Goal: Transaction & Acquisition: Obtain resource

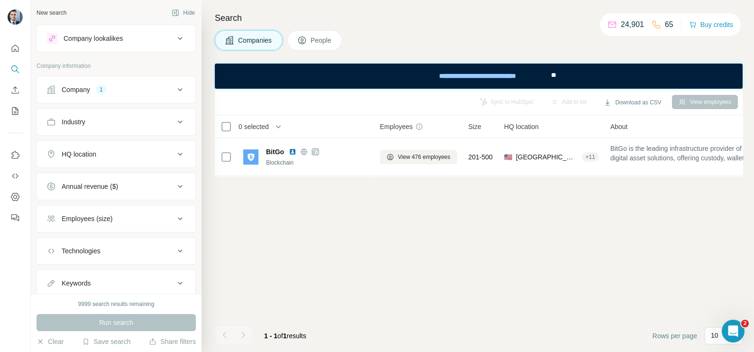
click at [255, 41] on span "Companies" at bounding box center [255, 40] width 35 height 9
click at [96, 93] on div "Company 1" at bounding box center [110, 89] width 128 height 9
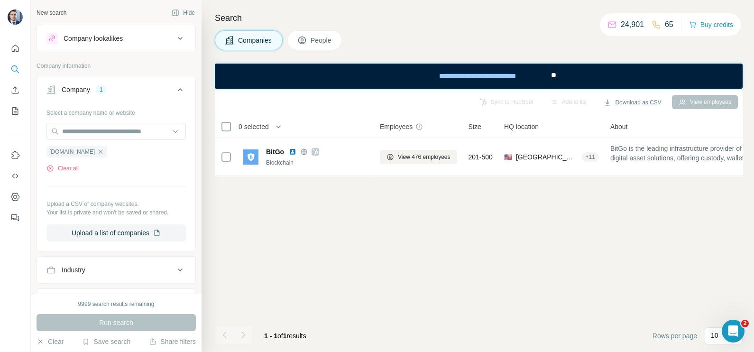
click at [99, 151] on icon "button" at bounding box center [101, 151] width 4 height 4
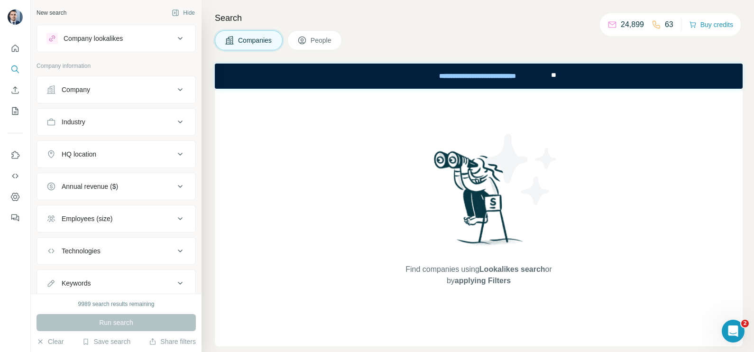
click at [120, 96] on button "Company" at bounding box center [116, 89] width 158 height 23
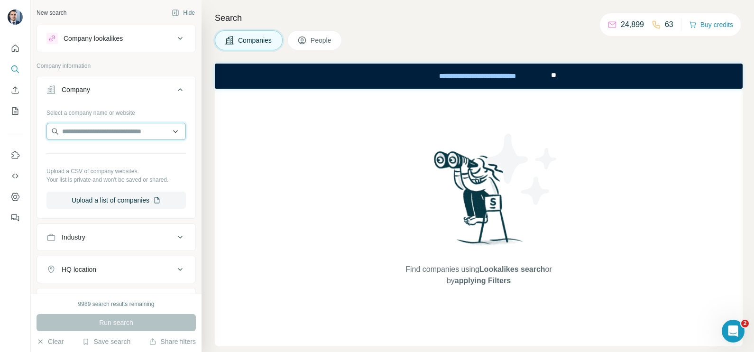
click at [95, 128] on input "text" at bounding box center [115, 131] width 139 height 17
paste input "*******"
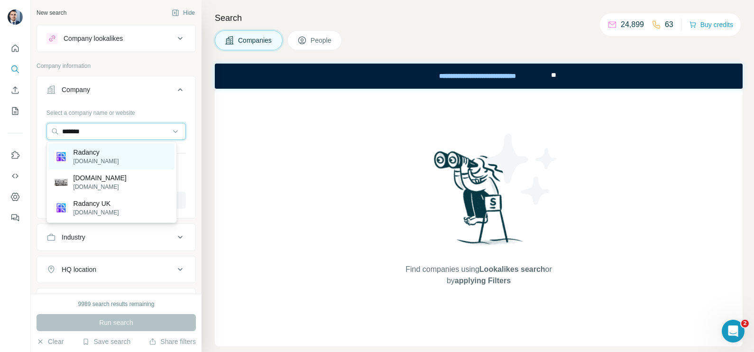
type input "*******"
click at [109, 154] on div "Radancy radancy.com" at bounding box center [112, 157] width 126 height 26
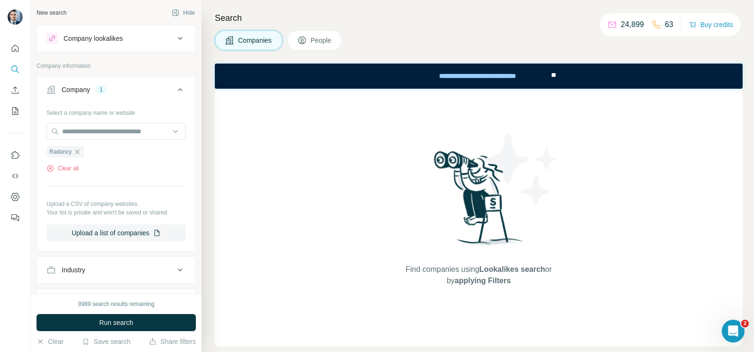
click at [247, 31] on button "Companies" at bounding box center [249, 40] width 68 height 20
click at [116, 321] on span "Run search" at bounding box center [116, 322] width 34 height 9
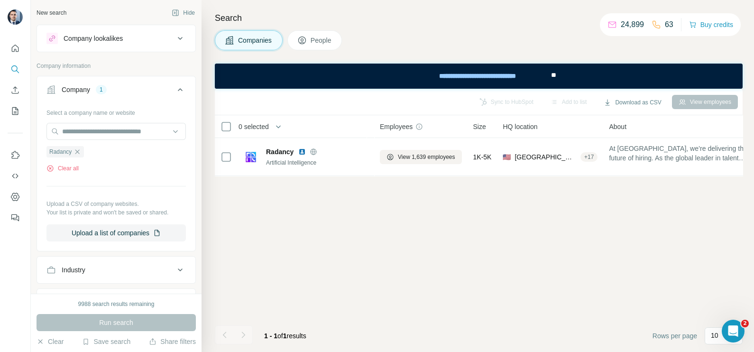
click at [318, 38] on span "People" at bounding box center [322, 40] width 22 height 9
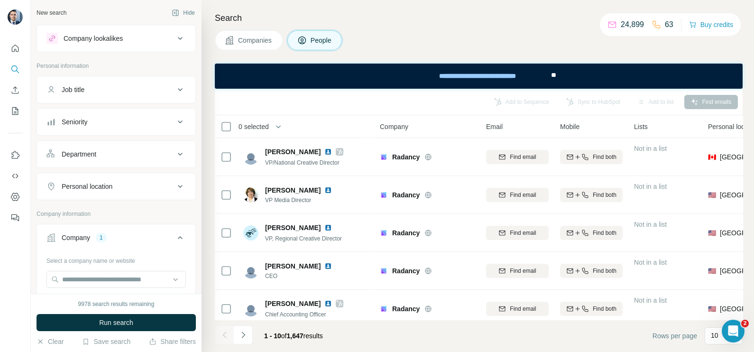
scroll to position [59, 0]
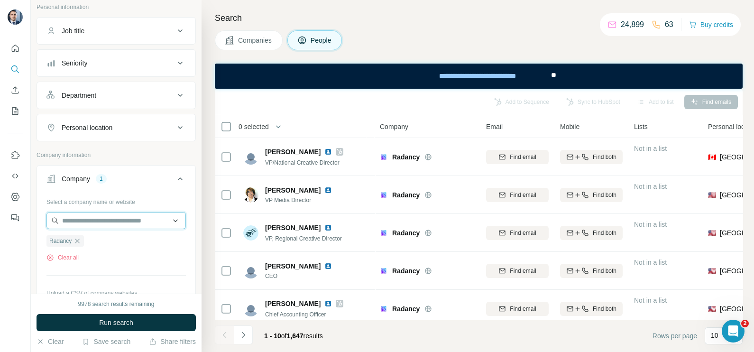
click at [100, 219] on input "text" at bounding box center [115, 220] width 139 height 17
drag, startPoint x: 111, startPoint y: 275, endPoint x: 103, endPoint y: 262, distance: 15.8
click at [111, 276] on div "Select a company name or website Radancy Clear all Upload a CSV of company webs…" at bounding box center [115, 262] width 139 height 137
click at [80, 238] on icon "button" at bounding box center [77, 241] width 8 height 8
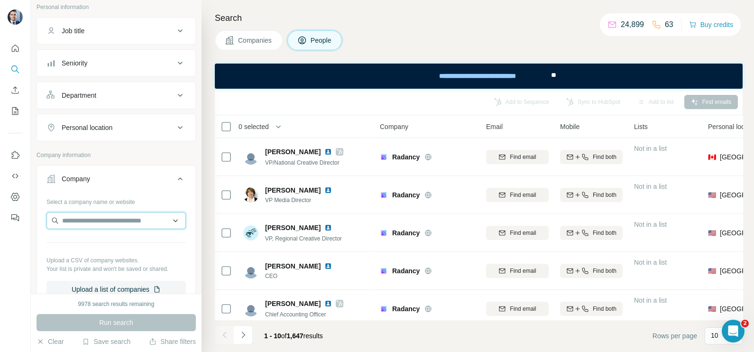
click at [78, 223] on input "text" at bounding box center [115, 220] width 139 height 17
paste input "*******"
type input "*******"
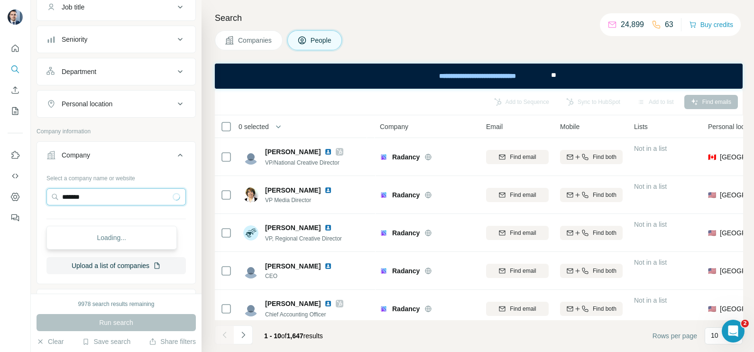
scroll to position [118, 0]
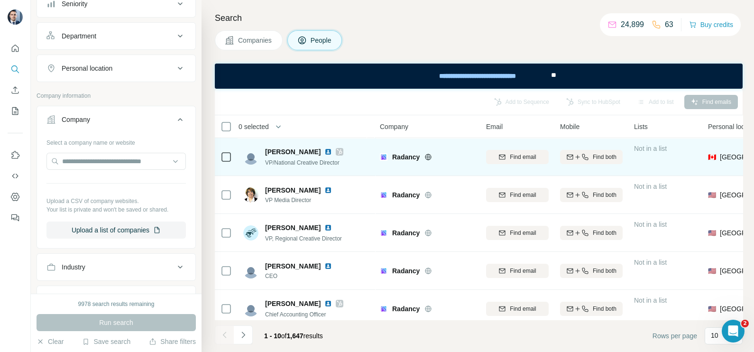
click at [434, 158] on div at bounding box center [439, 157] width 30 height 8
click at [426, 160] on icon at bounding box center [428, 157] width 8 height 8
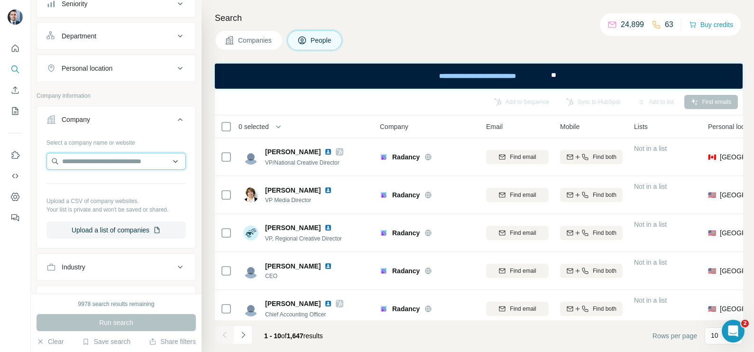
click at [107, 164] on input "text" at bounding box center [115, 161] width 139 height 17
paste input "**********"
click at [130, 156] on input "**********" at bounding box center [115, 161] width 139 height 17
drag, startPoint x: 120, startPoint y: 159, endPoint x: 55, endPoint y: 163, distance: 65.1
click at [55, 163] on input "**********" at bounding box center [115, 161] width 139 height 17
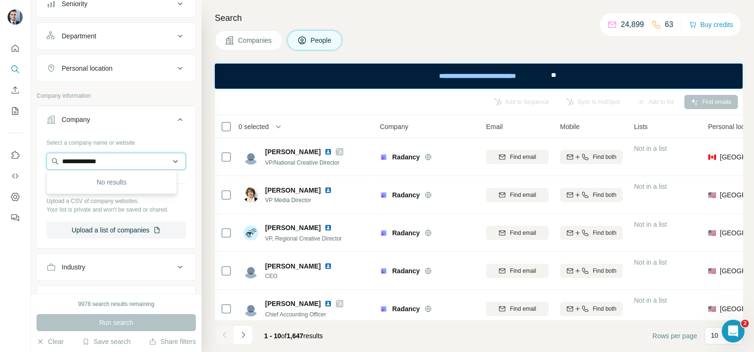
paste input "text"
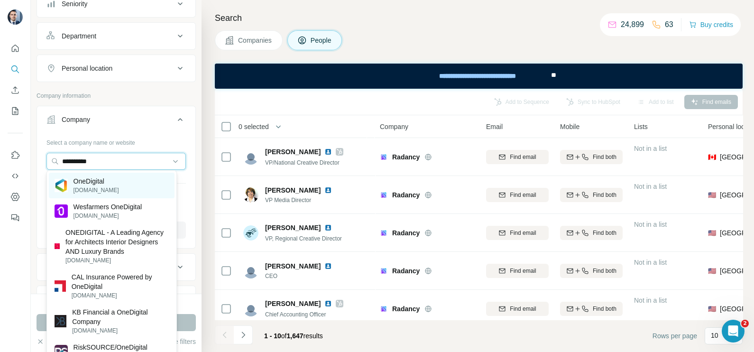
type input "**********"
click at [107, 185] on p "OneDigital" at bounding box center [96, 180] width 46 height 9
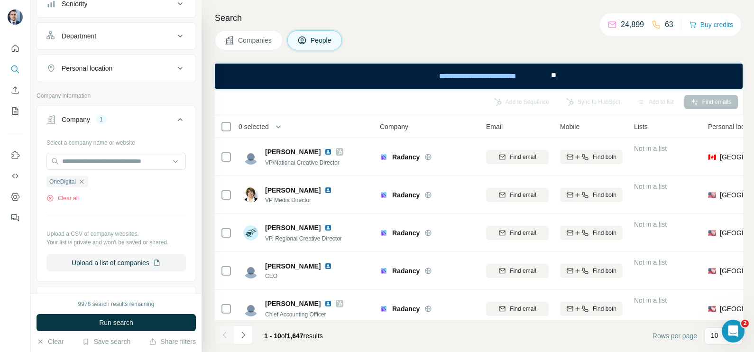
click at [252, 36] on span "Companies" at bounding box center [255, 40] width 35 height 9
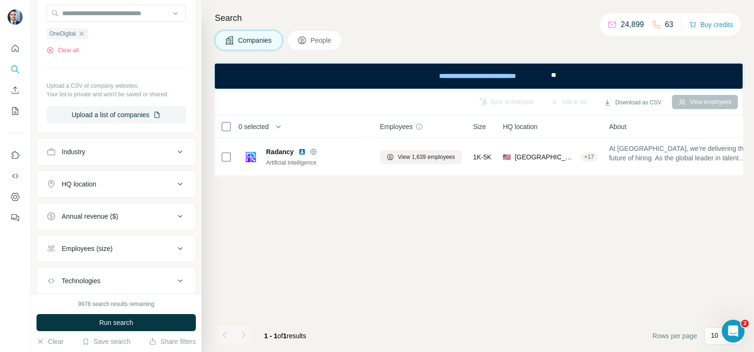
click at [124, 332] on div "9978 search results remaining Run search Clear Save search Share filters" at bounding box center [116, 323] width 171 height 58
click at [137, 318] on button "Run search" at bounding box center [116, 322] width 159 height 17
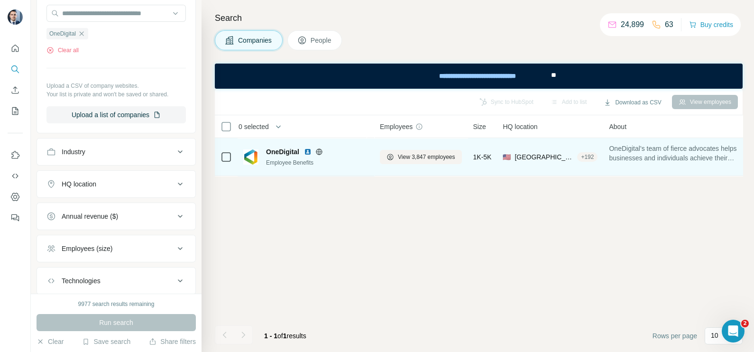
click at [319, 150] on icon at bounding box center [319, 152] width 8 height 8
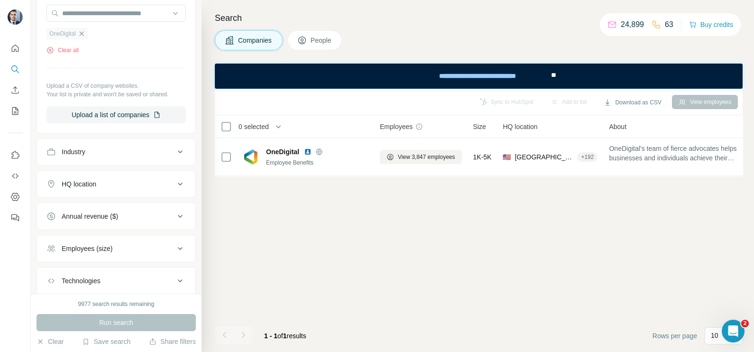
click at [82, 36] on icon "button" at bounding box center [82, 34] width 8 height 8
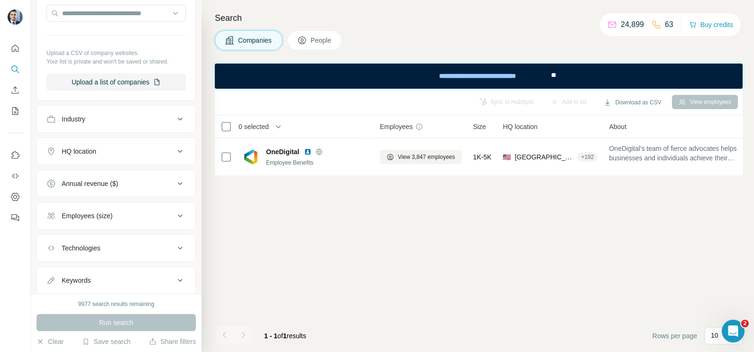
click at [243, 44] on span "Companies" at bounding box center [255, 40] width 35 height 9
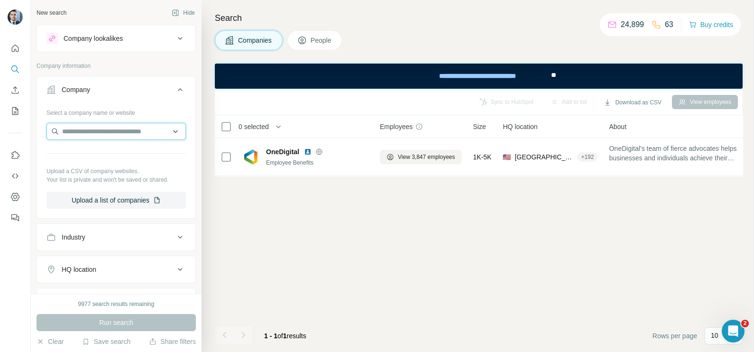
click at [92, 123] on input "text" at bounding box center [115, 131] width 139 height 17
paste input "**********"
drag, startPoint x: 128, startPoint y: 129, endPoint x: 56, endPoint y: 128, distance: 71.1
click at [56, 128] on input "**********" at bounding box center [115, 131] width 139 height 17
paste input "text"
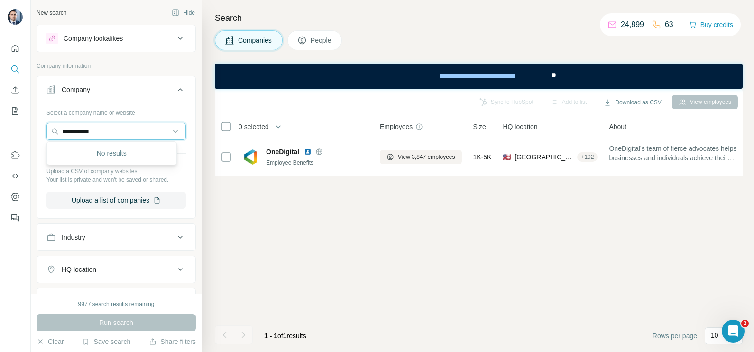
drag, startPoint x: 111, startPoint y: 126, endPoint x: 24, endPoint y: 128, distance: 87.8
click at [24, 128] on div "**********" at bounding box center [377, 176] width 754 height 352
paste input "text"
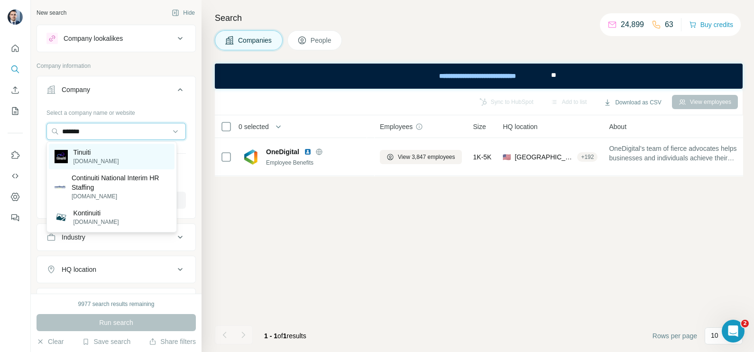
type input "*******"
click at [112, 154] on div "Tinuiti tinuiti.com" at bounding box center [112, 157] width 126 height 26
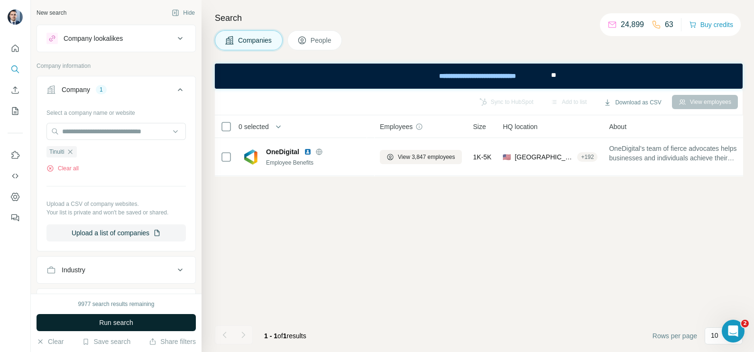
click at [133, 330] on button "Run search" at bounding box center [116, 322] width 159 height 17
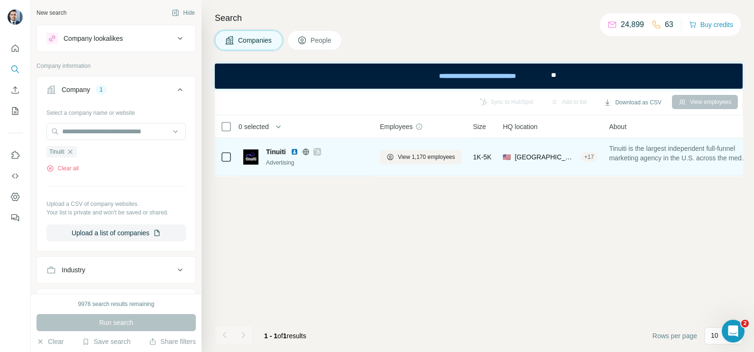
click at [314, 151] on icon at bounding box center [317, 152] width 6 height 8
click at [417, 153] on span "View 1,170 employees" at bounding box center [426, 157] width 57 height 9
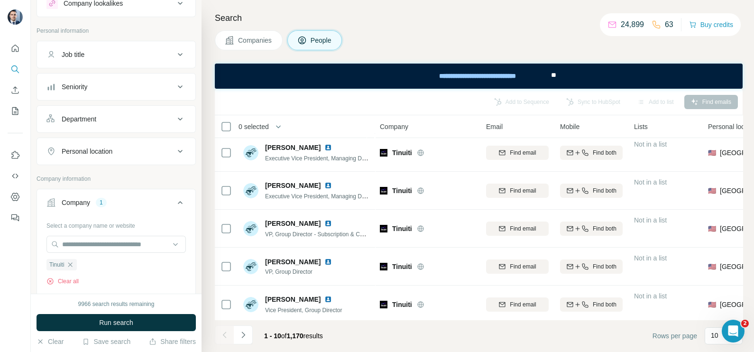
scroll to position [59, 0]
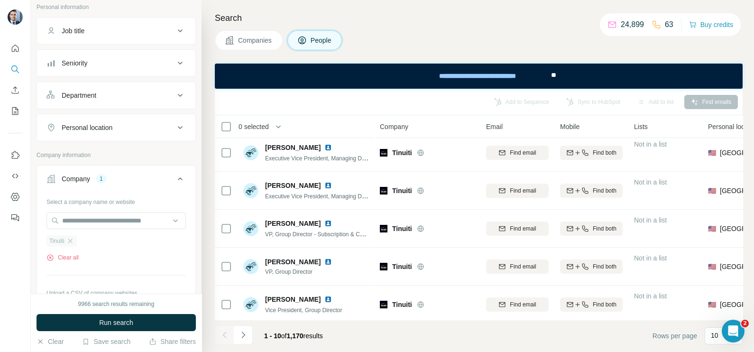
click at [76, 239] on div "Tinuiti" at bounding box center [61, 240] width 30 height 11
click at [85, 218] on input "text" at bounding box center [115, 220] width 139 height 17
click at [128, 263] on div "Select a company name or website Tinuiti Clear all Upload a CSV of company webs…" at bounding box center [115, 262] width 139 height 137
click at [72, 239] on icon "button" at bounding box center [70, 241] width 8 height 8
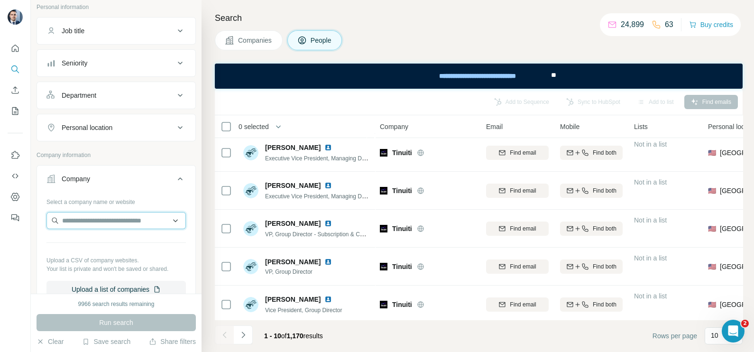
click at [81, 216] on input "text" at bounding box center [115, 220] width 139 height 17
paste input "**********"
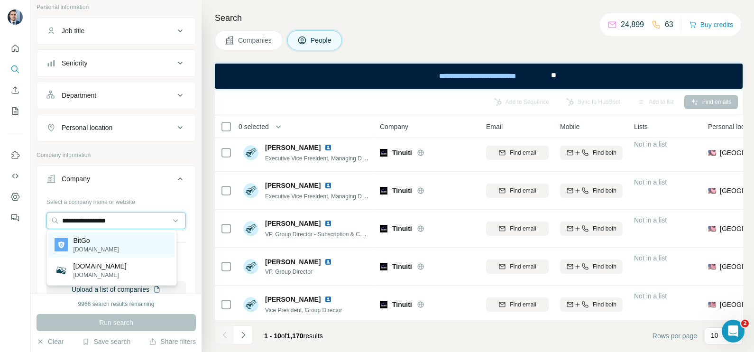
type input "**********"
click at [110, 240] on div "BitGo bitgo.com" at bounding box center [112, 245] width 126 height 26
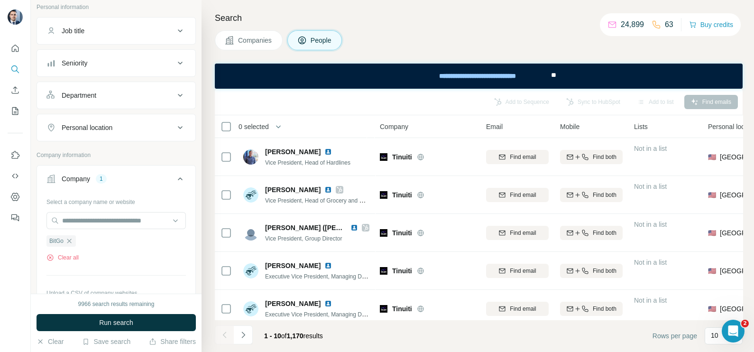
click at [253, 40] on span "Companies" at bounding box center [255, 40] width 35 height 9
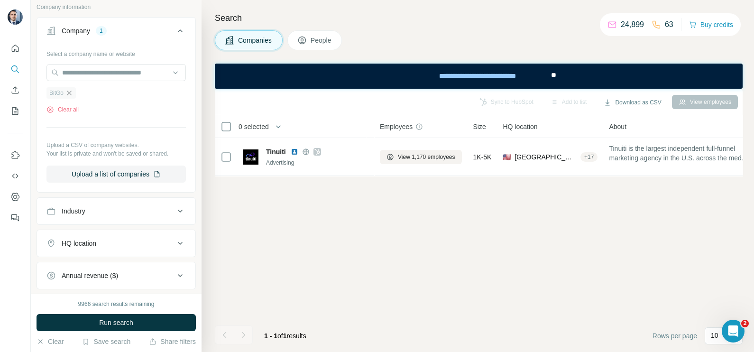
click at [69, 93] on icon "button" at bounding box center [69, 93] width 8 height 8
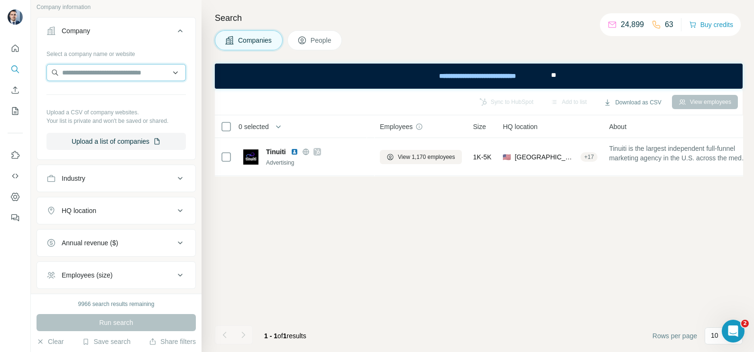
click at [79, 74] on input "text" at bounding box center [115, 72] width 139 height 17
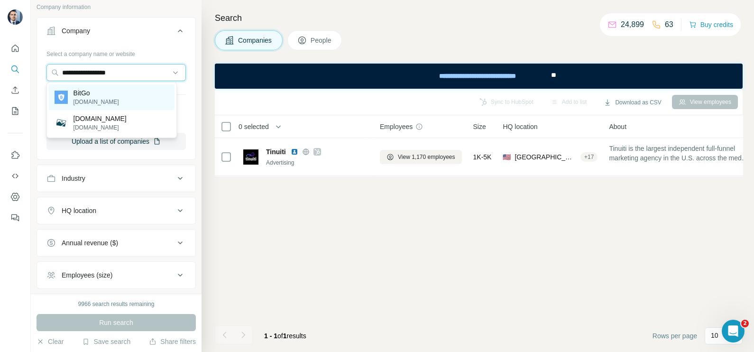
type input "**********"
click at [95, 97] on p "BitGo" at bounding box center [96, 92] width 46 height 9
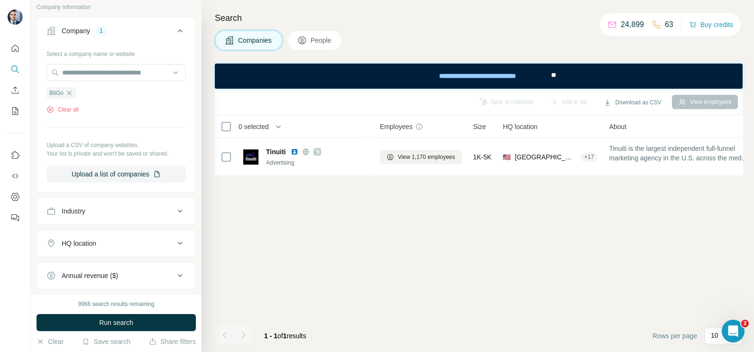
click at [232, 45] on button "Companies" at bounding box center [249, 40] width 68 height 20
click at [108, 314] on button "Run search" at bounding box center [116, 322] width 159 height 17
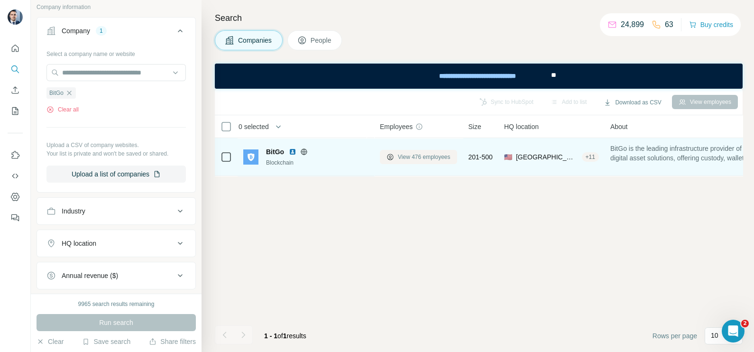
click at [415, 163] on button "View 476 employees" at bounding box center [418, 157] width 77 height 14
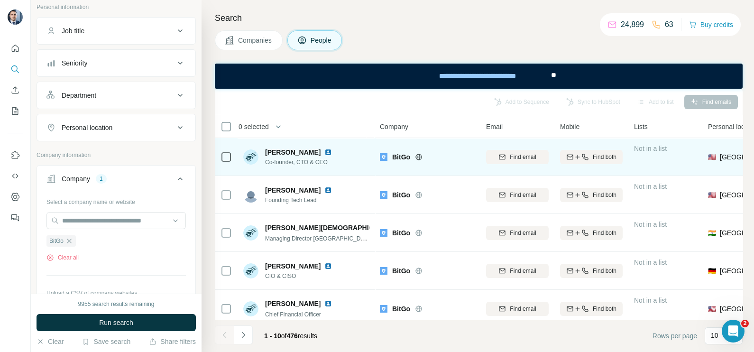
click at [220, 159] on icon at bounding box center [225, 156] width 11 height 11
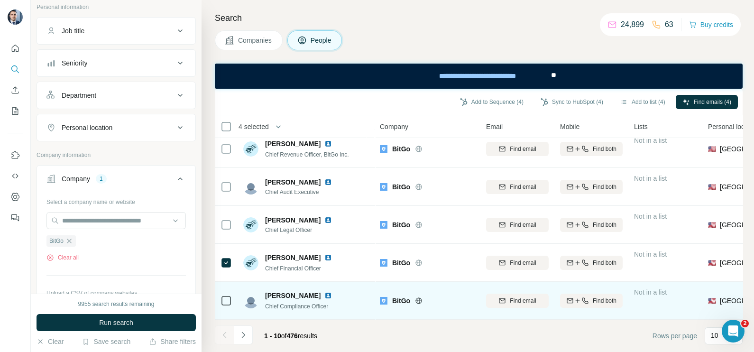
scroll to position [203, 0]
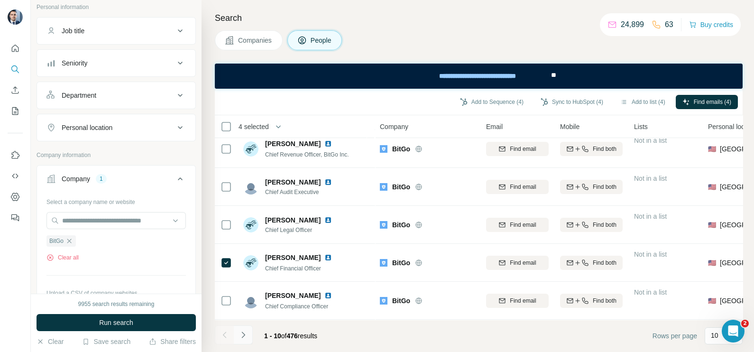
click at [249, 333] on button "Navigate to next page" at bounding box center [243, 334] width 19 height 19
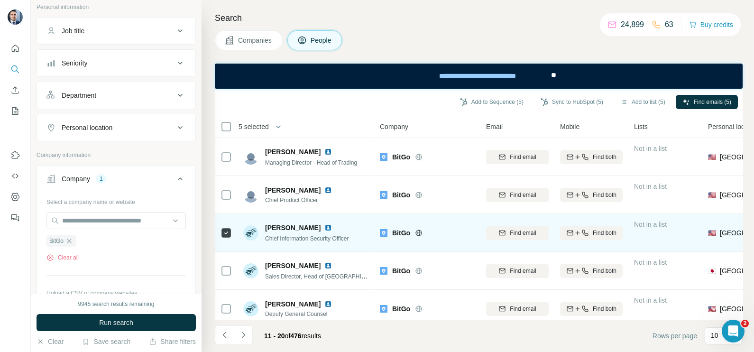
scroll to position [59, 0]
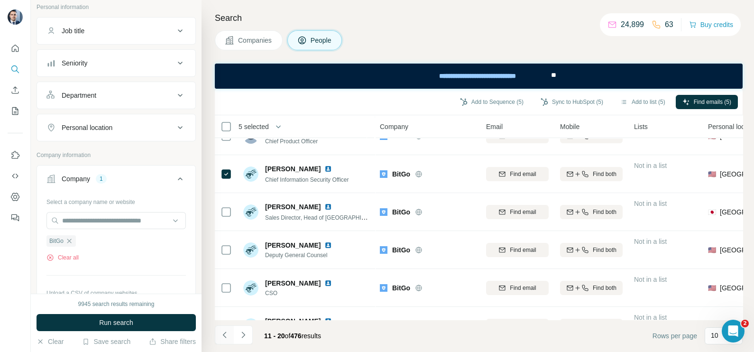
click at [230, 332] on button "Navigate to previous page" at bounding box center [224, 334] width 19 height 19
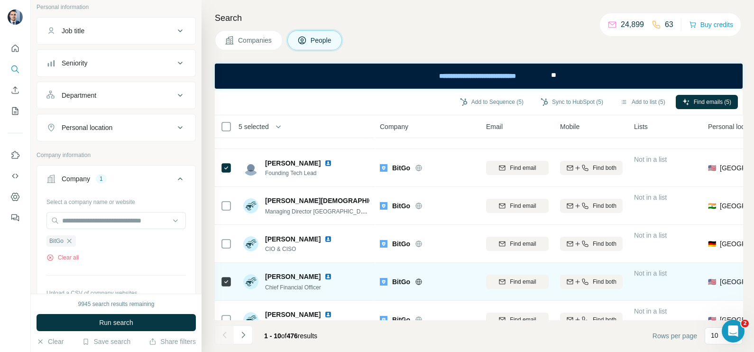
scroll to position [0, 0]
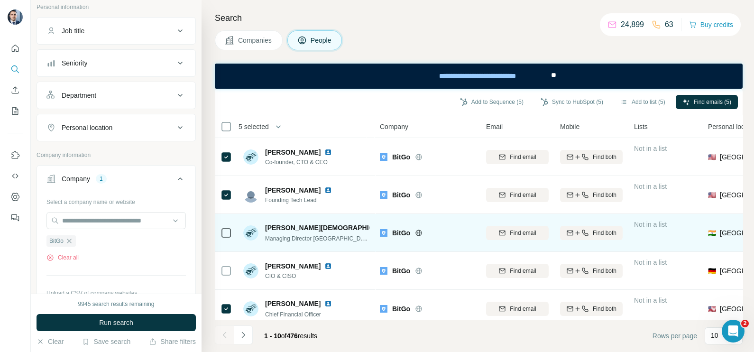
click at [413, 224] on icon at bounding box center [416, 228] width 6 height 8
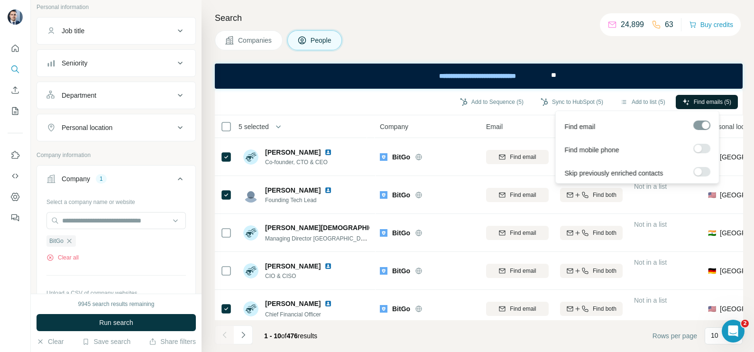
click at [702, 104] on span "Find emails (5)" at bounding box center [712, 102] width 37 height 9
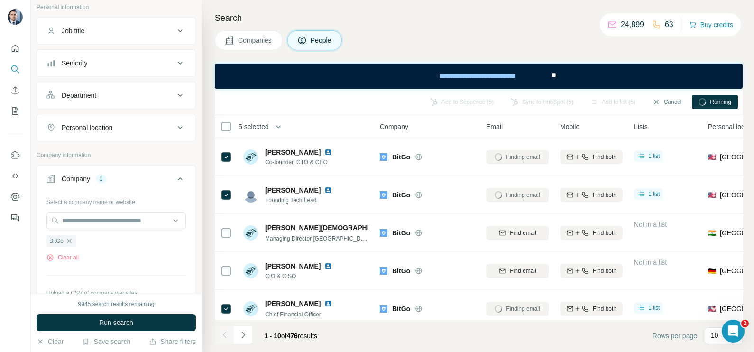
click at [239, 45] on button "Companies" at bounding box center [249, 40] width 68 height 20
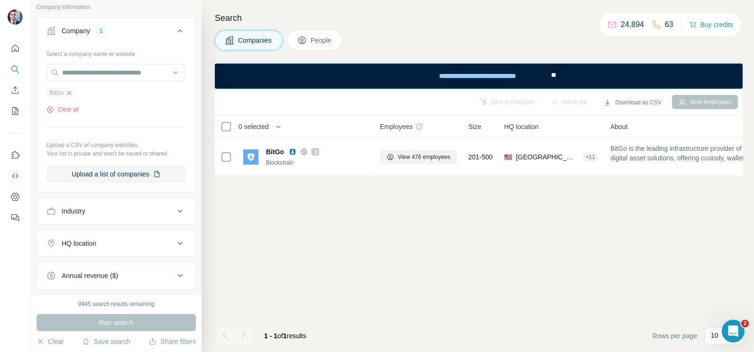
click at [71, 89] on icon "button" at bounding box center [69, 93] width 8 height 8
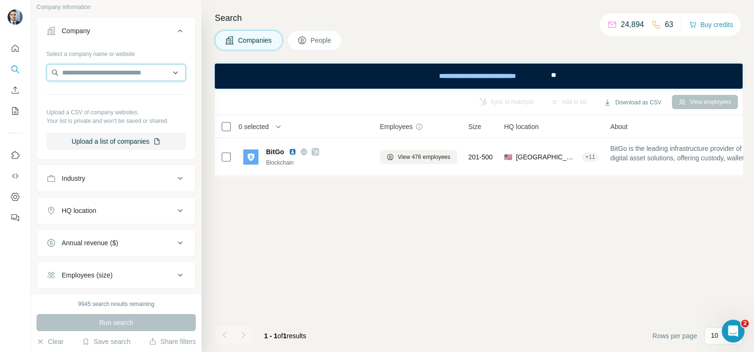
click at [78, 74] on input "text" at bounding box center [115, 72] width 139 height 17
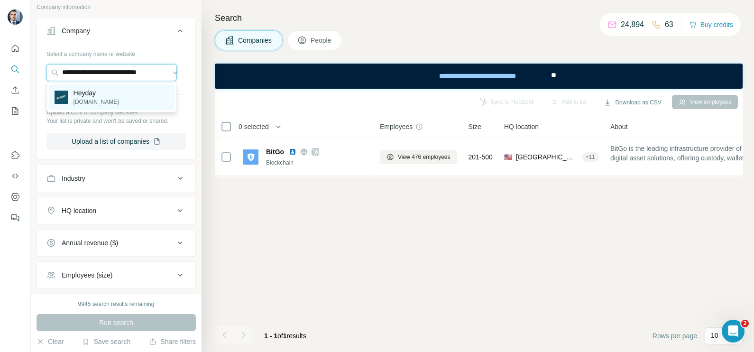
type input "**********"
click at [101, 96] on p "Heyday" at bounding box center [96, 92] width 46 height 9
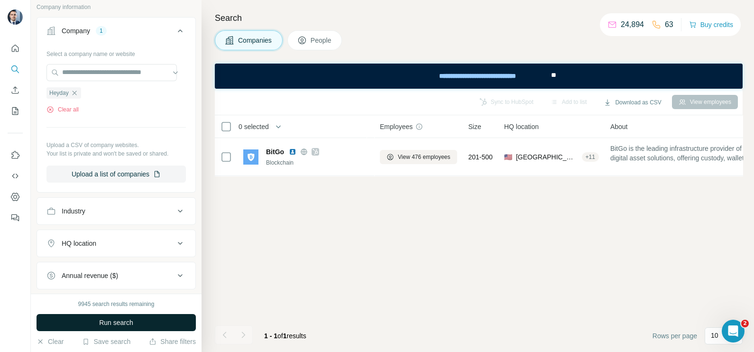
click at [152, 318] on button "Run search" at bounding box center [116, 322] width 159 height 17
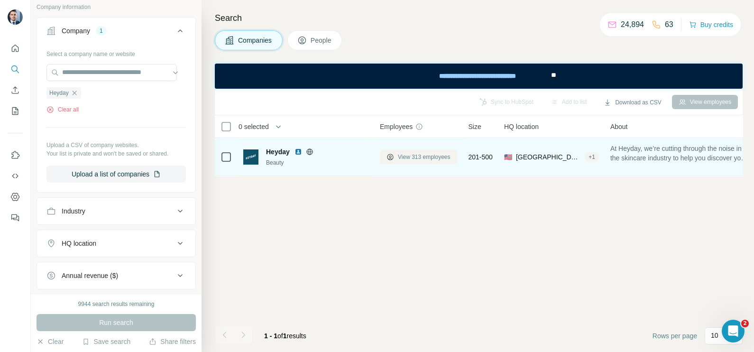
click at [412, 153] on span "View 313 employees" at bounding box center [424, 157] width 53 height 9
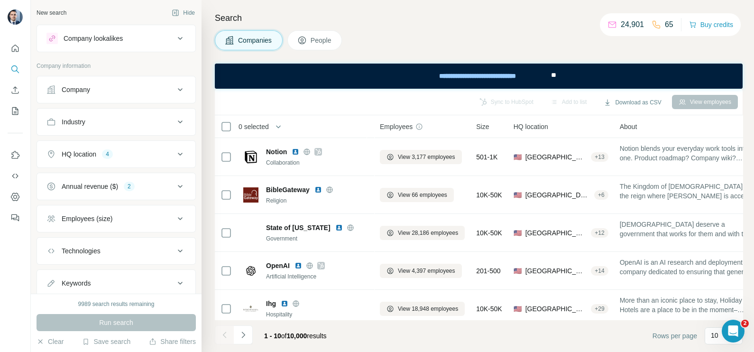
click at [149, 156] on div "HQ location 4" at bounding box center [110, 153] width 128 height 9
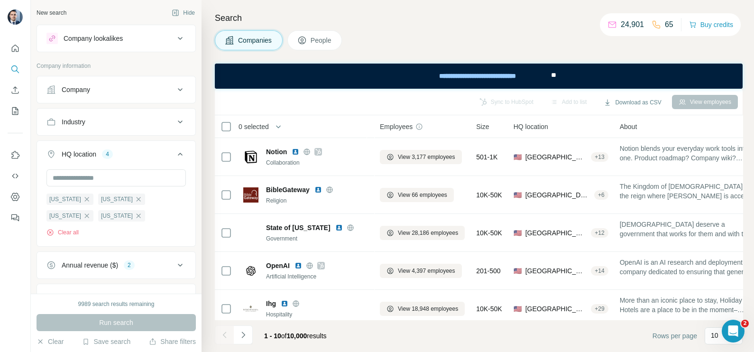
click at [176, 146] on button "HQ location 4" at bounding box center [116, 156] width 158 height 27
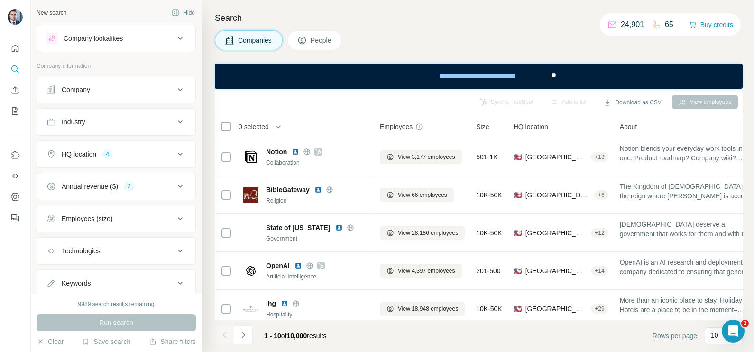
click at [130, 95] on button "Company" at bounding box center [116, 89] width 158 height 23
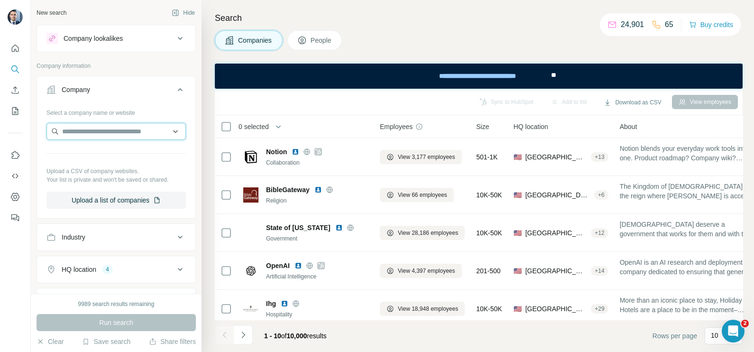
click at [92, 136] on input "text" at bounding box center [115, 131] width 139 height 17
paste input "**********"
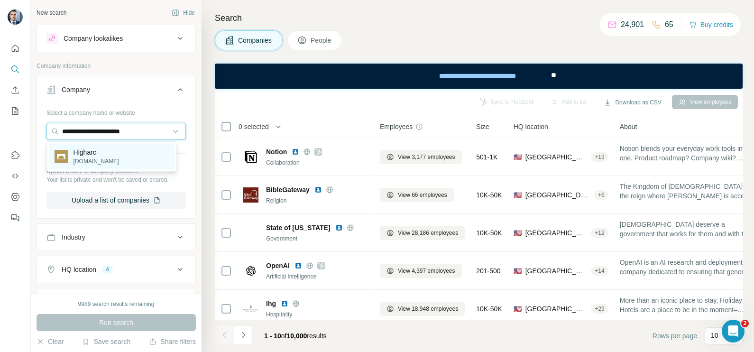
type input "**********"
click at [109, 156] on div "Higharc higharc.com" at bounding box center [112, 157] width 126 height 26
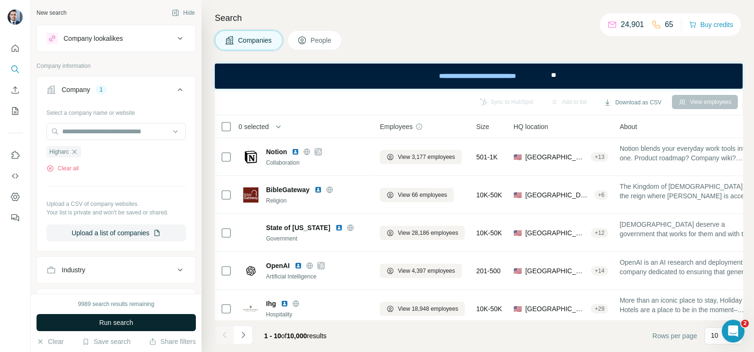
click at [128, 329] on button "Run search" at bounding box center [116, 322] width 159 height 17
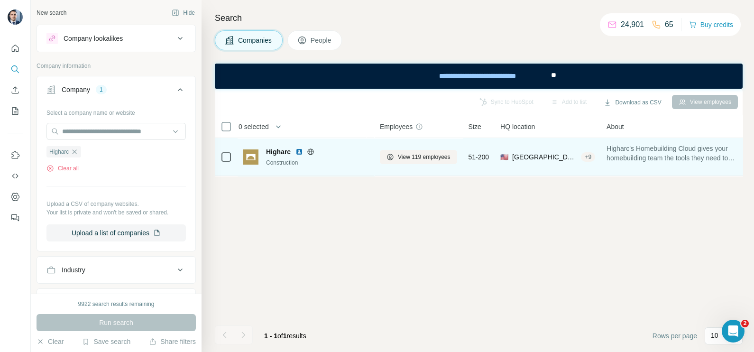
click at [418, 146] on div "View 119 employees" at bounding box center [418, 157] width 77 height 26
click at [417, 156] on span "View 119 employees" at bounding box center [424, 157] width 53 height 9
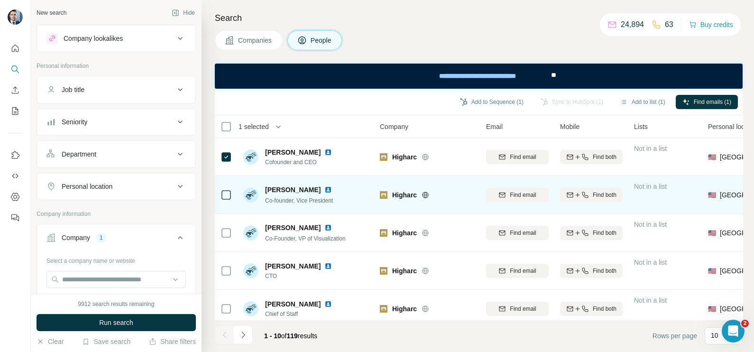
click at [231, 192] on icon at bounding box center [225, 194] width 11 height 11
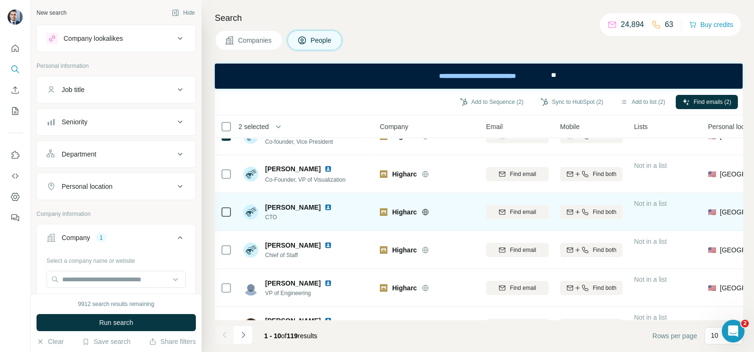
click at [232, 207] on td at bounding box center [226, 212] width 23 height 38
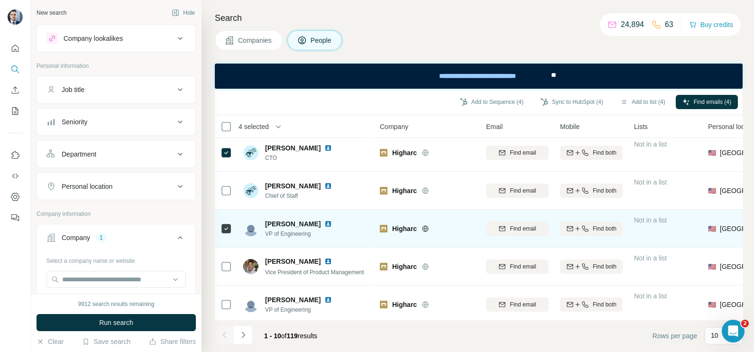
scroll to position [178, 0]
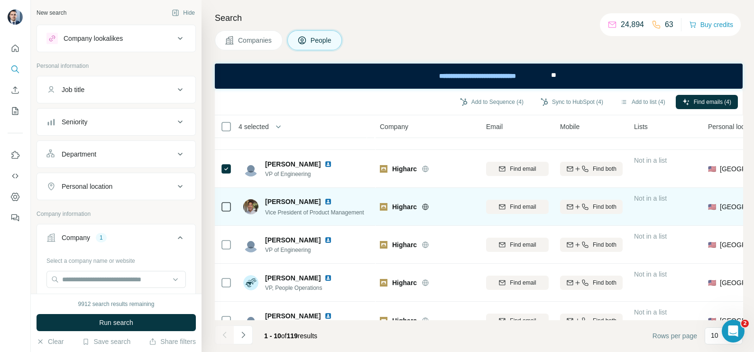
click at [233, 205] on td at bounding box center [226, 207] width 23 height 38
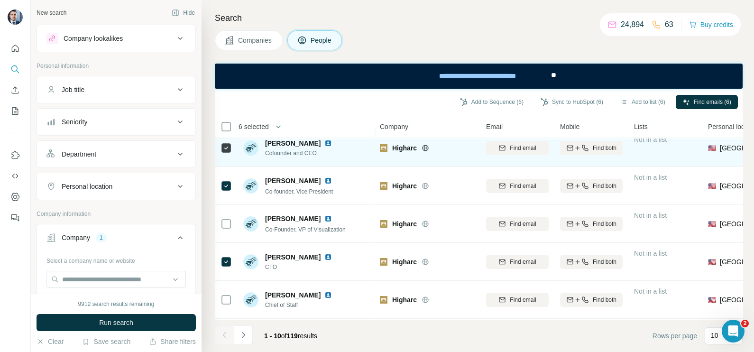
scroll to position [0, 0]
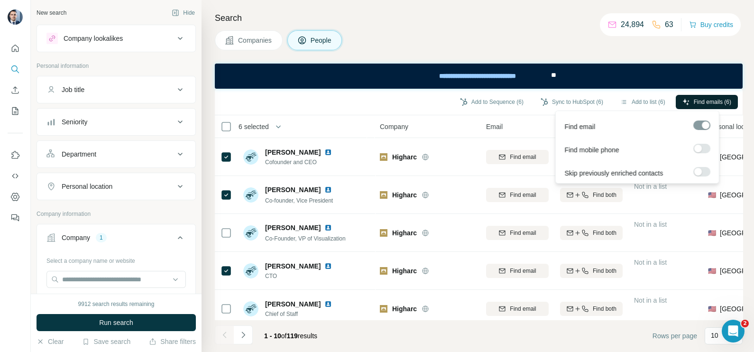
click at [714, 102] on span "Find emails (6)" at bounding box center [712, 102] width 37 height 9
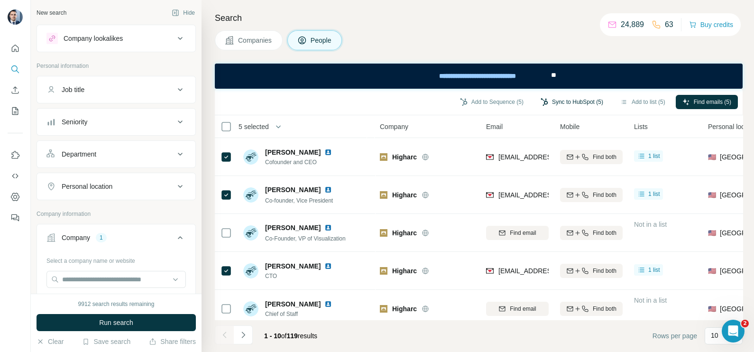
click at [567, 106] on button "Sync to HubSpot (5)" at bounding box center [572, 102] width 76 height 14
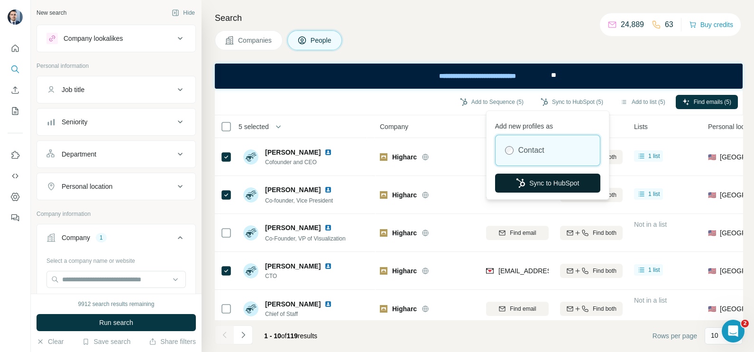
click at [552, 181] on button "Sync to HubSpot" at bounding box center [547, 183] width 105 height 19
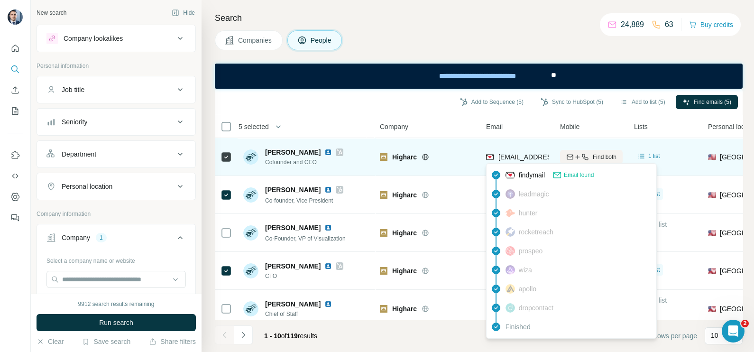
click at [517, 161] on div "marcminor@higharc.com" at bounding box center [544, 157] width 117 height 11
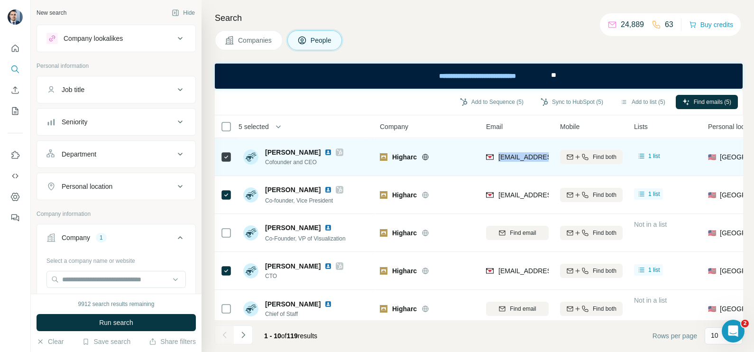
click at [517, 161] on div "marcminor@higharc.com" at bounding box center [544, 157] width 117 height 11
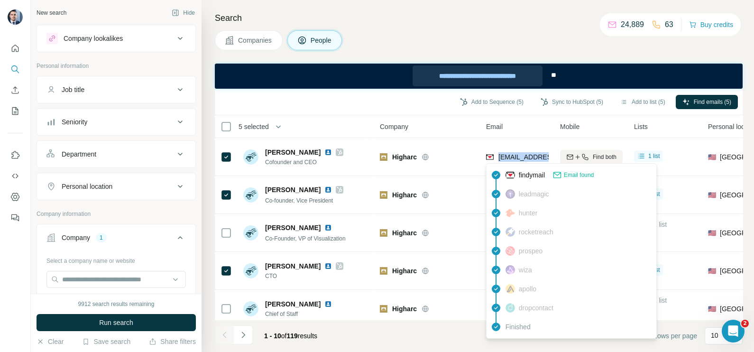
copy tr "marcminor@higharc.com"
click at [400, 119] on th "Company" at bounding box center [427, 126] width 106 height 23
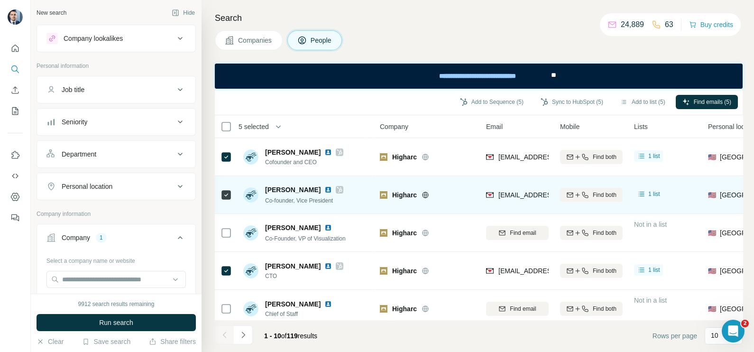
click at [519, 188] on div "michaelbergin@higharc.com" at bounding box center [517, 195] width 63 height 26
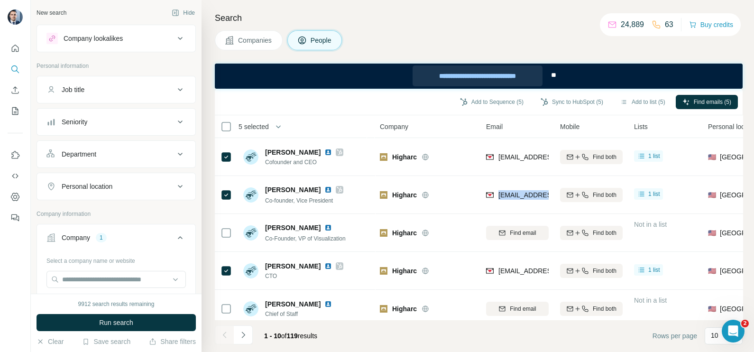
copy tr "michaelbergin@higharc.com"
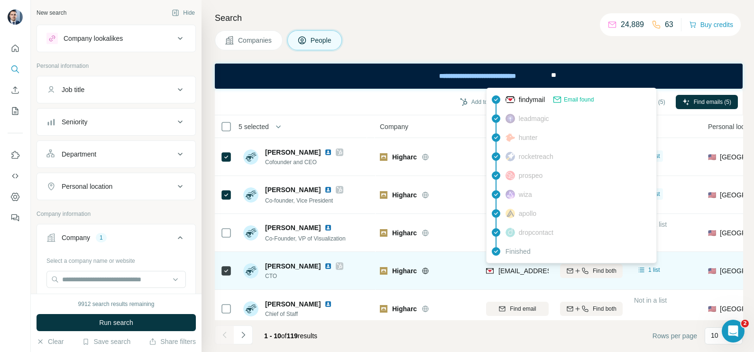
click at [534, 261] on div "peterboyer@higharc.com" at bounding box center [517, 270] width 63 height 26
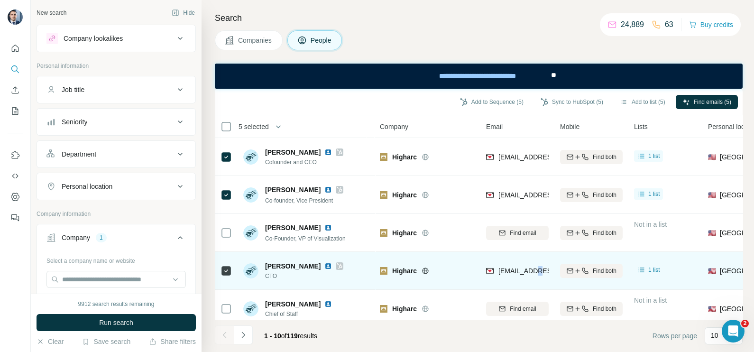
click at [534, 261] on div "peterboyer@higharc.com" at bounding box center [517, 270] width 63 height 26
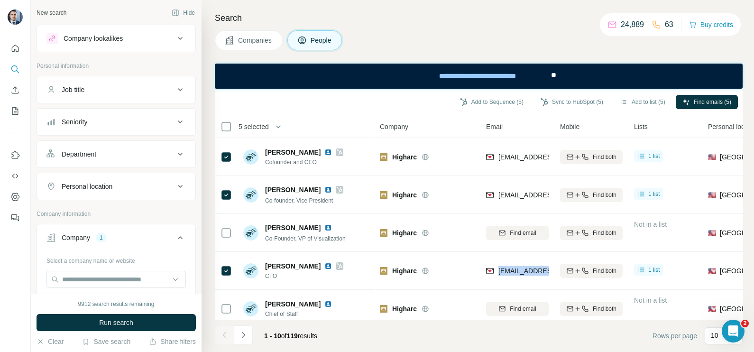
copy tr "peterboyer@higharc.com"
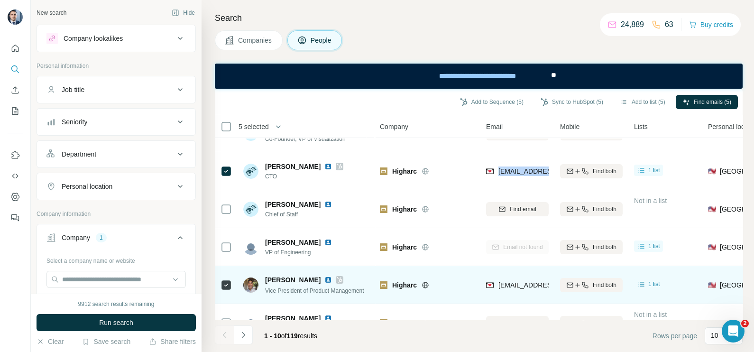
scroll to position [118, 0]
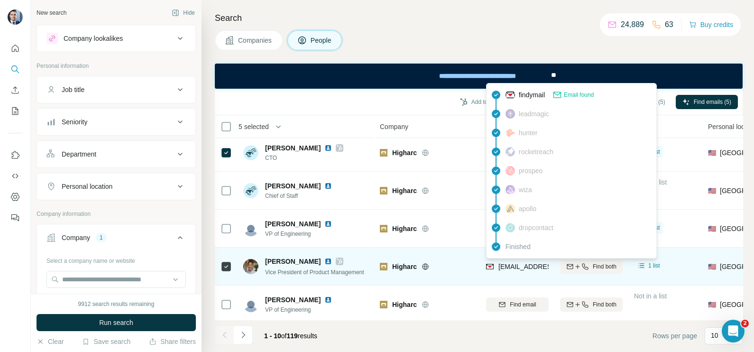
click at [508, 266] on span "casparyen@higharc.com" at bounding box center [554, 267] width 112 height 8
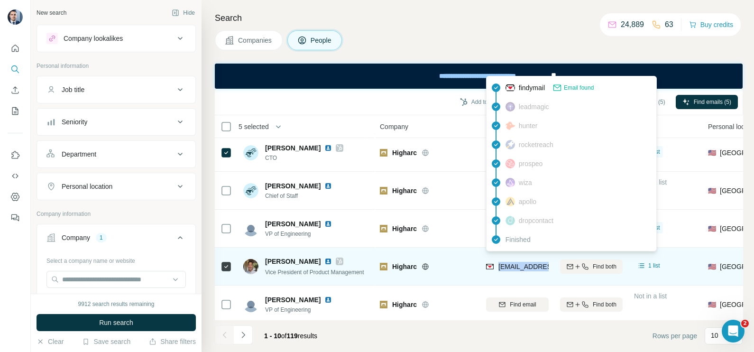
copy tr "casparyen@higharc.com"
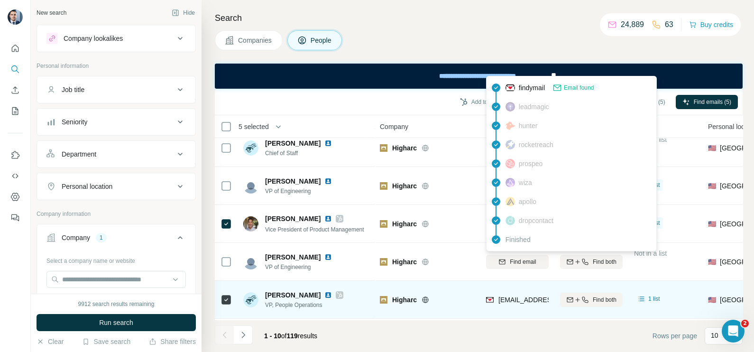
scroll to position [203, 0]
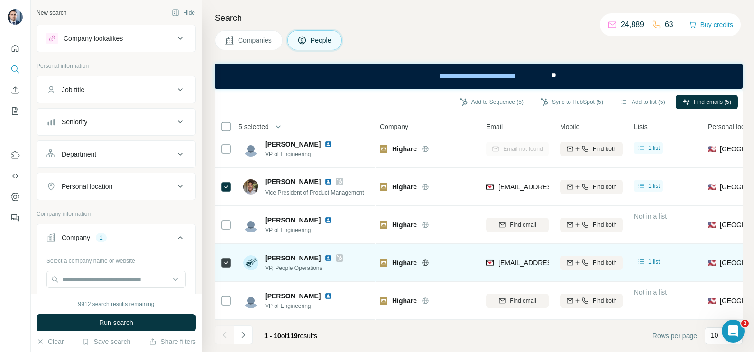
click at [507, 263] on div "ericberg@higharc.com" at bounding box center [517, 262] width 63 height 26
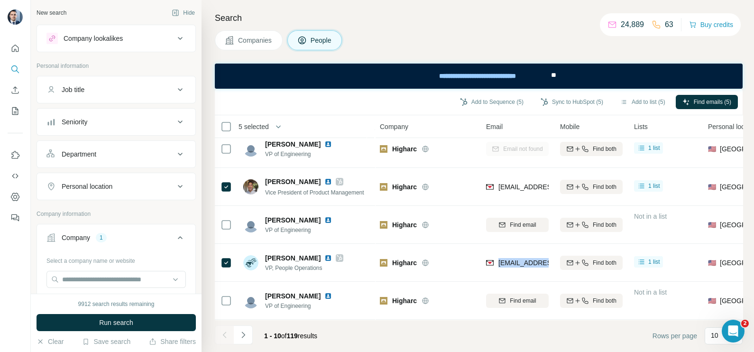
copy tr "ericberg@higharc.com"
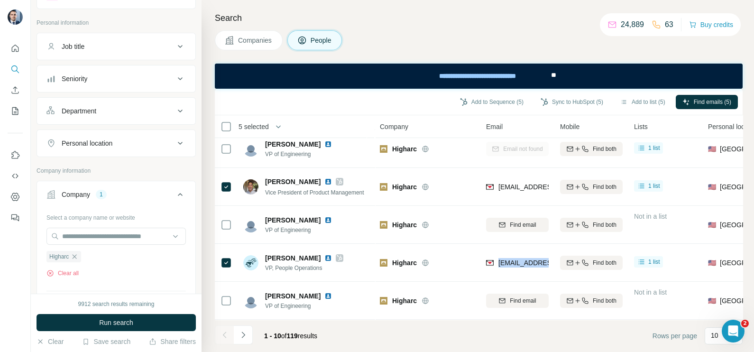
scroll to position [59, 0]
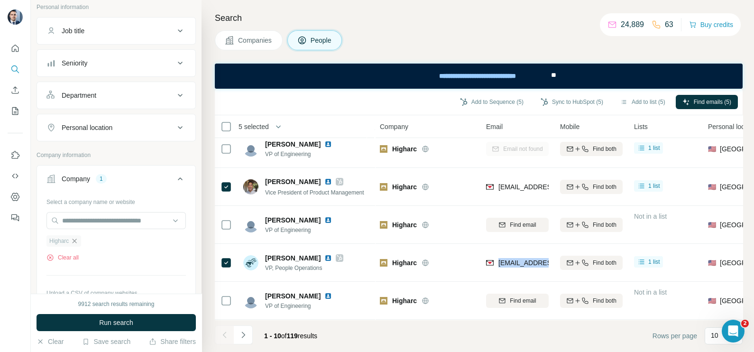
click at [76, 239] on icon "button" at bounding box center [75, 241] width 4 height 4
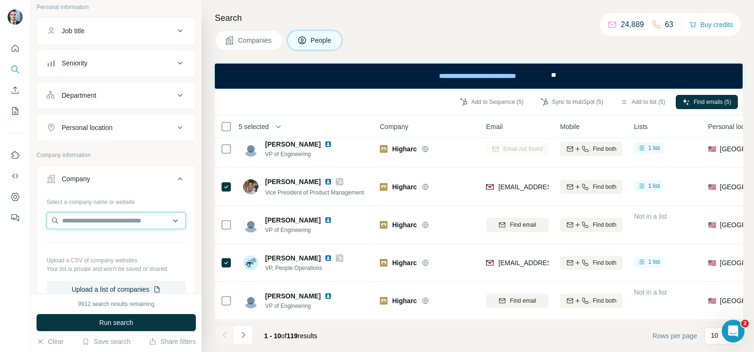
click at [78, 219] on input "text" at bounding box center [115, 220] width 139 height 17
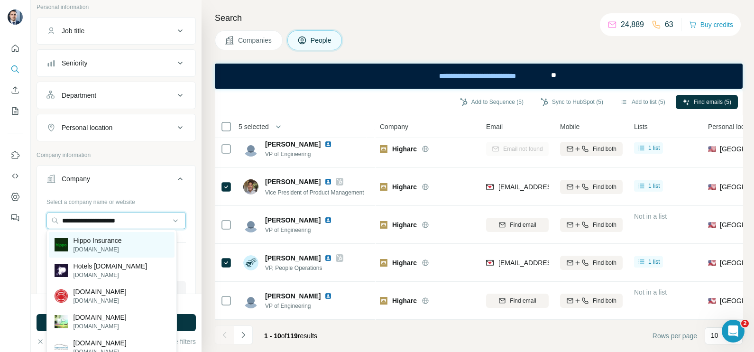
type input "**********"
click at [111, 247] on p "hippo.com" at bounding box center [97, 249] width 48 height 9
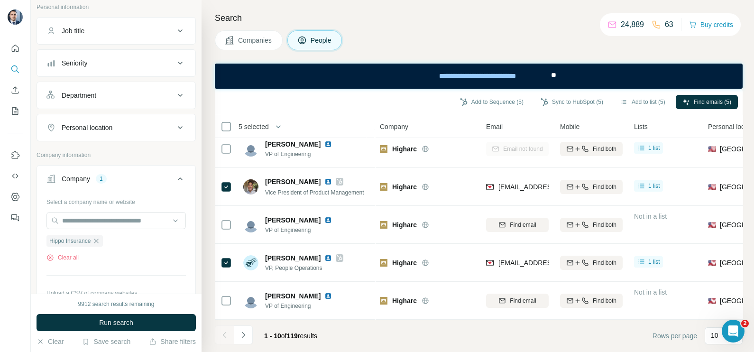
click at [247, 43] on span "Companies" at bounding box center [255, 40] width 35 height 9
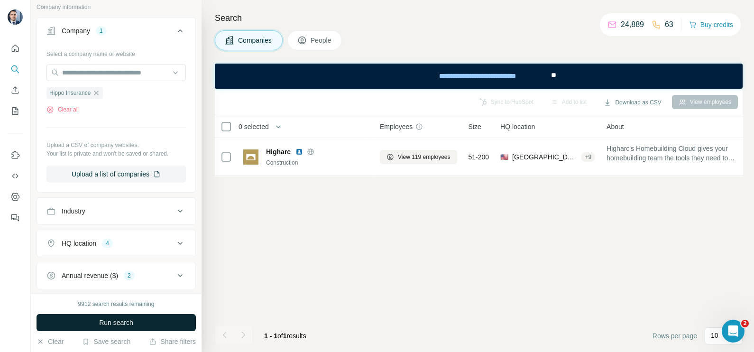
click at [129, 319] on span "Run search" at bounding box center [116, 322] width 34 height 9
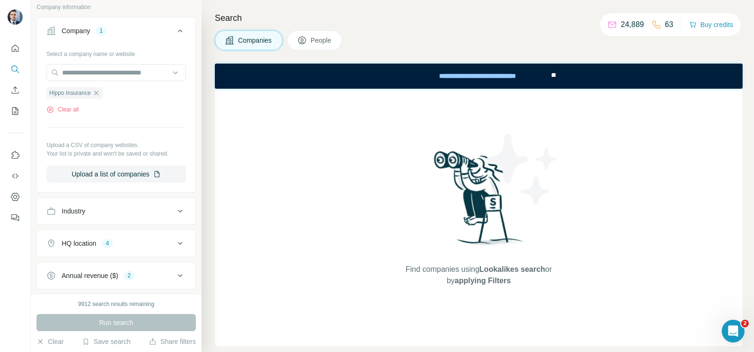
click at [258, 41] on span "Companies" at bounding box center [255, 40] width 35 height 9
click at [322, 41] on span "People" at bounding box center [322, 40] width 22 height 9
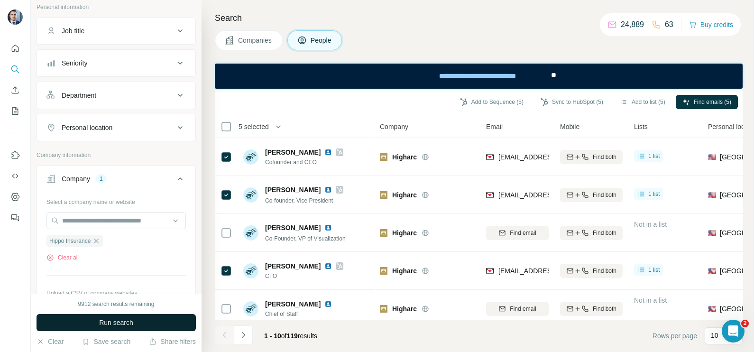
click at [128, 319] on span "Run search" at bounding box center [116, 322] width 34 height 9
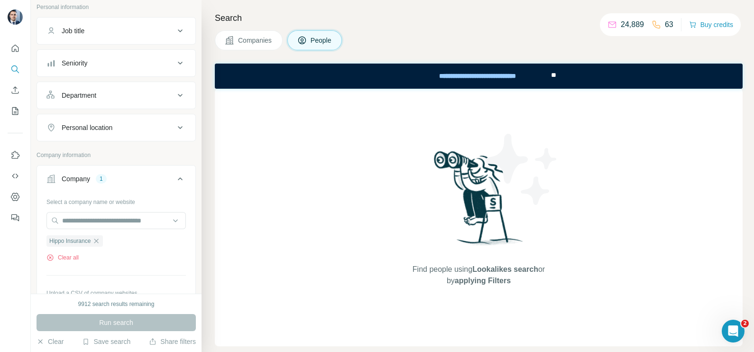
click at [262, 37] on span "Companies" at bounding box center [255, 40] width 35 height 9
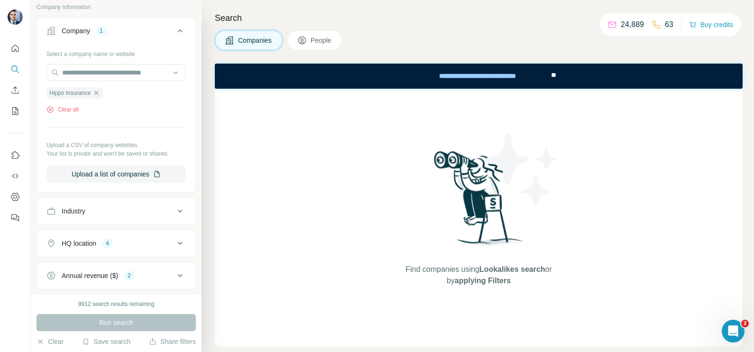
click at [124, 318] on div "Run search" at bounding box center [116, 322] width 159 height 17
click at [86, 71] on input "text" at bounding box center [115, 72] width 139 height 17
click at [112, 127] on hr at bounding box center [115, 127] width 139 height 0
click at [100, 89] on icon "button" at bounding box center [96, 93] width 8 height 8
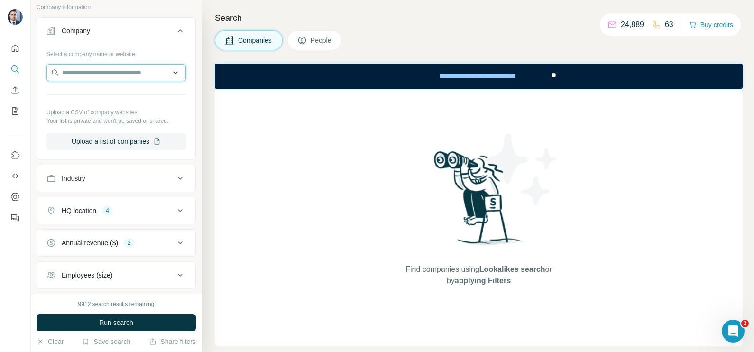
click at [91, 66] on input "text" at bounding box center [115, 72] width 139 height 17
paste input "**********"
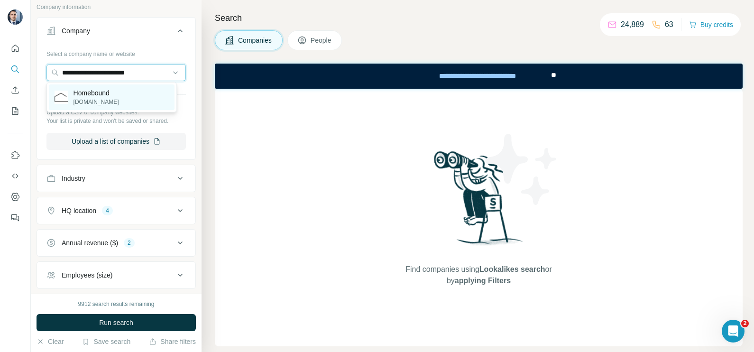
type input "**********"
click at [90, 102] on p "homebound.com" at bounding box center [96, 102] width 46 height 9
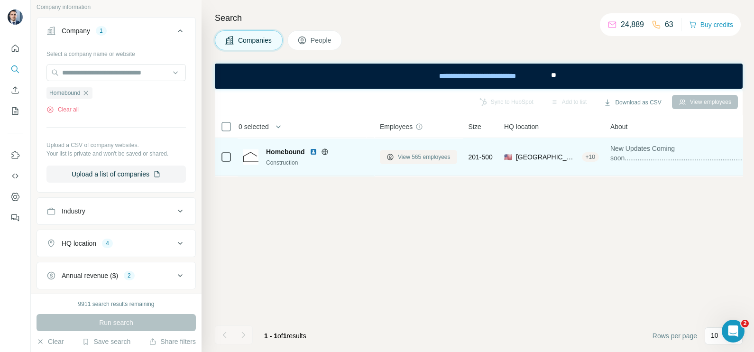
click at [419, 156] on span "View 565 employees" at bounding box center [424, 157] width 53 height 9
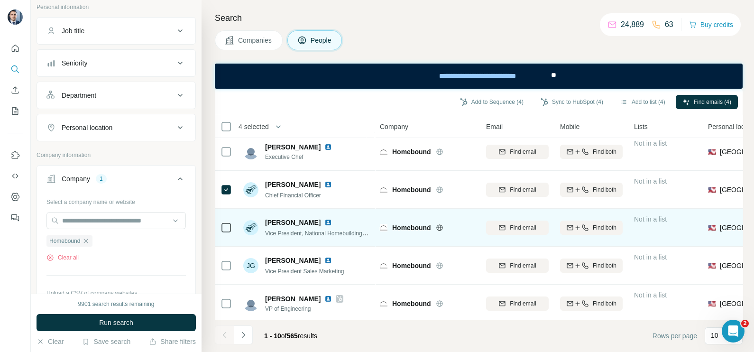
scroll to position [203, 0]
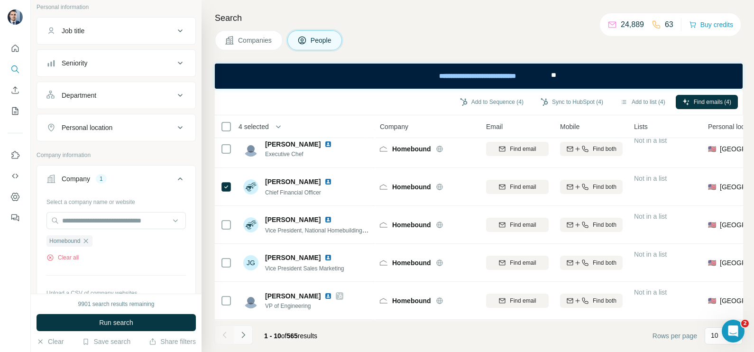
click at [244, 335] on icon "Navigate to next page" at bounding box center [242, 334] width 3 height 6
click at [237, 335] on button "Navigate to next page" at bounding box center [243, 334] width 19 height 19
click at [246, 334] on icon "Navigate to next page" at bounding box center [243, 334] width 9 height 9
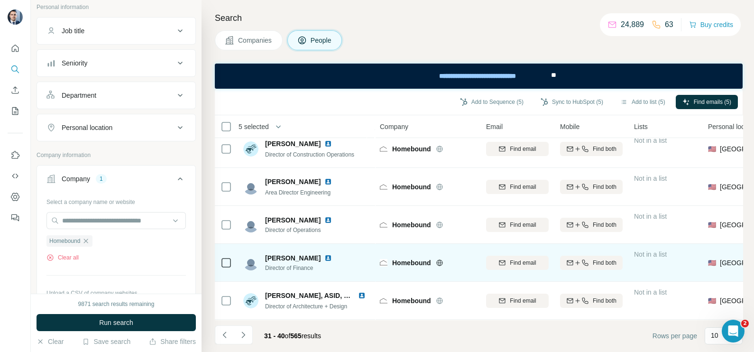
scroll to position [85, 0]
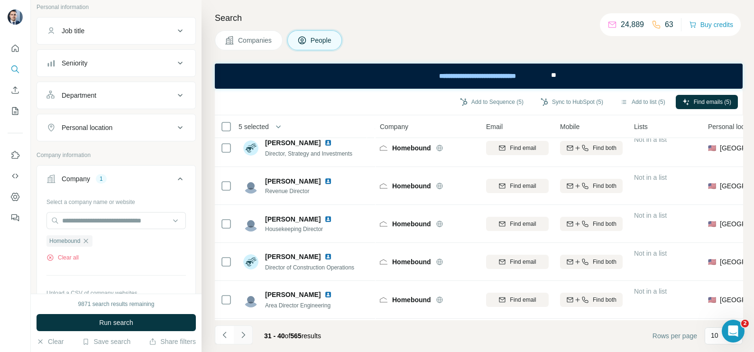
click at [248, 339] on button "Navigate to next page" at bounding box center [243, 334] width 19 height 19
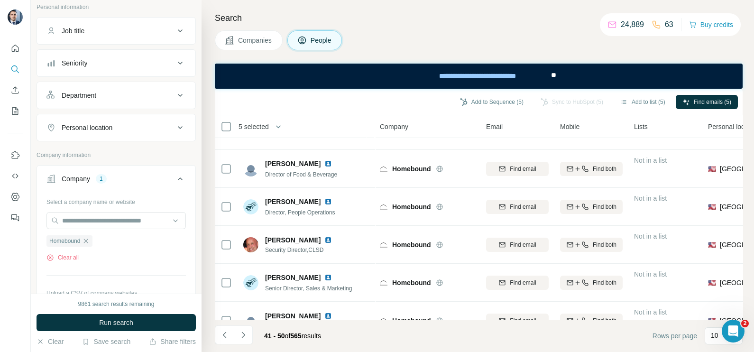
scroll to position [203, 0]
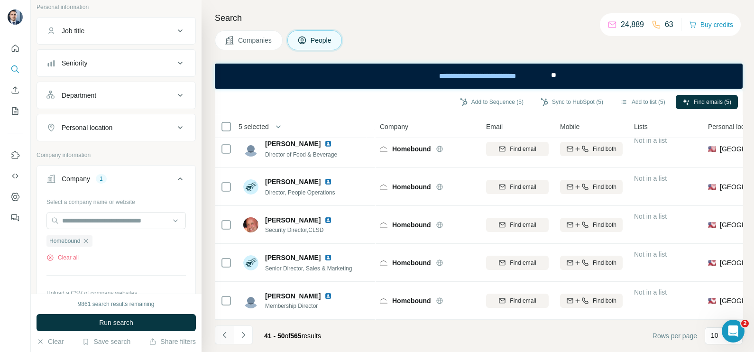
click at [225, 329] on button "Navigate to previous page" at bounding box center [224, 334] width 19 height 19
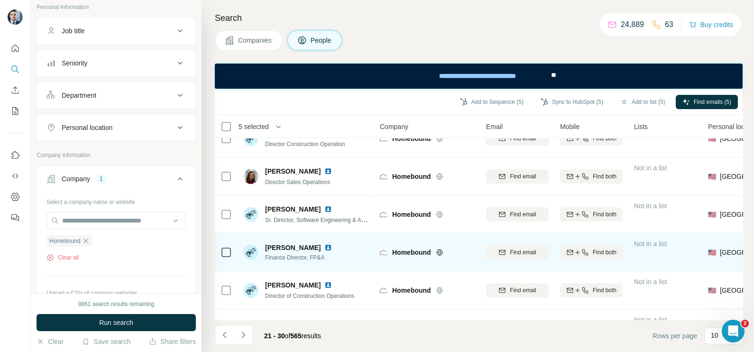
scroll to position [0, 0]
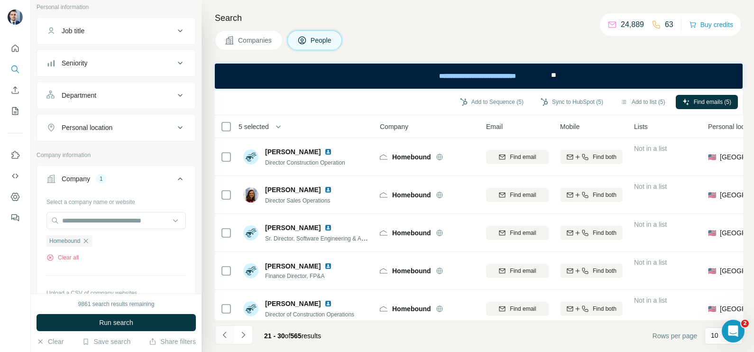
click at [228, 330] on icon "Navigate to previous page" at bounding box center [224, 334] width 9 height 9
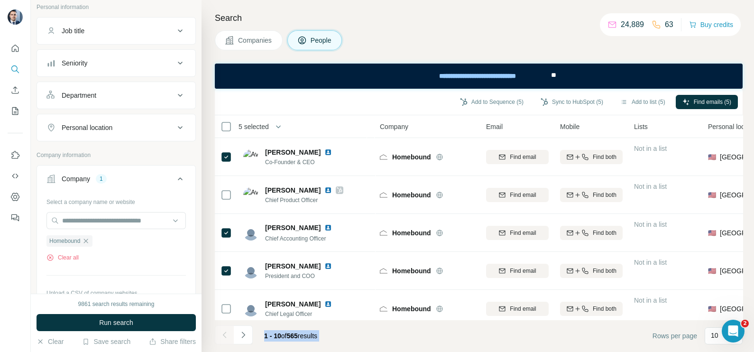
click at [228, 330] on div at bounding box center [224, 334] width 19 height 19
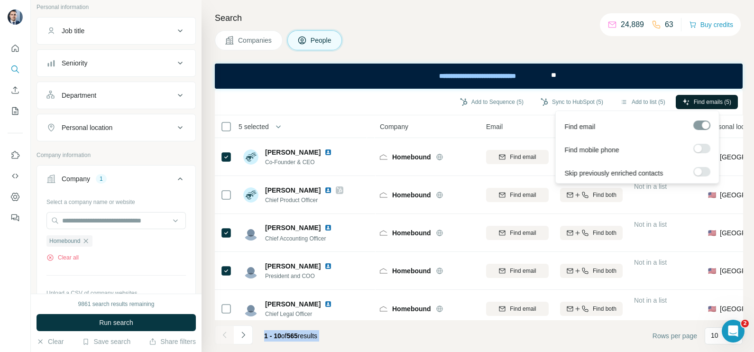
click at [699, 101] on span "Find emails (5)" at bounding box center [712, 102] width 37 height 9
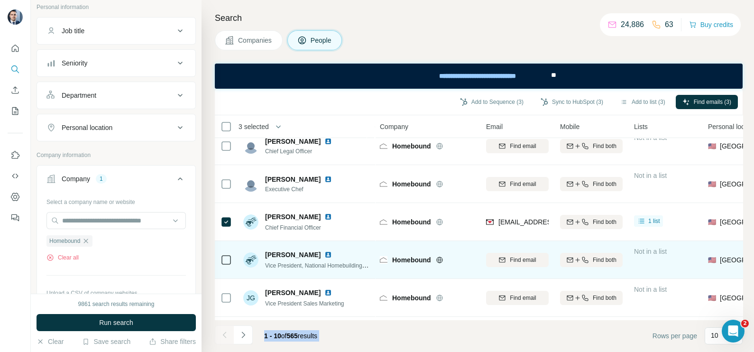
scroll to position [203, 0]
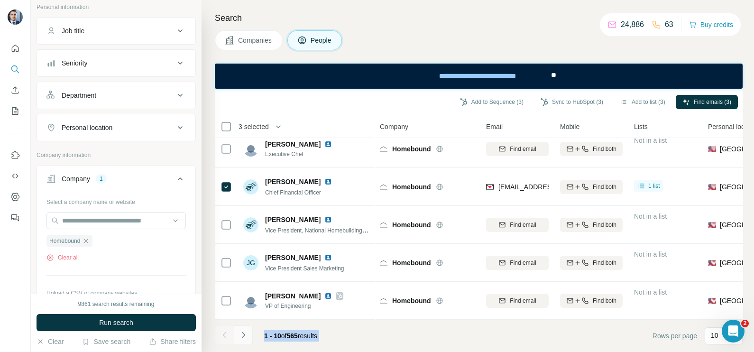
click at [239, 340] on button "Navigate to next page" at bounding box center [243, 334] width 19 height 19
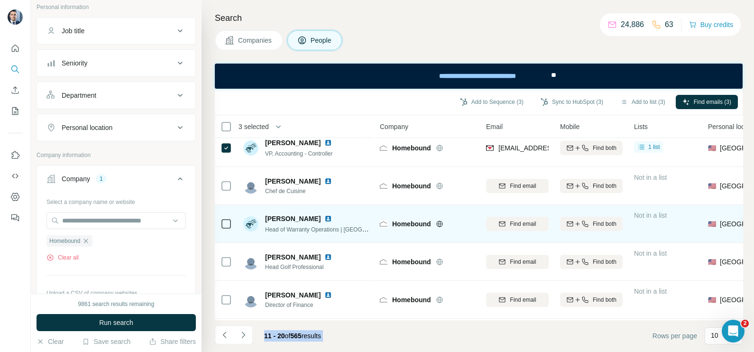
scroll to position [0, 0]
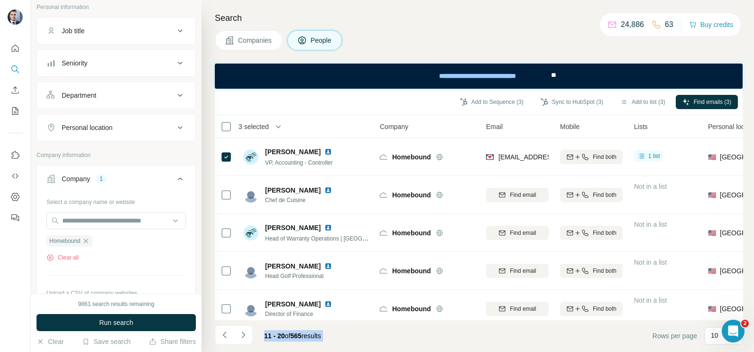
click at [225, 337] on icon "Navigate to previous page" at bounding box center [223, 334] width 3 height 6
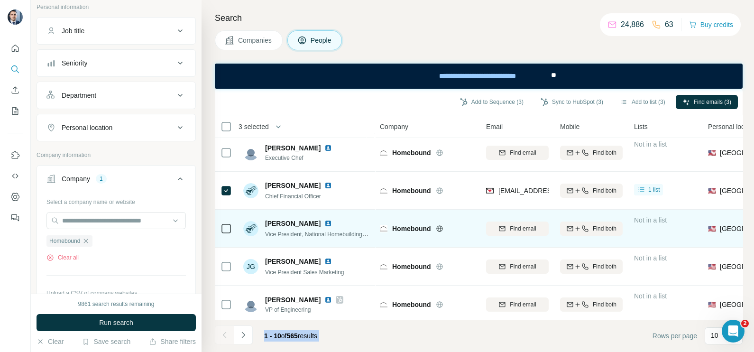
scroll to position [203, 0]
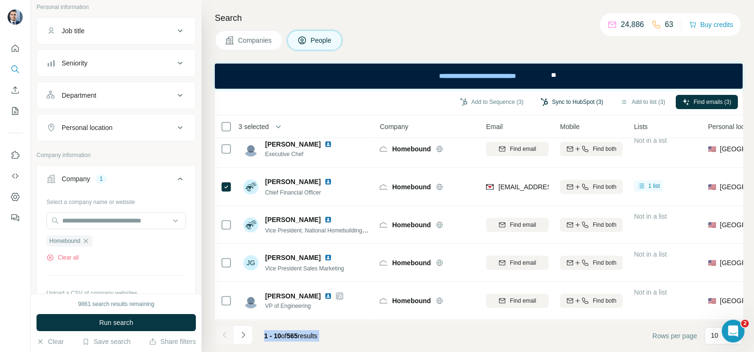
click at [574, 106] on button "Sync to HubSpot (3)" at bounding box center [572, 102] width 76 height 14
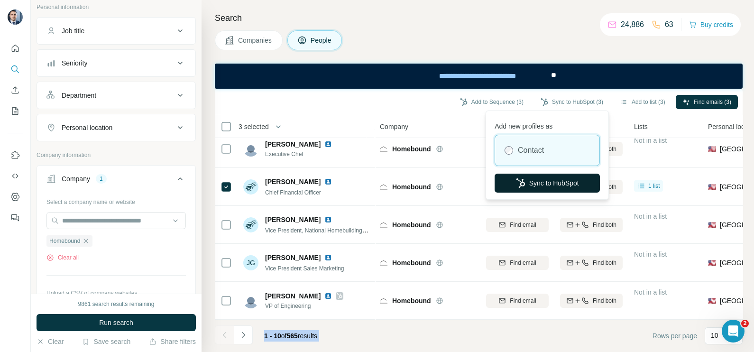
click at [551, 185] on button "Sync to HubSpot" at bounding box center [547, 183] width 105 height 19
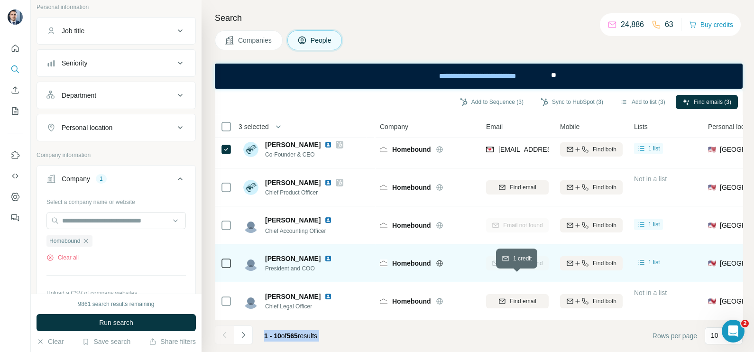
scroll to position [0, 0]
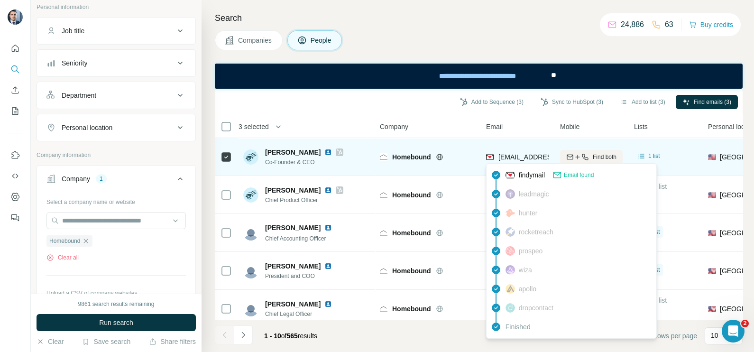
click at [520, 161] on div "nikki@homebound.com" at bounding box center [544, 157] width 117 height 11
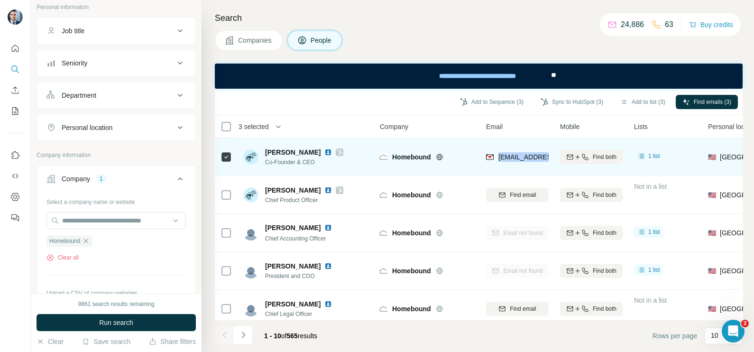
click at [520, 161] on div "nikki@homebound.com" at bounding box center [544, 157] width 117 height 11
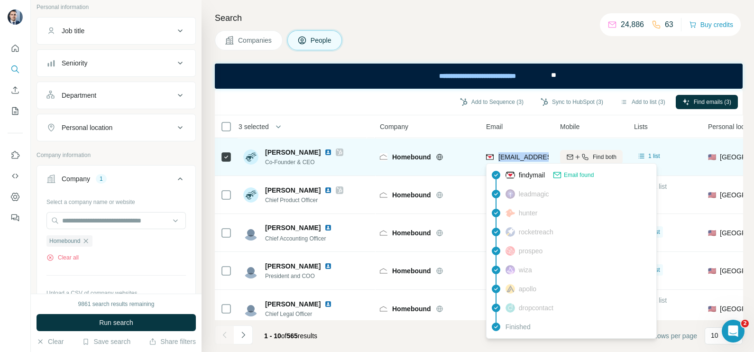
click at [520, 161] on div "nikki@homebound.com" at bounding box center [544, 157] width 117 height 11
copy tr "nikki@homebound.com"
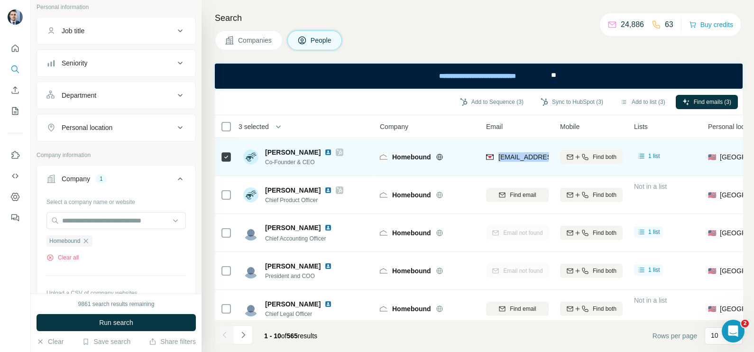
click at [529, 150] on div "nikki@homebound.com" at bounding box center [517, 157] width 63 height 26
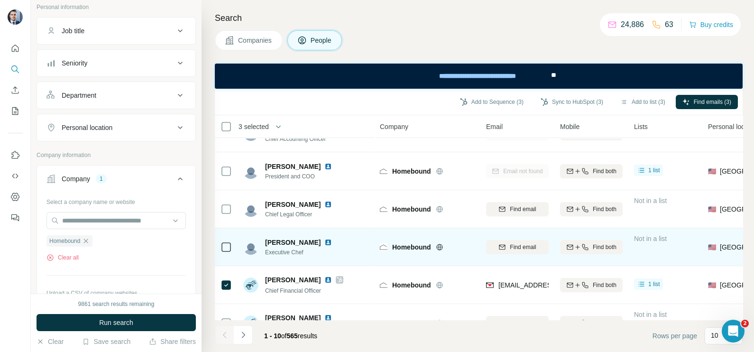
scroll to position [118, 0]
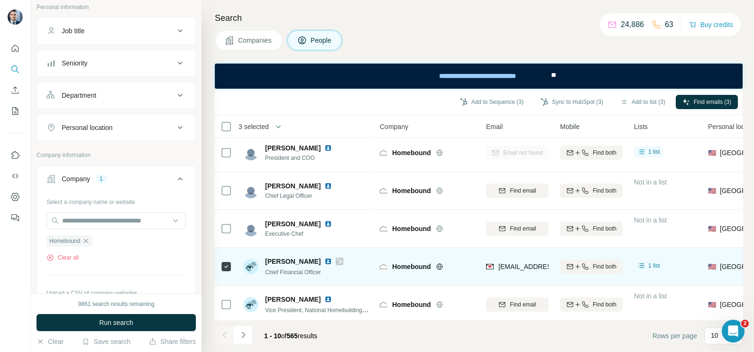
click at [520, 273] on div "syeh@homebound.com" at bounding box center [517, 266] width 63 height 26
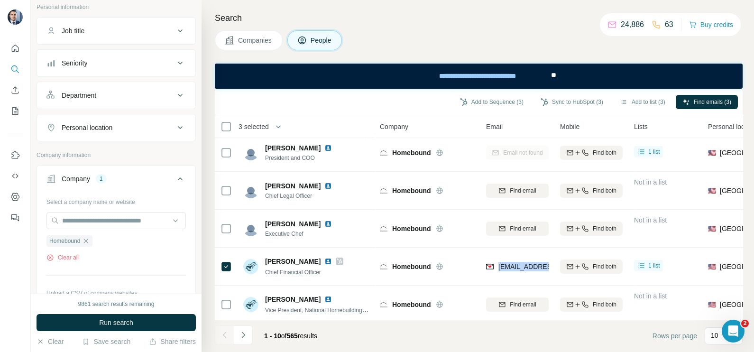
copy tr "syeh@homebound.com"
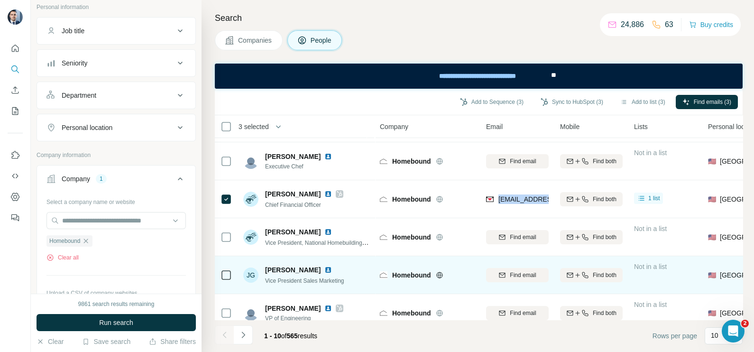
scroll to position [203, 0]
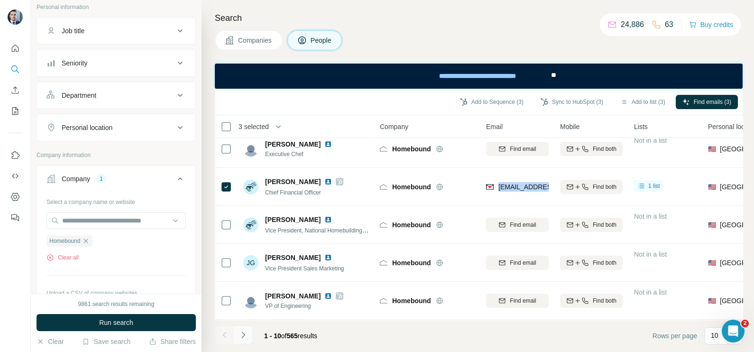
click at [252, 332] on button "Navigate to next page" at bounding box center [243, 334] width 19 height 19
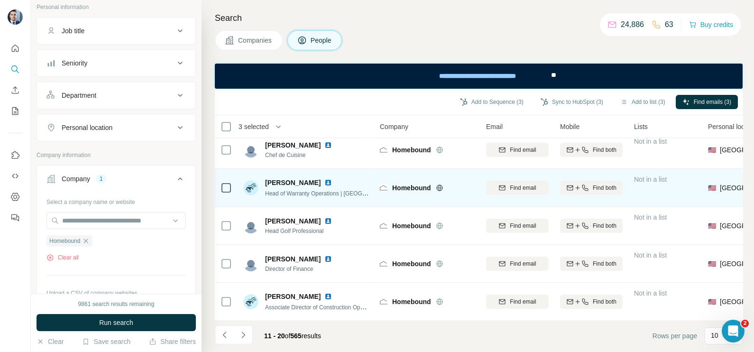
scroll to position [0, 0]
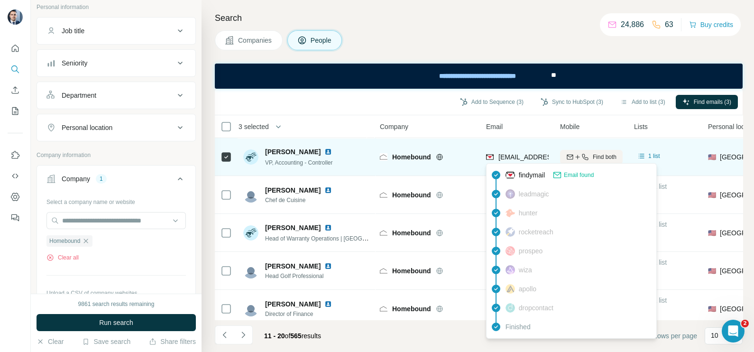
click at [506, 159] on span "rdevereux@homebound.com" at bounding box center [554, 157] width 112 height 8
copy tr "rdevereux@homebound.com"
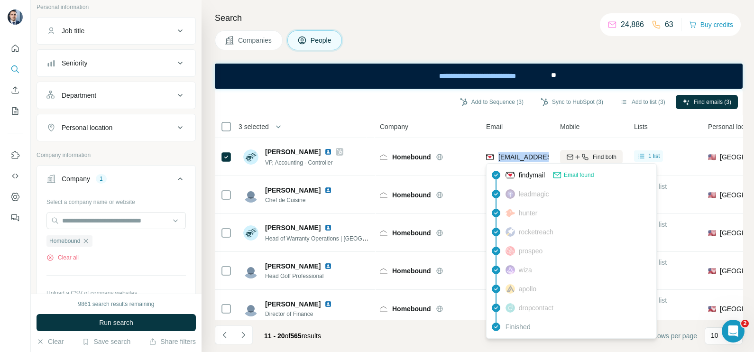
click at [250, 37] on span "Companies" at bounding box center [255, 40] width 35 height 9
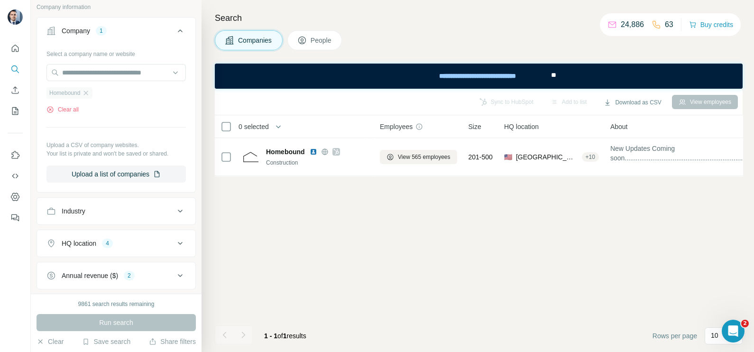
click at [92, 89] on div "Homebound" at bounding box center [69, 92] width 46 height 11
click at [88, 91] on icon "button" at bounding box center [86, 93] width 8 height 8
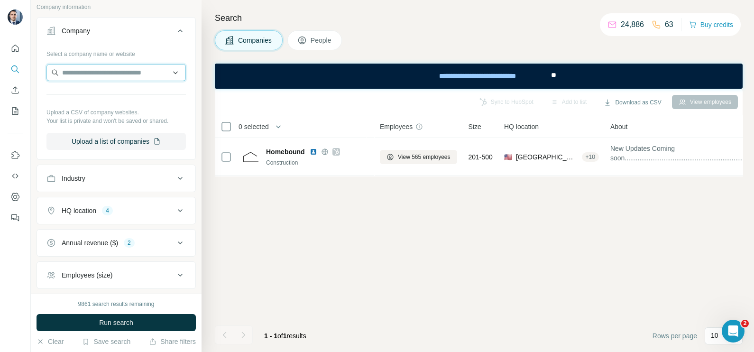
click at [89, 74] on input "text" at bounding box center [115, 72] width 139 height 17
paste input "**********"
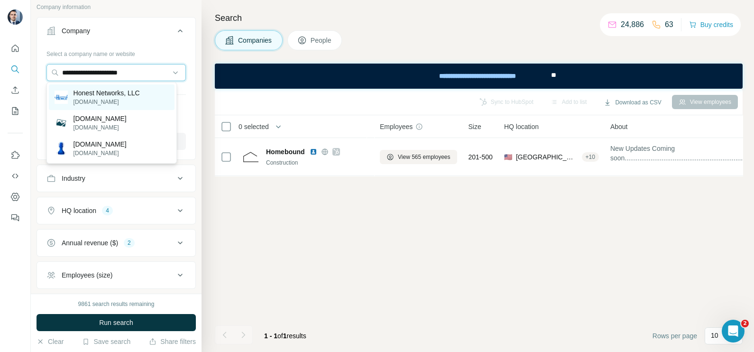
type input "**********"
click at [111, 97] on p "Honest Networks, LLC" at bounding box center [106, 92] width 66 height 9
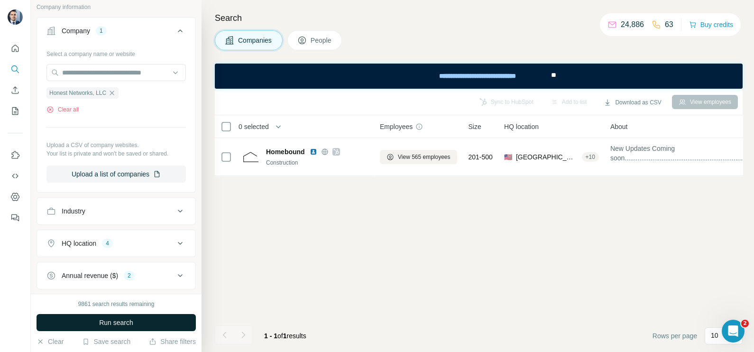
click at [119, 330] on button "Run search" at bounding box center [116, 322] width 159 height 17
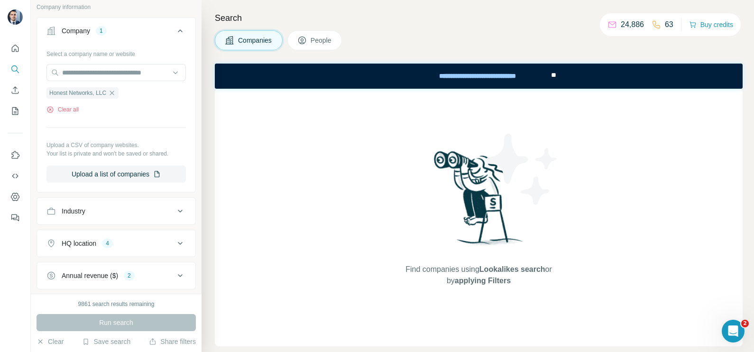
click at [316, 37] on span "People" at bounding box center [322, 40] width 22 height 9
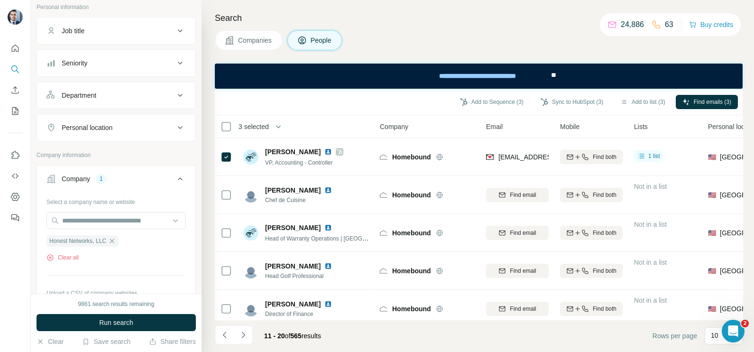
click at [463, 55] on div "Search Companies People Add to Sequence (3) Sync to HubSpot (3) Add to list (3)…" at bounding box center [478, 176] width 552 height 352
click at [233, 39] on icon at bounding box center [229, 40] width 9 height 9
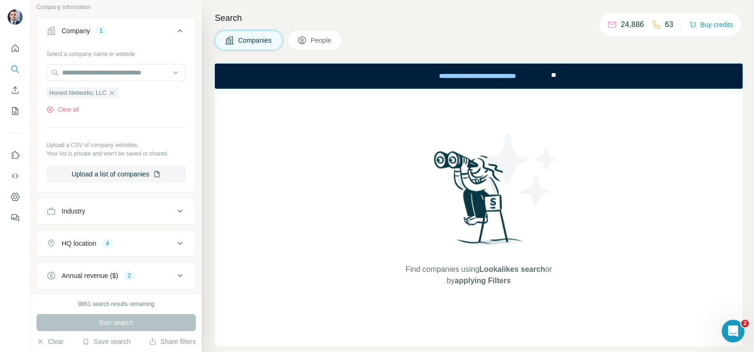
click at [116, 92] on icon "button" at bounding box center [112, 93] width 8 height 8
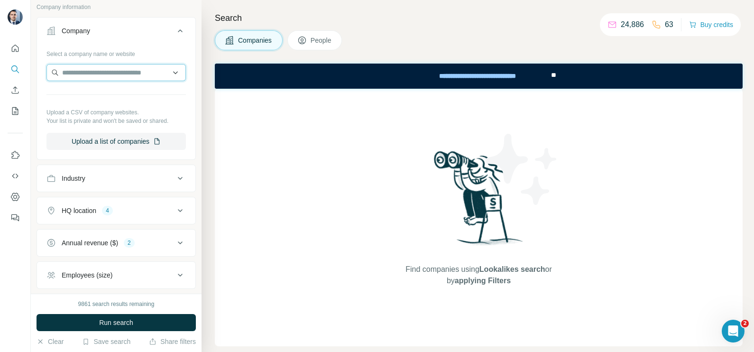
click at [101, 74] on input "text" at bounding box center [115, 72] width 139 height 17
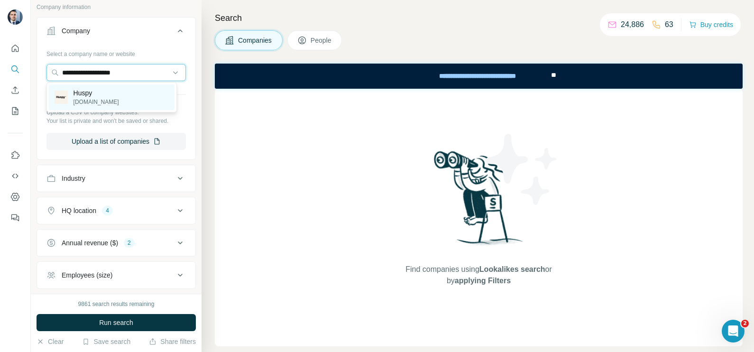
type input "**********"
click at [104, 100] on div "Huspy huspy.com" at bounding box center [112, 97] width 126 height 26
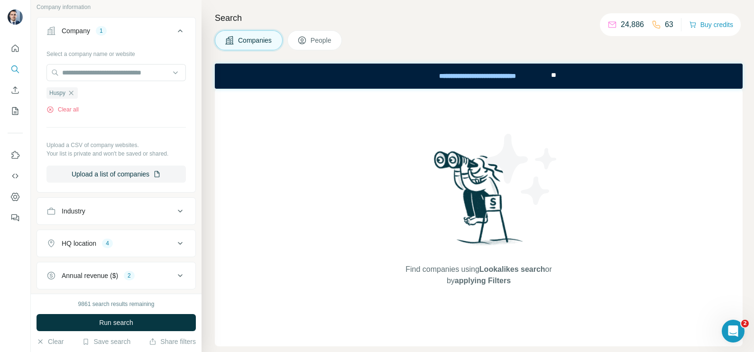
click at [132, 329] on button "Run search" at bounding box center [116, 322] width 159 height 17
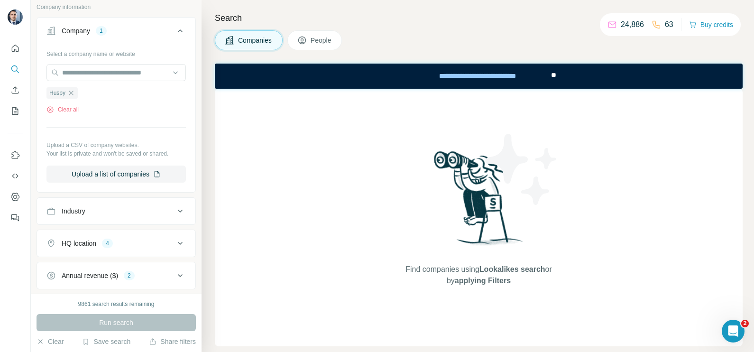
click at [282, 42] on button "Companies" at bounding box center [249, 40] width 68 height 20
click at [320, 40] on span "People" at bounding box center [322, 40] width 22 height 9
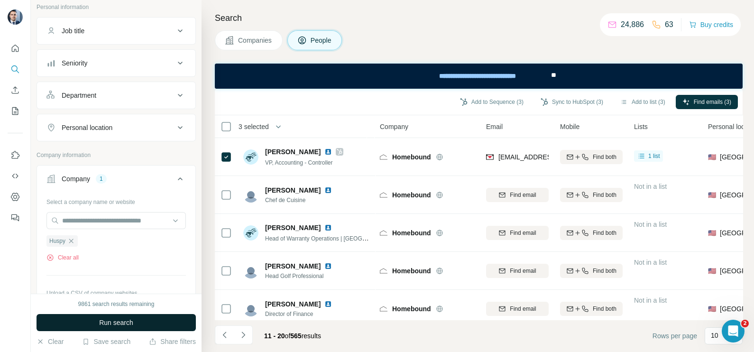
click at [123, 325] on span "Run search" at bounding box center [116, 322] width 34 height 9
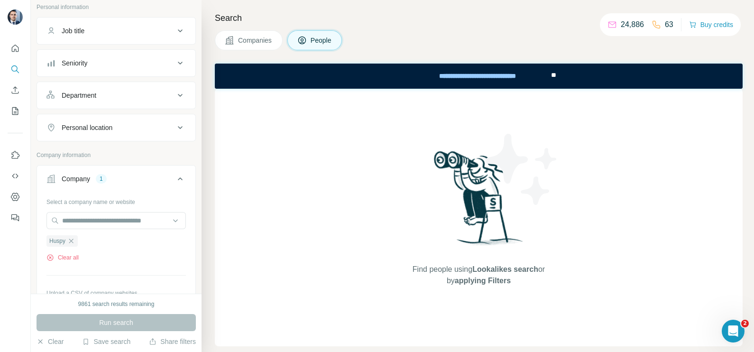
click at [262, 44] on span "Companies" at bounding box center [255, 40] width 35 height 9
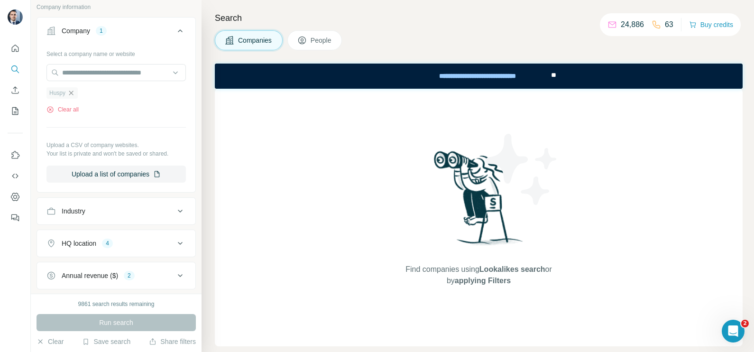
click at [74, 92] on icon "button" at bounding box center [71, 93] width 8 height 8
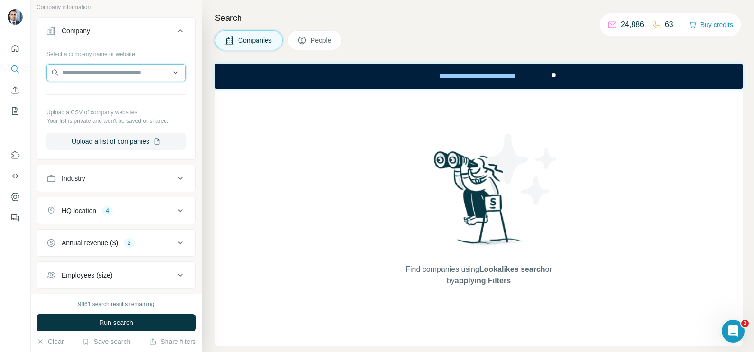
click at [100, 67] on input "text" at bounding box center [115, 72] width 139 height 17
paste input "**********"
type input "**********"
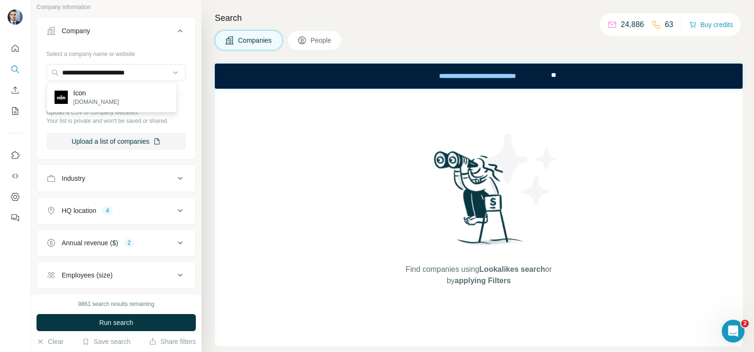
click at [88, 100] on p "iconbuild.com" at bounding box center [96, 102] width 46 height 9
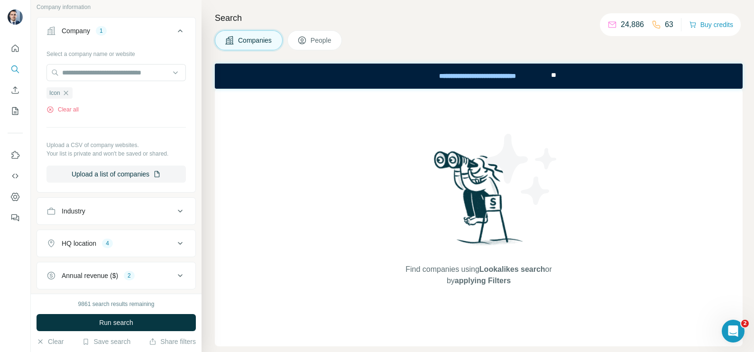
click at [248, 37] on span "Companies" at bounding box center [255, 40] width 35 height 9
click at [130, 303] on div "9861 search results remaining" at bounding box center [116, 304] width 76 height 9
click at [129, 313] on div "9861 search results remaining Run search Clear Save search Share filters" at bounding box center [116, 323] width 171 height 58
click at [126, 322] on span "Run search" at bounding box center [116, 322] width 34 height 9
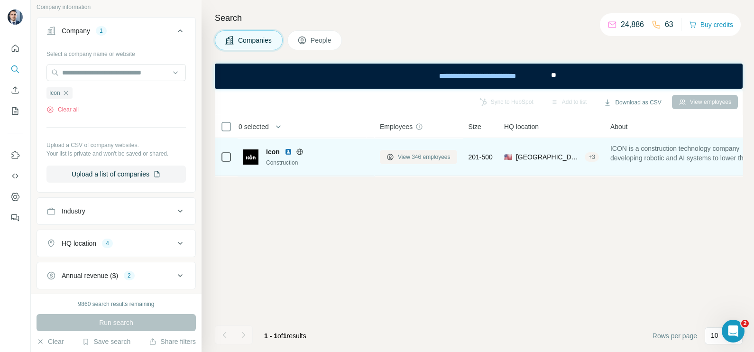
click at [422, 153] on span "View 346 employees" at bounding box center [424, 157] width 53 height 9
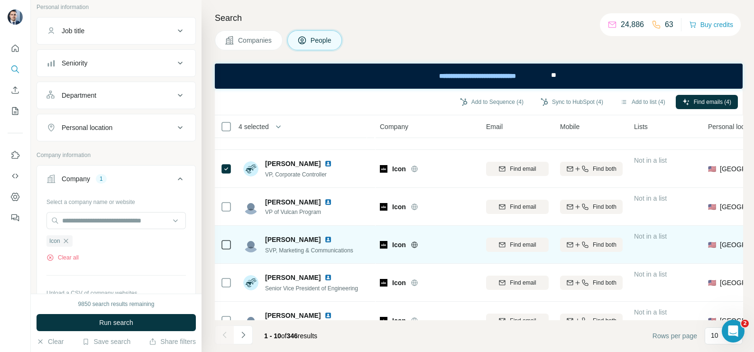
scroll to position [203, 0]
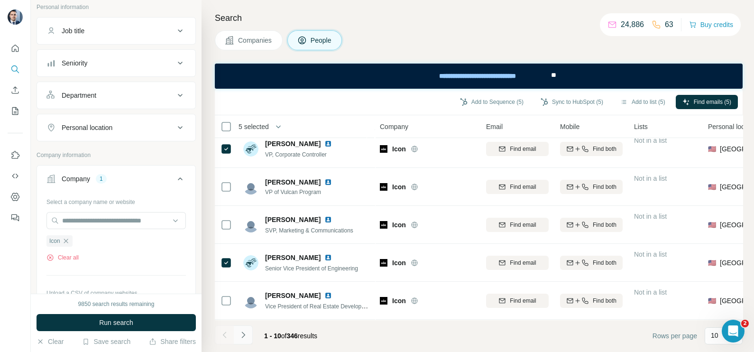
click at [245, 335] on icon "Navigate to next page" at bounding box center [243, 334] width 9 height 9
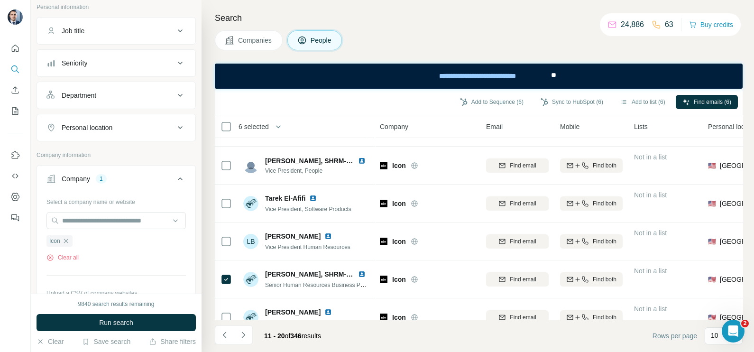
scroll to position [0, 0]
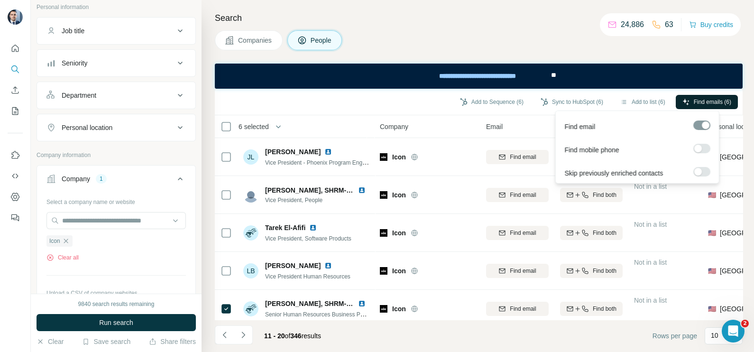
click at [707, 107] on button "Find emails (6)" at bounding box center [707, 102] width 62 height 14
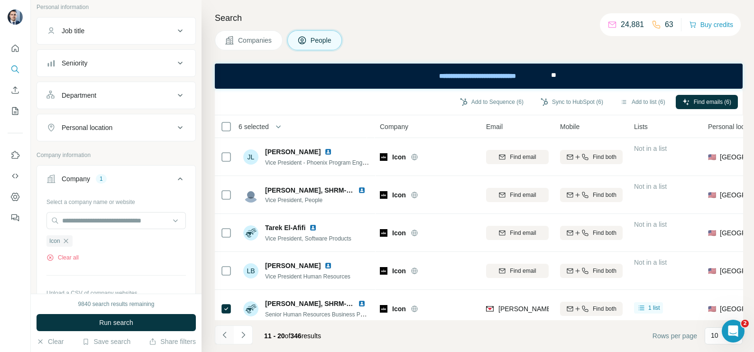
click at [223, 338] on icon "Navigate to previous page" at bounding box center [224, 334] width 9 height 9
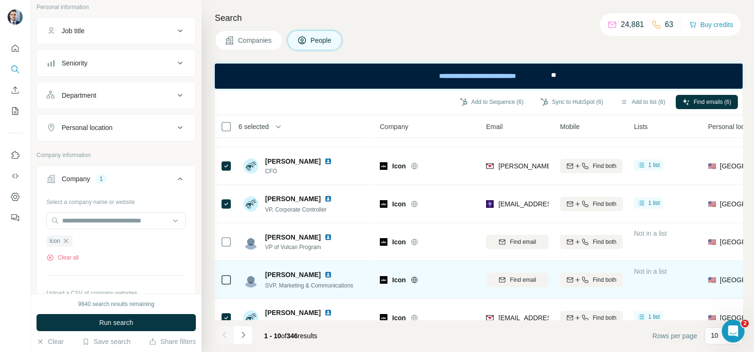
scroll to position [203, 0]
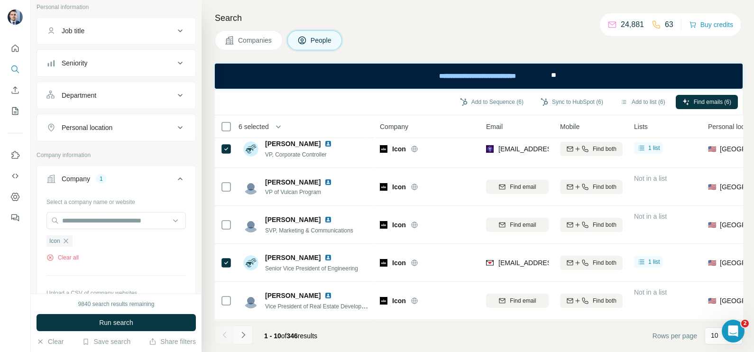
click at [250, 333] on button "Navigate to next page" at bounding box center [243, 334] width 19 height 19
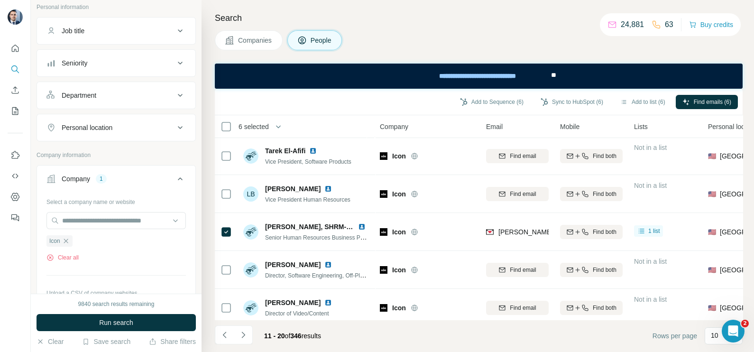
scroll to position [59, 0]
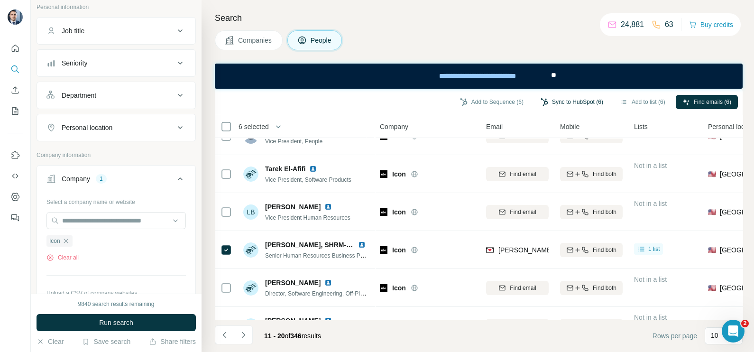
click at [564, 104] on button "Sync to HubSpot (6)" at bounding box center [572, 102] width 76 height 14
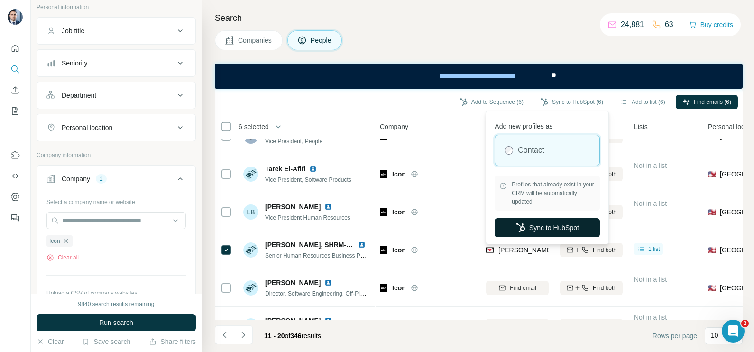
click at [538, 228] on button "Sync to HubSpot" at bounding box center [547, 227] width 105 height 19
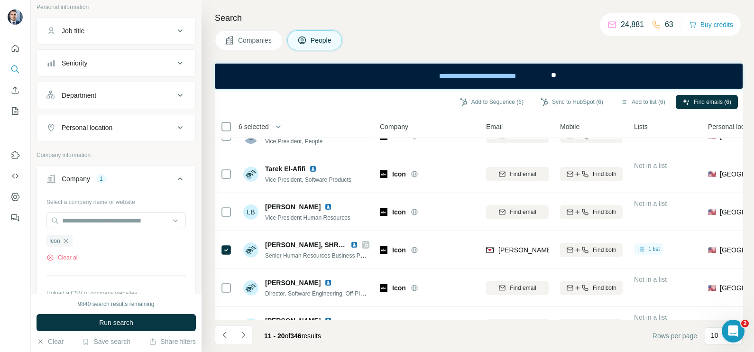
scroll to position [0, 0]
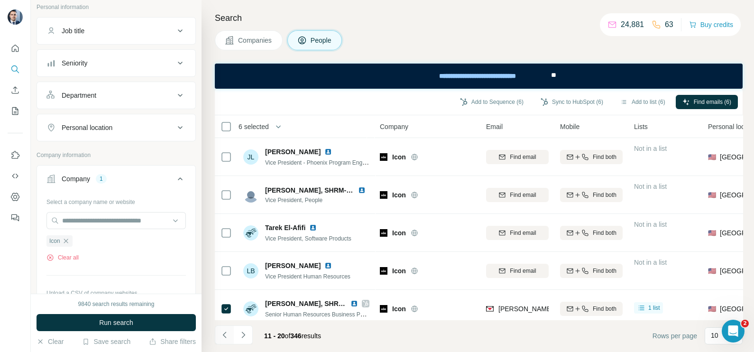
click at [231, 336] on button "Navigate to previous page" at bounding box center [224, 334] width 19 height 19
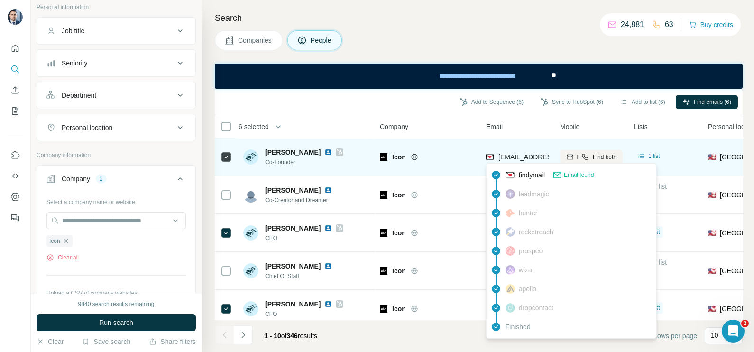
click at [528, 157] on span "evan@iconbuild.com" at bounding box center [554, 157] width 112 height 8
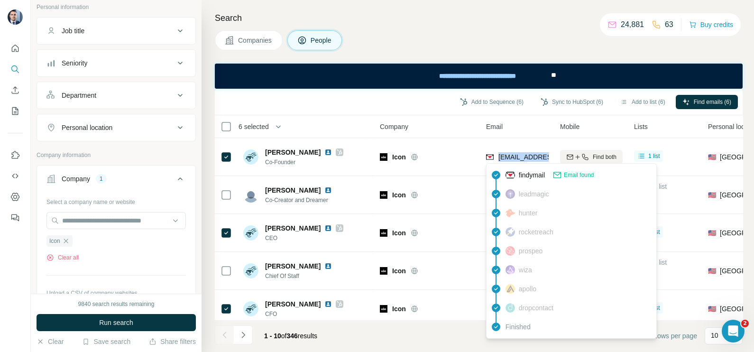
copy tr "evan@iconbuild.com"
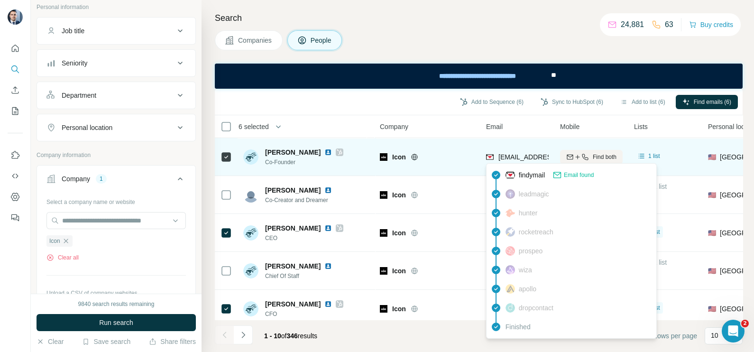
click at [478, 149] on td "Icon" at bounding box center [427, 157] width 106 height 38
click at [508, 152] on div "evan@iconbuild.com" at bounding box center [554, 156] width 112 height 9
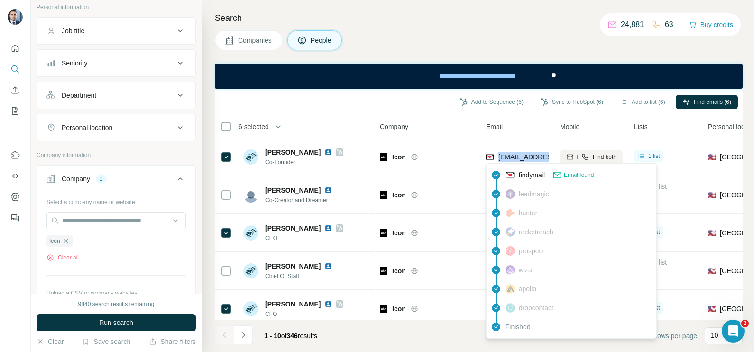
copy tr "evan@iconbuild.com"
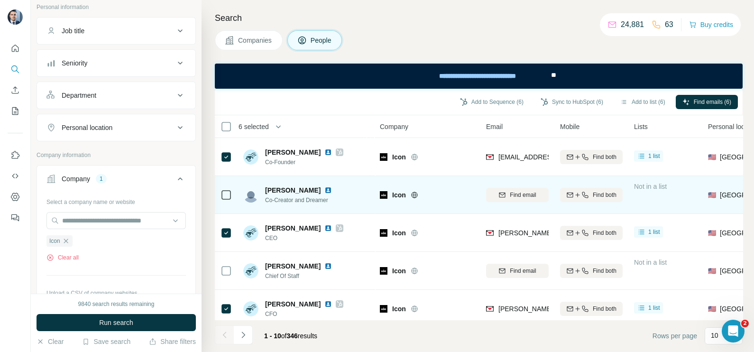
click at [437, 186] on div "Icon" at bounding box center [427, 195] width 95 height 26
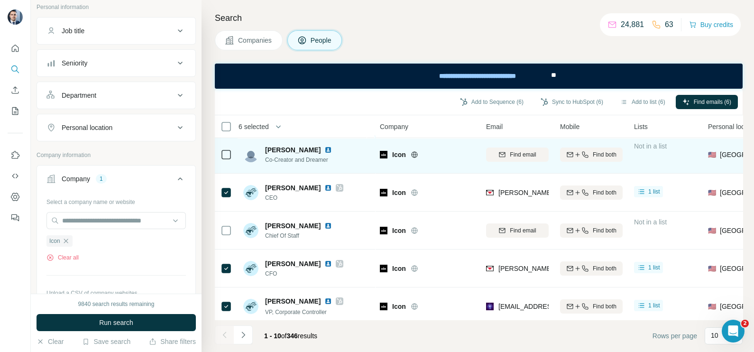
scroll to position [59, 0]
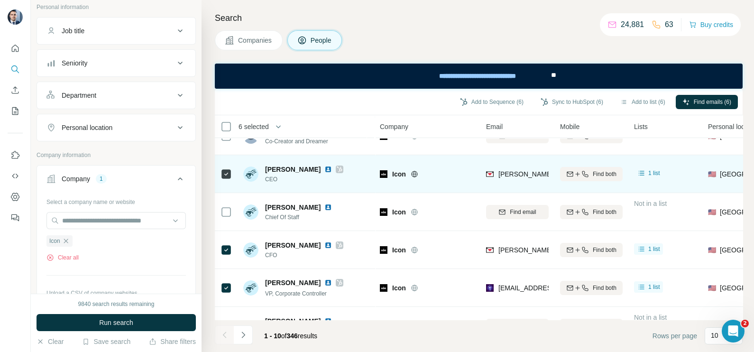
click at [509, 184] on div "jason@iconbuild.com" at bounding box center [517, 174] width 63 height 26
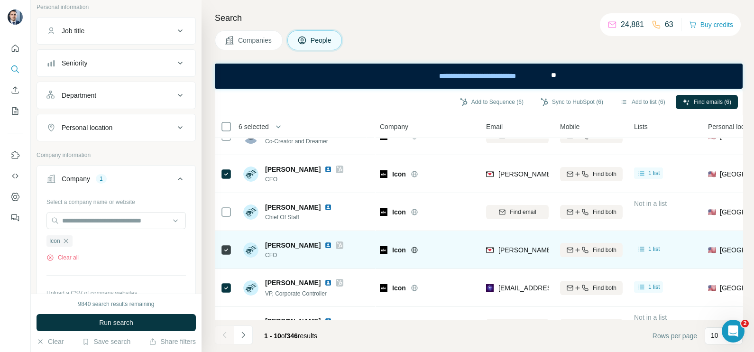
click at [512, 244] on div "tom@iconbuild.com" at bounding box center [517, 250] width 63 height 26
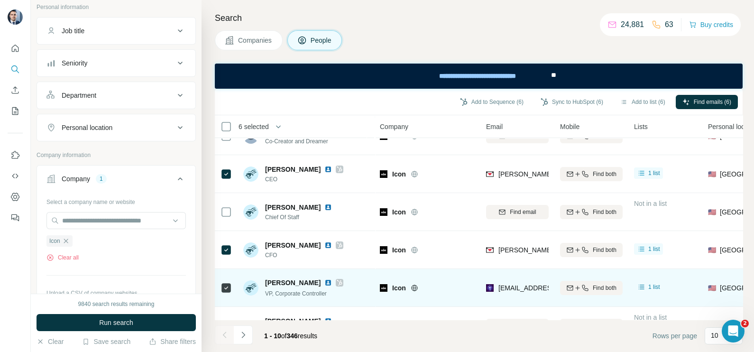
click at [513, 296] on div "adamp@iconbuild.com" at bounding box center [517, 288] width 63 height 26
click at [513, 294] on div "adamp@iconbuild.com" at bounding box center [517, 288] width 63 height 26
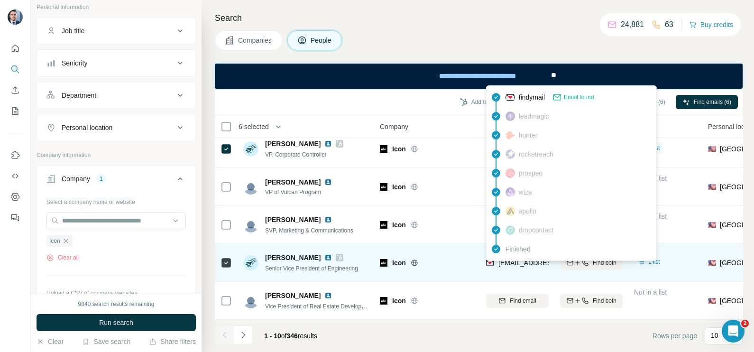
scroll to position [203, 0]
click at [514, 263] on div "evan@iconbuild.com" at bounding box center [544, 263] width 117 height 11
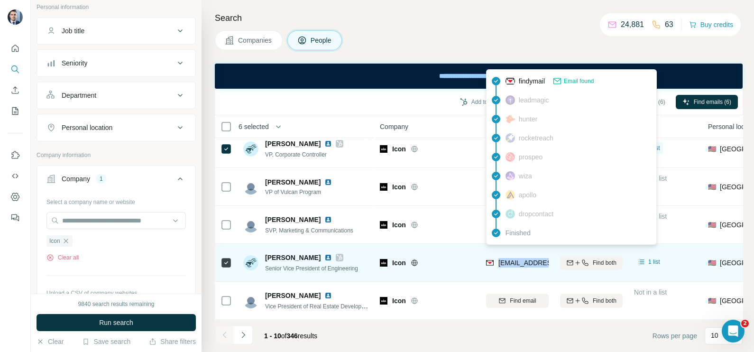
click at [514, 263] on div "evan@iconbuild.com" at bounding box center [544, 263] width 117 height 11
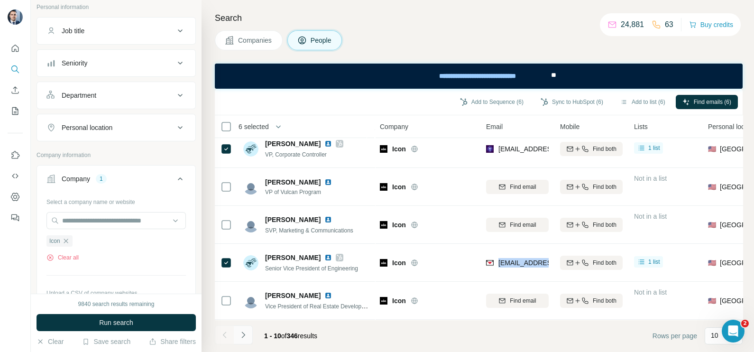
click at [241, 328] on button "Navigate to next page" at bounding box center [243, 334] width 19 height 19
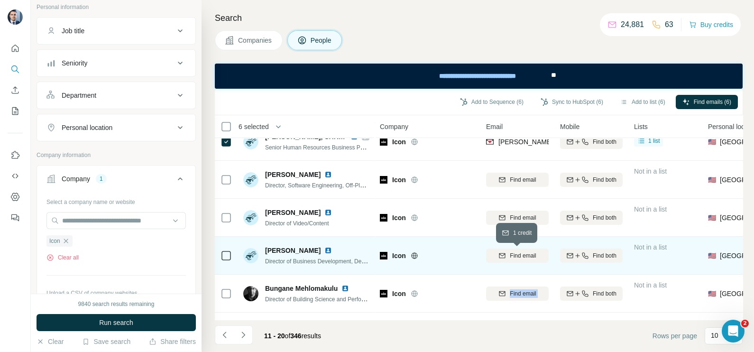
scroll to position [85, 0]
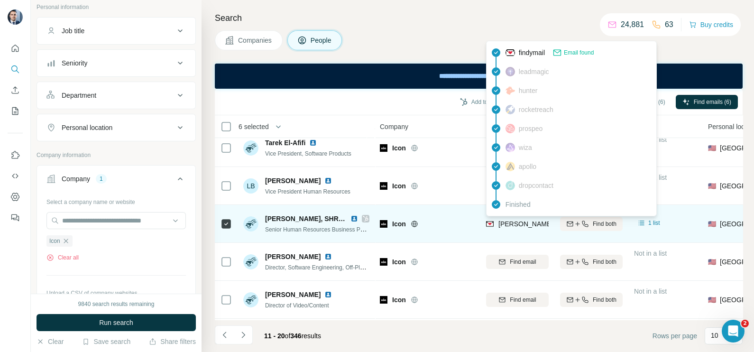
click at [518, 224] on span "julie.olivieri@iconbuild.com" at bounding box center [609, 224] width 222 height 8
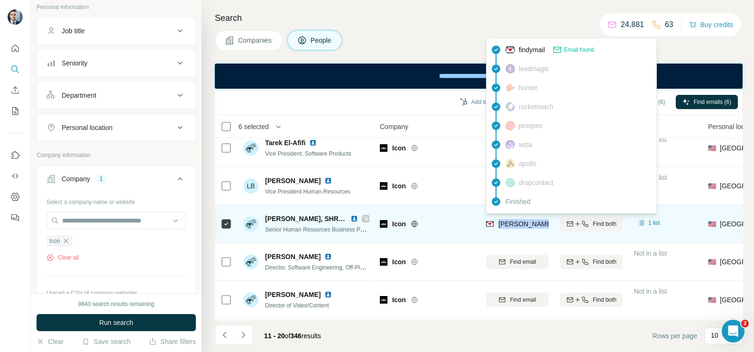
click at [518, 224] on span "julie.olivieri@iconbuild.com" at bounding box center [609, 224] width 222 height 8
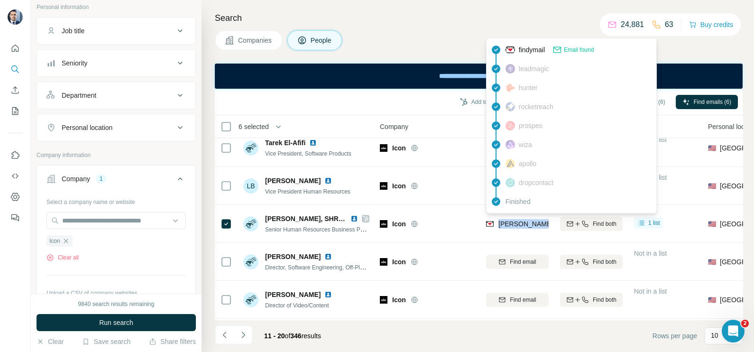
click at [251, 33] on button "Companies" at bounding box center [249, 40] width 68 height 20
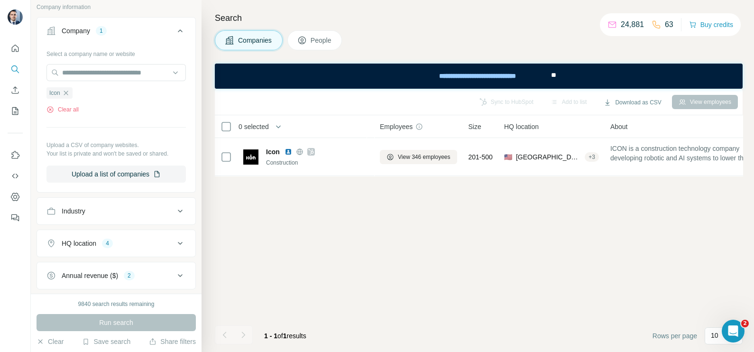
scroll to position [0, 0]
click at [66, 95] on icon "button" at bounding box center [66, 93] width 8 height 8
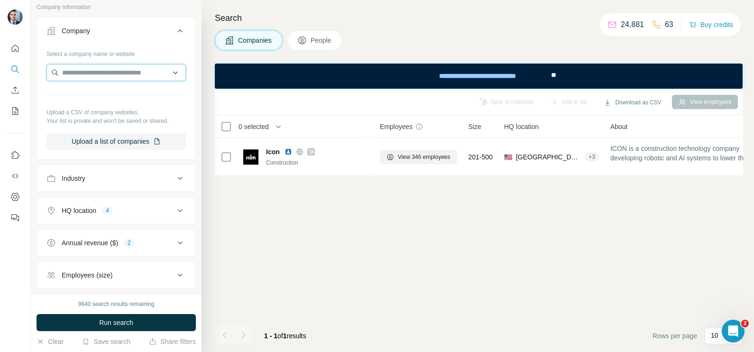
click at [76, 76] on input "text" at bounding box center [115, 72] width 139 height 17
paste input "**********"
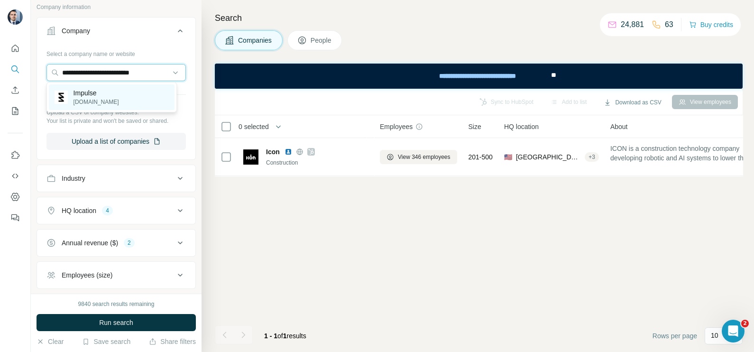
type input "**********"
click at [85, 94] on p "Impulse" at bounding box center [96, 92] width 46 height 9
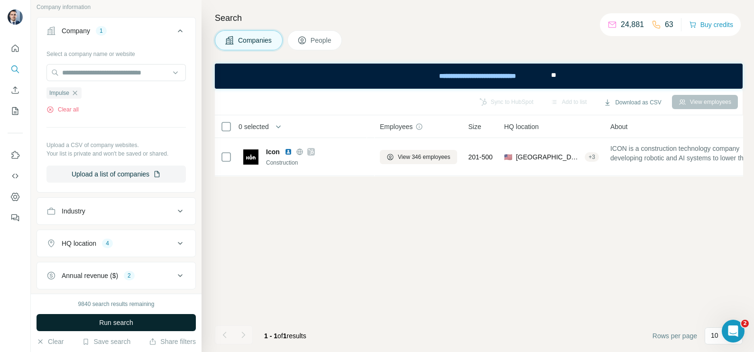
click at [133, 320] on span "Run search" at bounding box center [116, 322] width 34 height 9
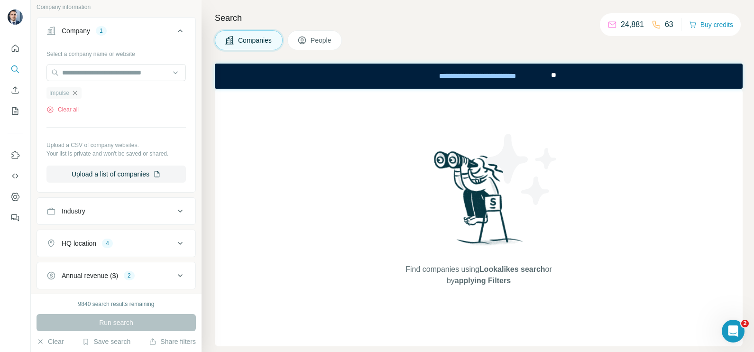
click at [78, 92] on icon "button" at bounding box center [75, 93] width 8 height 8
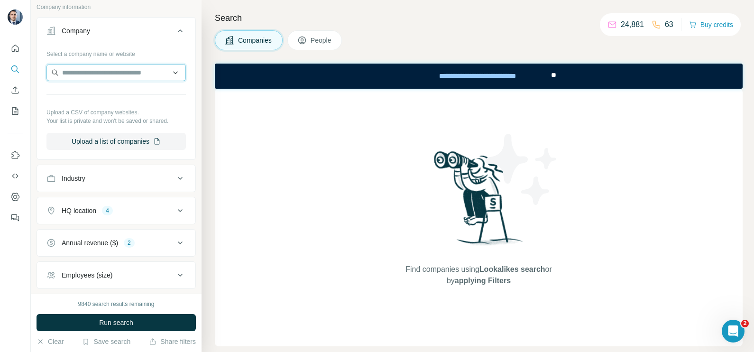
click at [101, 66] on input "text" at bounding box center [115, 72] width 139 height 17
paste input "**********"
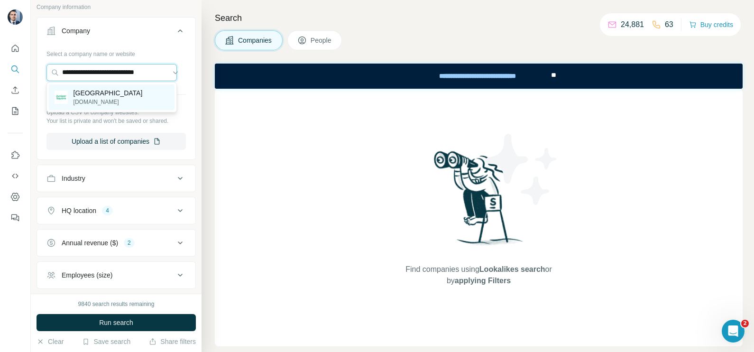
type input "**********"
click at [103, 102] on p "junipersquare.com" at bounding box center [107, 102] width 69 height 9
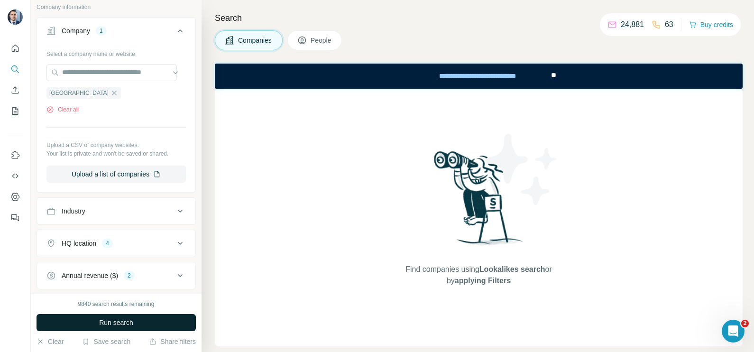
click at [124, 323] on span "Run search" at bounding box center [116, 322] width 34 height 9
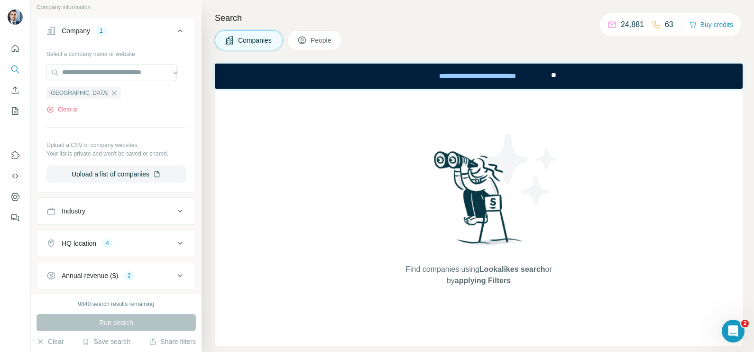
click at [317, 46] on button "People" at bounding box center [314, 40] width 55 height 20
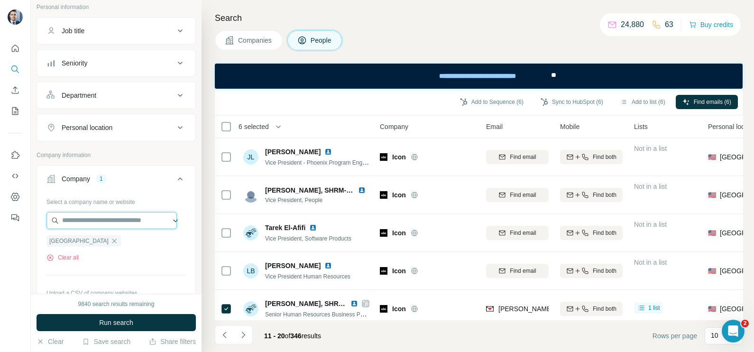
click at [92, 225] on input "text" at bounding box center [111, 220] width 130 height 17
paste input "**********"
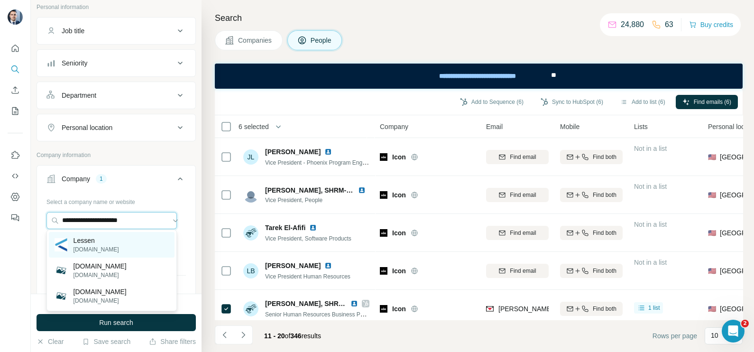
type input "**********"
click at [107, 248] on div "Lessen lessen.com" at bounding box center [112, 245] width 126 height 26
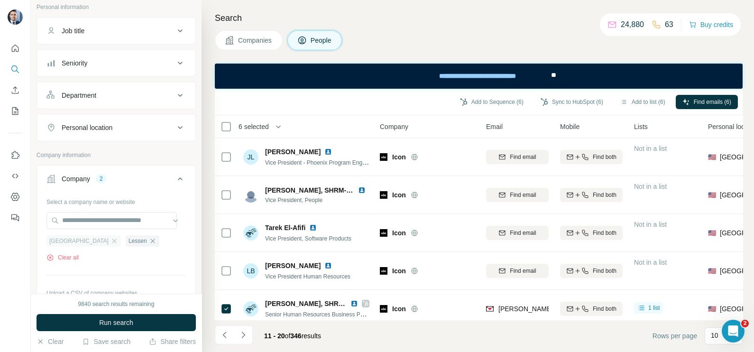
click at [110, 240] on icon "button" at bounding box center [114, 241] width 8 height 8
click at [257, 42] on span "Companies" at bounding box center [255, 40] width 35 height 9
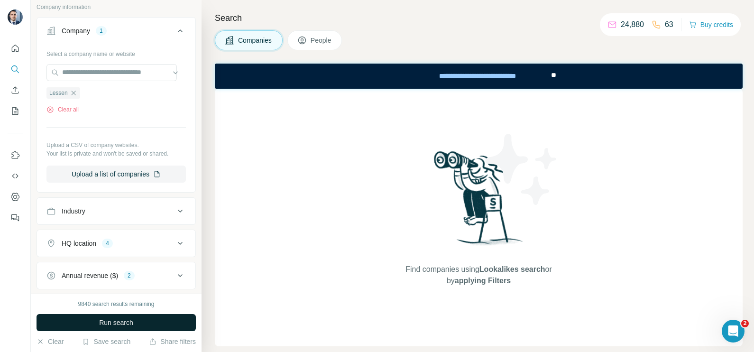
click at [107, 326] on span "Run search" at bounding box center [116, 322] width 34 height 9
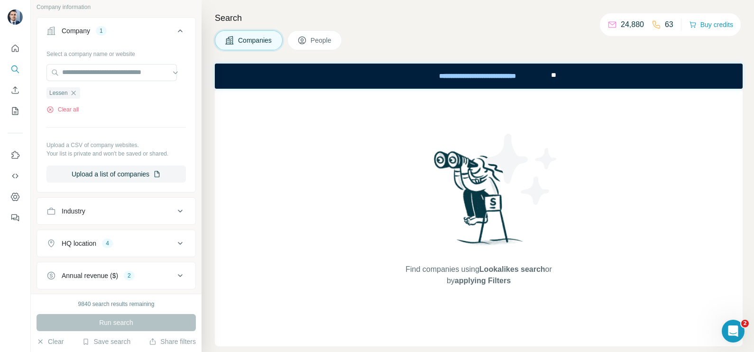
click at [323, 52] on div "Search Companies People Find companies using Lookalikes search or by applying F…" at bounding box center [478, 176] width 552 height 352
click at [316, 42] on span "People" at bounding box center [322, 40] width 22 height 9
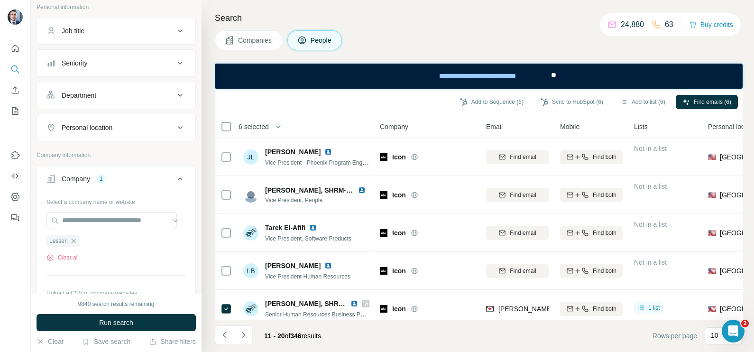
click at [125, 331] on div "9840 search results remaining Run search Clear Save search Share filters" at bounding box center [116, 323] width 171 height 58
click at [121, 325] on span "Run search" at bounding box center [116, 322] width 34 height 9
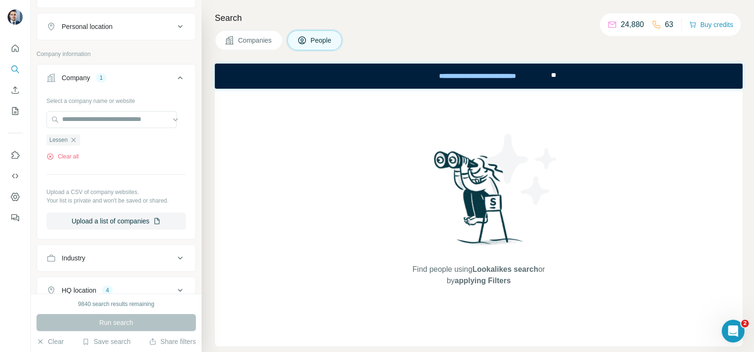
scroll to position [118, 0]
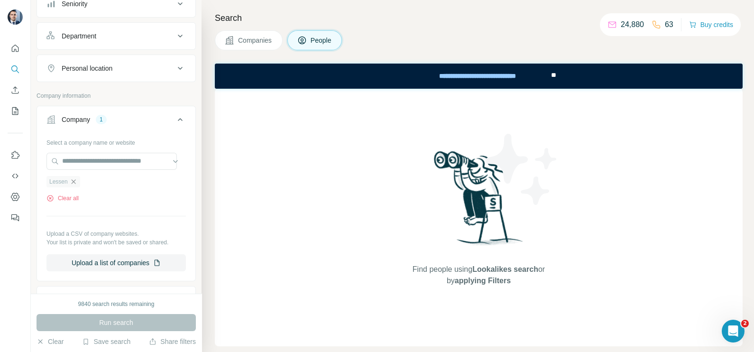
click at [75, 179] on icon "button" at bounding box center [73, 181] width 4 height 4
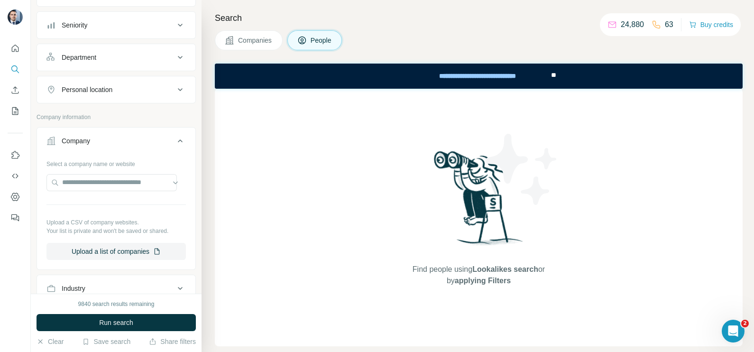
scroll to position [178, 0]
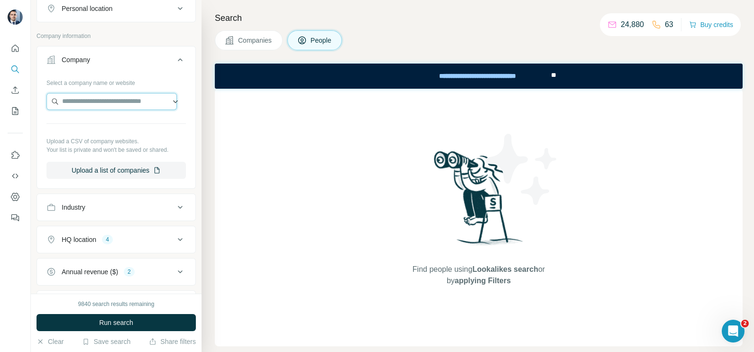
click at [97, 102] on input "text" at bounding box center [111, 101] width 130 height 17
paste input "**********"
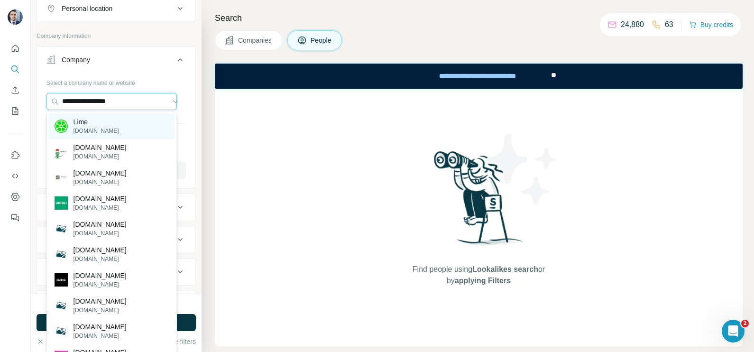
type input "**********"
click at [95, 123] on div "Lime li.me" at bounding box center [112, 126] width 126 height 26
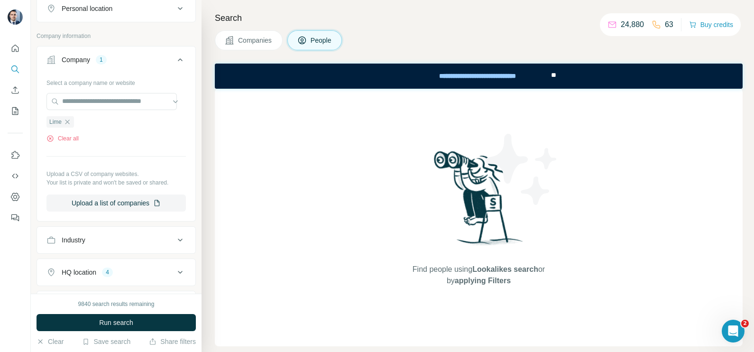
click at [242, 52] on div "Search Companies People Find people using Lookalikes search or by applying Filt…" at bounding box center [478, 176] width 552 height 352
click at [247, 42] on span "Companies" at bounding box center [255, 40] width 35 height 9
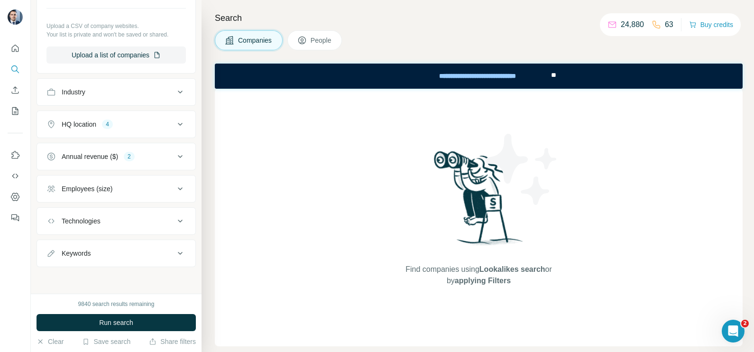
scroll to position [175, 0]
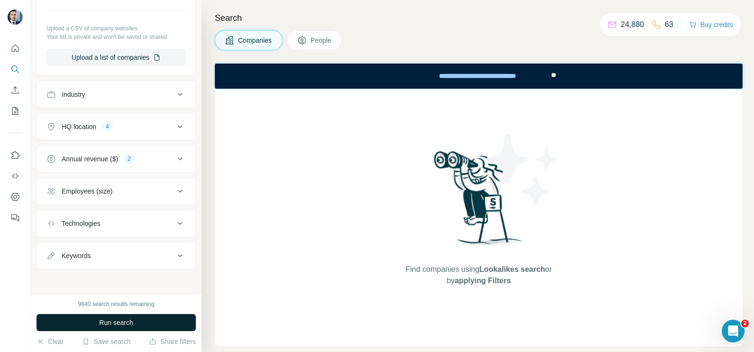
click at [143, 317] on button "Run search" at bounding box center [116, 322] width 159 height 17
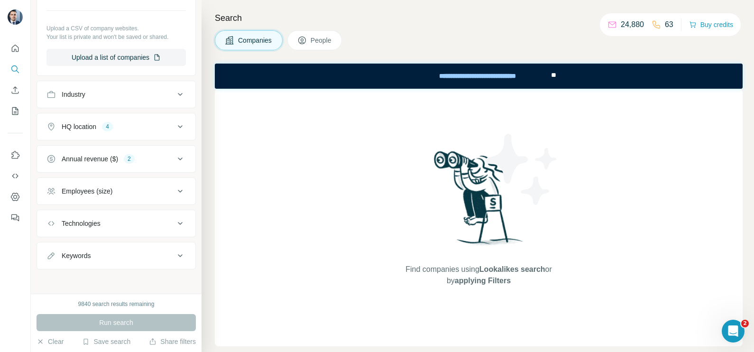
click at [312, 41] on span "People" at bounding box center [322, 40] width 22 height 9
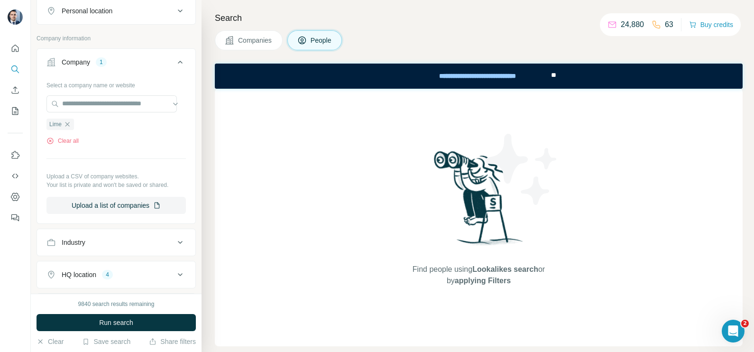
click at [150, 312] on div "9840 search results remaining Run search Clear Save search Share filters" at bounding box center [116, 323] width 171 height 58
click at [144, 317] on button "Run search" at bounding box center [116, 322] width 159 height 17
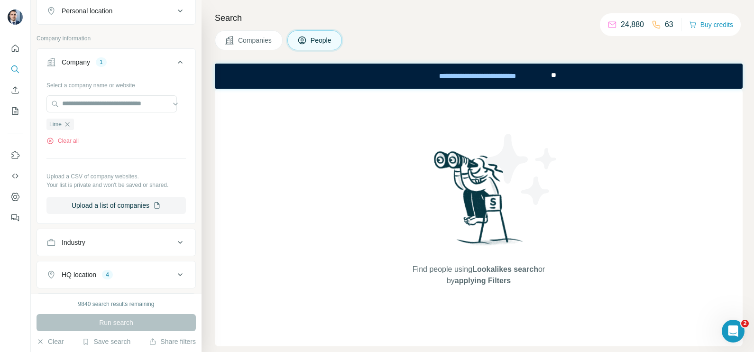
click at [252, 36] on span "Companies" at bounding box center [255, 40] width 35 height 9
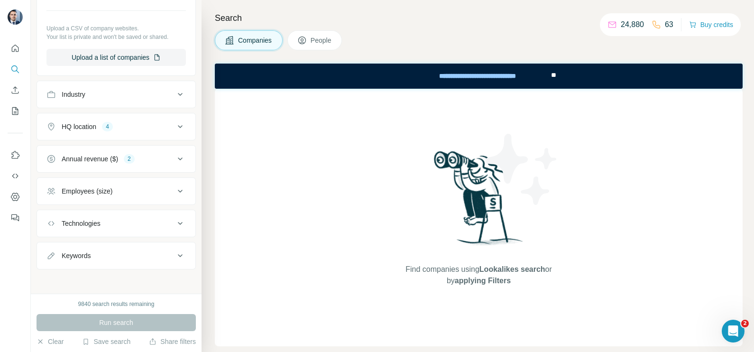
click at [149, 94] on div "Industry" at bounding box center [110, 94] width 128 height 9
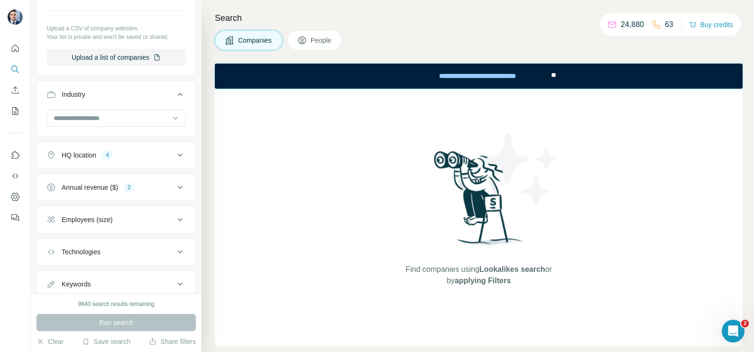
click at [148, 93] on div "Industry" at bounding box center [110, 94] width 128 height 9
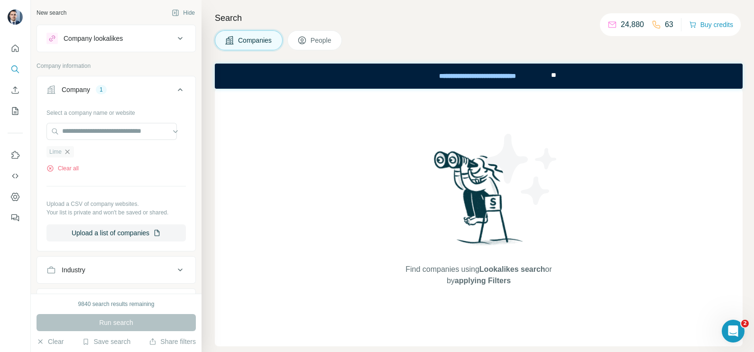
click at [69, 149] on icon "button" at bounding box center [67, 151] width 4 height 4
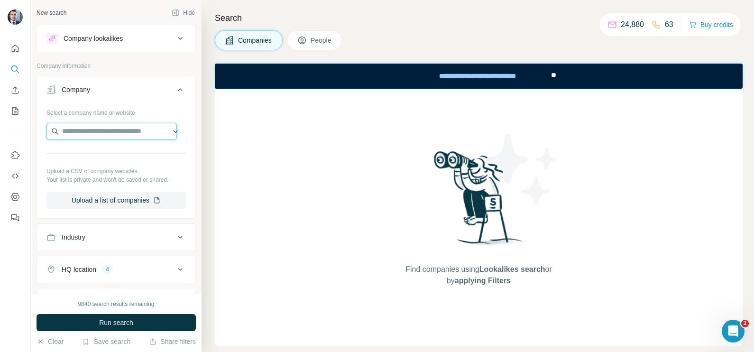
click at [77, 127] on input "text" at bounding box center [111, 131] width 130 height 17
paste input "**********"
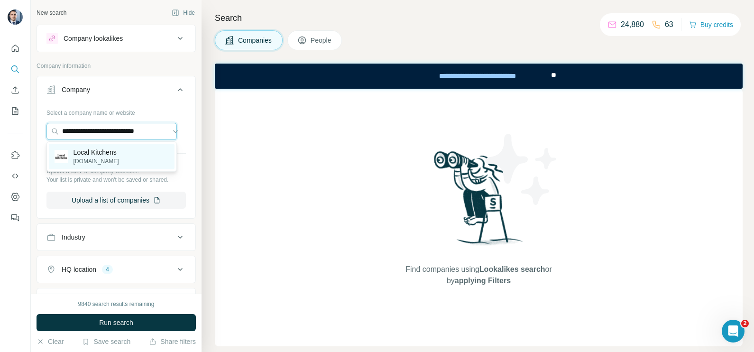
type input "**********"
click at [98, 160] on p "localkitchens.com" at bounding box center [96, 161] width 46 height 9
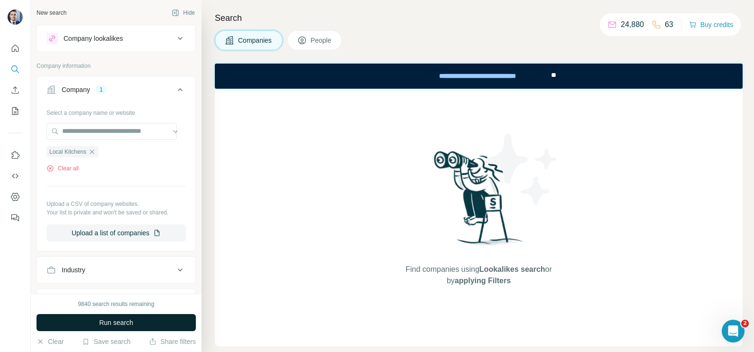
click at [104, 317] on button "Run search" at bounding box center [116, 322] width 159 height 17
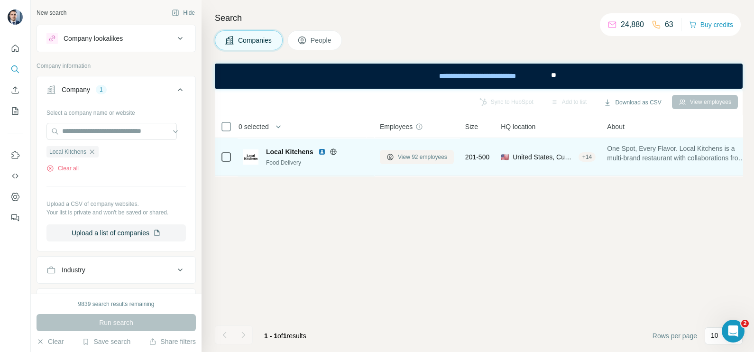
click at [413, 156] on span "View 92 employees" at bounding box center [422, 157] width 49 height 9
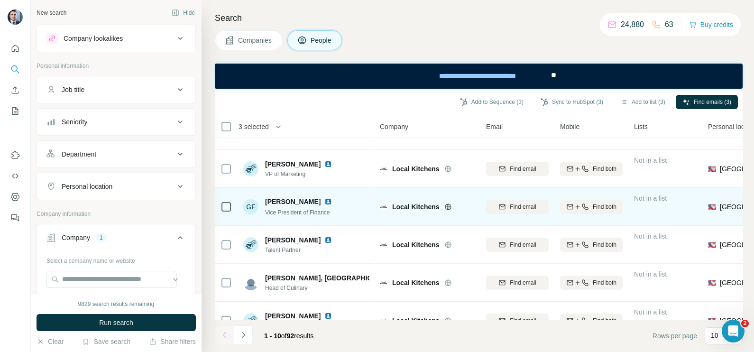
scroll to position [203, 0]
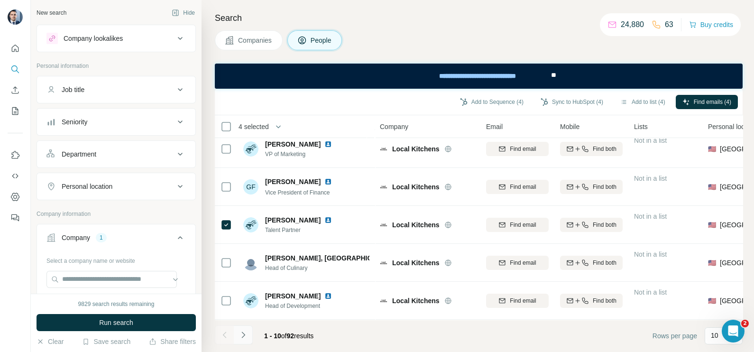
click at [242, 337] on icon "Navigate to next page" at bounding box center [243, 334] width 9 height 9
click at [226, 332] on icon "Navigate to previous page" at bounding box center [224, 334] width 9 height 9
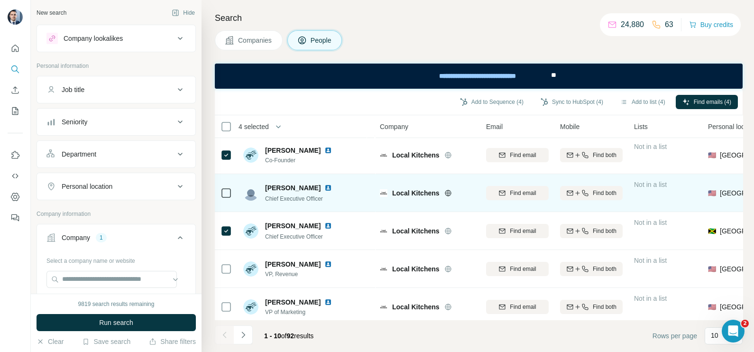
scroll to position [0, 0]
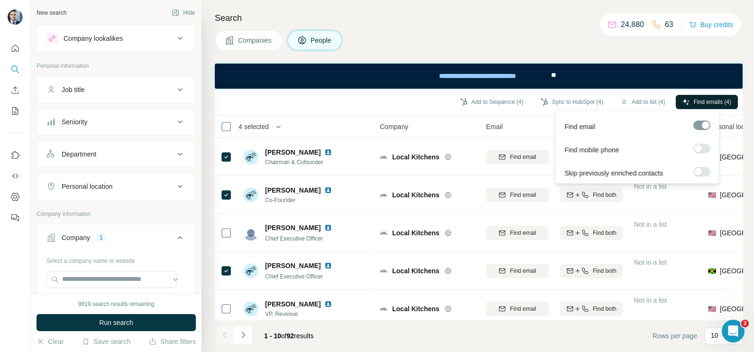
click at [704, 99] on span "Find emails (4)" at bounding box center [712, 102] width 37 height 9
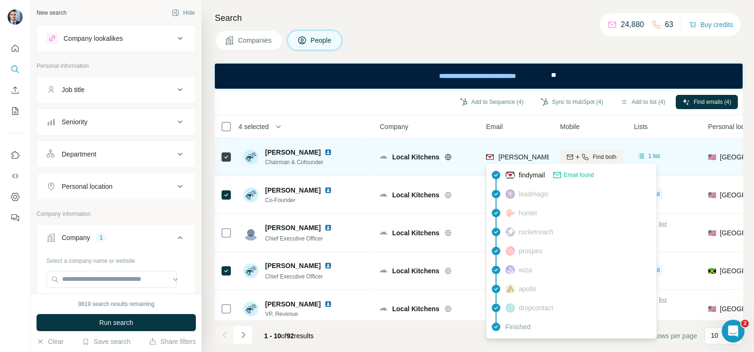
click at [525, 155] on span "jon.goldsmith@localkitchens.com" at bounding box center [609, 157] width 222 height 8
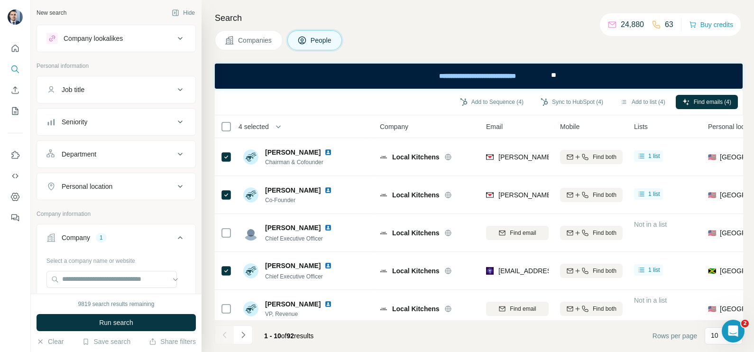
click at [427, 114] on div "Add to Sequence (4) Sync to HubSpot (4) Add to list (4) Find emails (4)" at bounding box center [479, 102] width 528 height 27
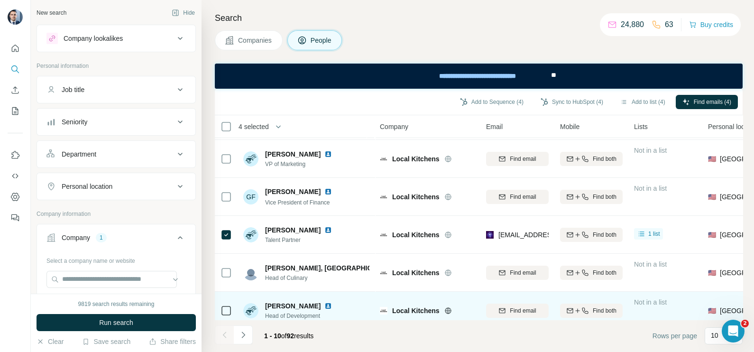
scroll to position [203, 0]
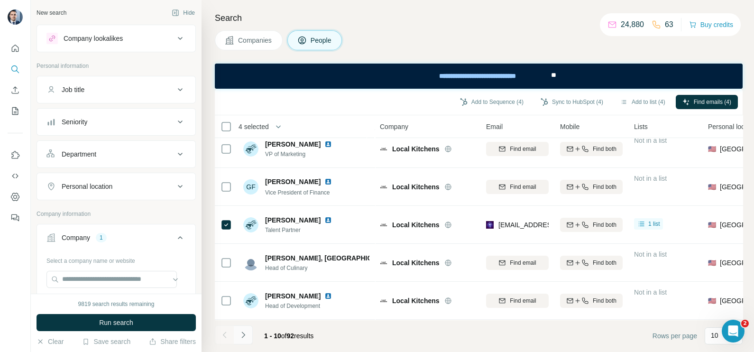
click at [247, 336] on icon "Navigate to next page" at bounding box center [243, 334] width 9 height 9
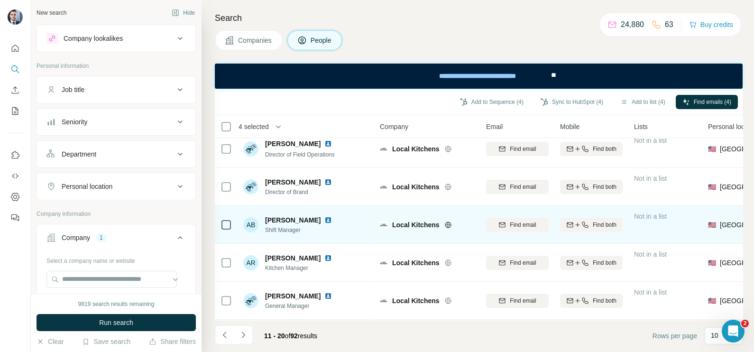
scroll to position [0, 0]
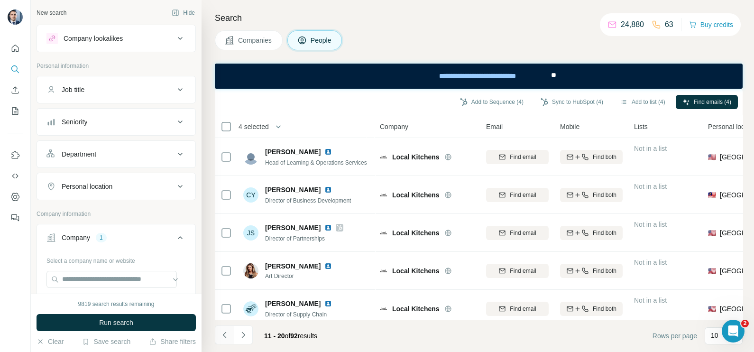
click at [225, 335] on icon "Navigate to previous page" at bounding box center [224, 334] width 9 height 9
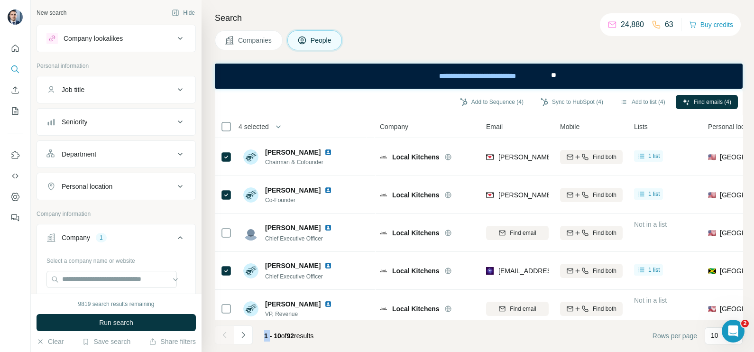
click at [225, 335] on div at bounding box center [224, 334] width 19 height 19
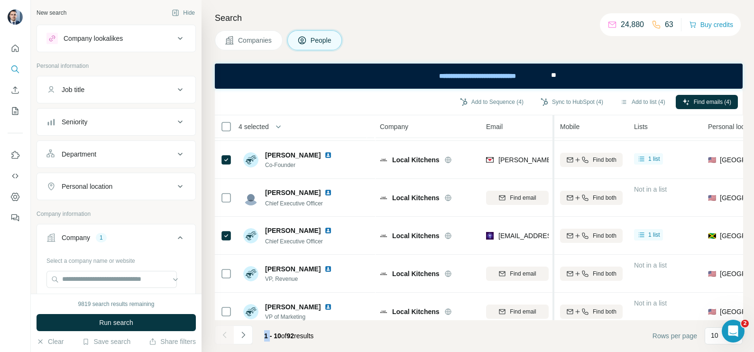
scroll to position [59, 0]
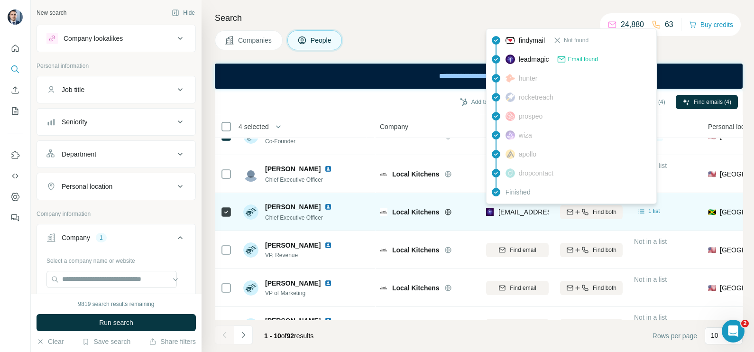
click at [517, 211] on span "kianna.richards@localkitchens.com" at bounding box center [581, 212] width 167 height 8
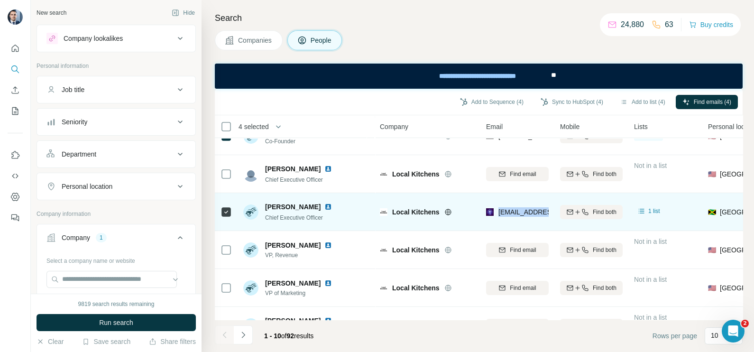
click at [517, 211] on span "kianna.richards@localkitchens.com" at bounding box center [581, 212] width 167 height 8
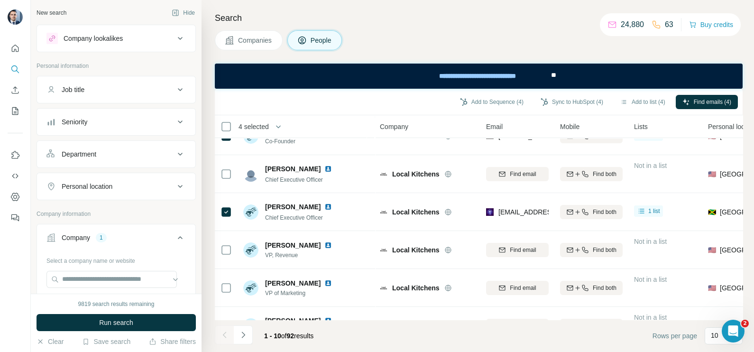
click at [431, 37] on div "Companies People" at bounding box center [479, 40] width 528 height 20
click at [569, 97] on button "Sync to HubSpot (4)" at bounding box center [572, 102] width 76 height 14
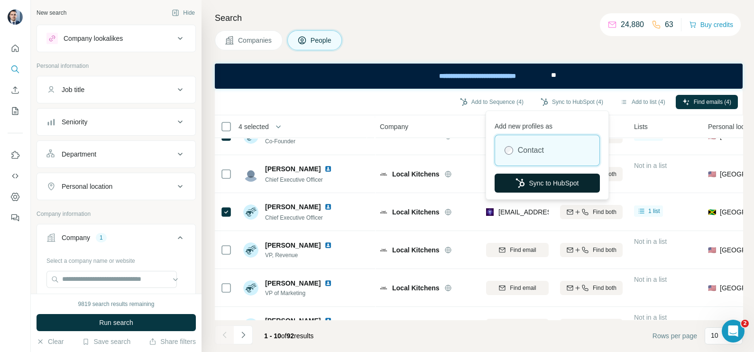
click at [545, 184] on button "Sync to HubSpot" at bounding box center [547, 183] width 105 height 19
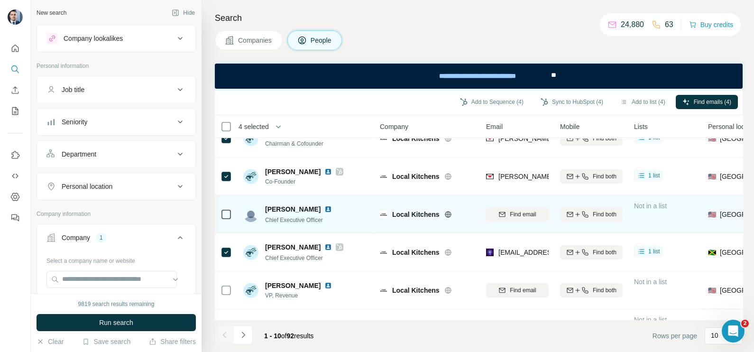
scroll to position [0, 0]
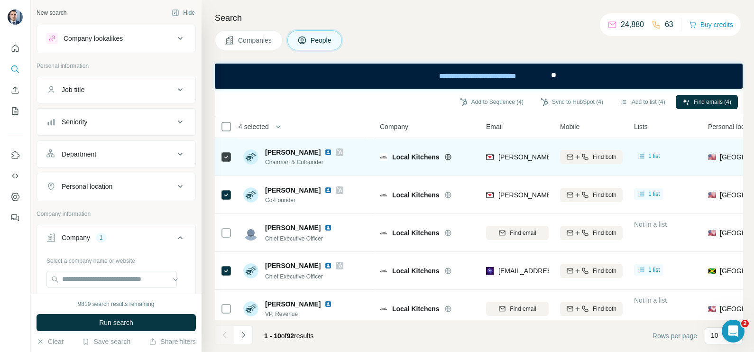
click at [515, 149] on div "jon.goldsmith@localkitchens.com" at bounding box center [517, 157] width 63 height 26
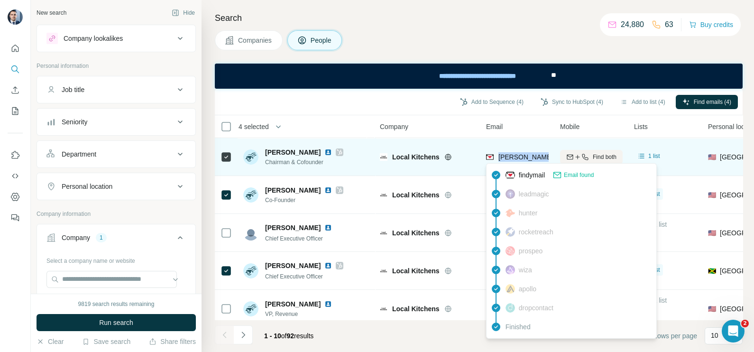
click at [505, 159] on span "jon.goldsmith@localkitchens.com" at bounding box center [609, 157] width 222 height 8
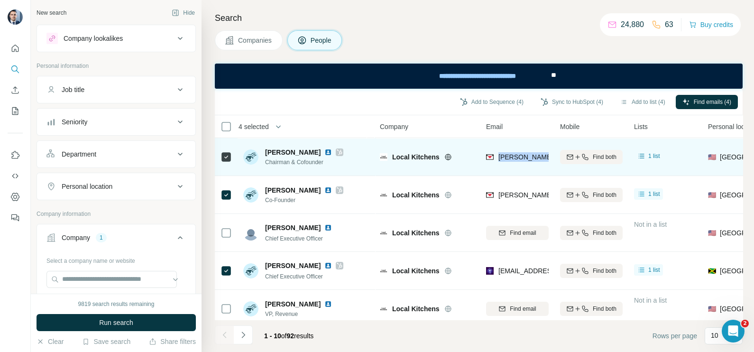
click at [505, 159] on span "jon.goldsmith@localkitchens.com" at bounding box center [609, 157] width 222 height 8
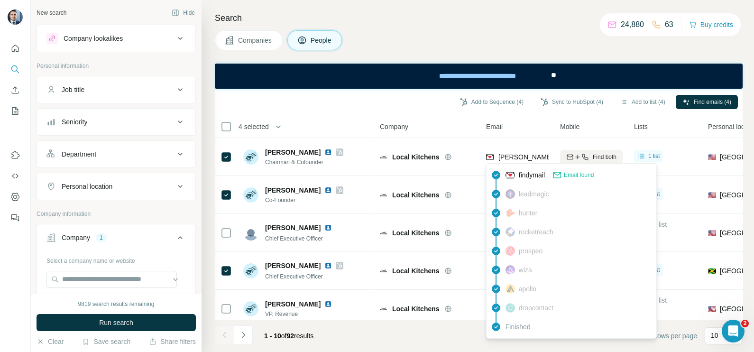
click at [467, 132] on th "Company" at bounding box center [427, 126] width 106 height 23
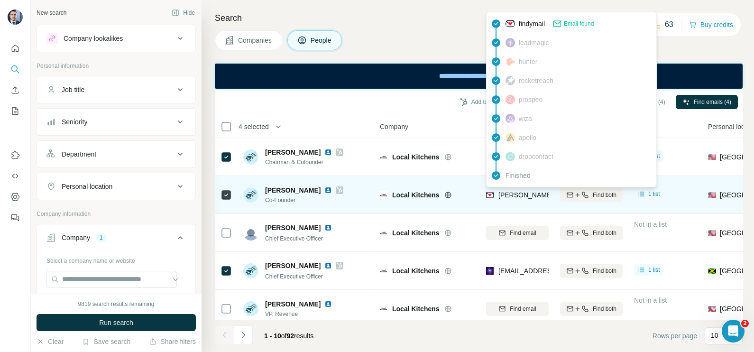
click at [517, 198] on span "andrew@localkitchens.com" at bounding box center [581, 195] width 167 height 8
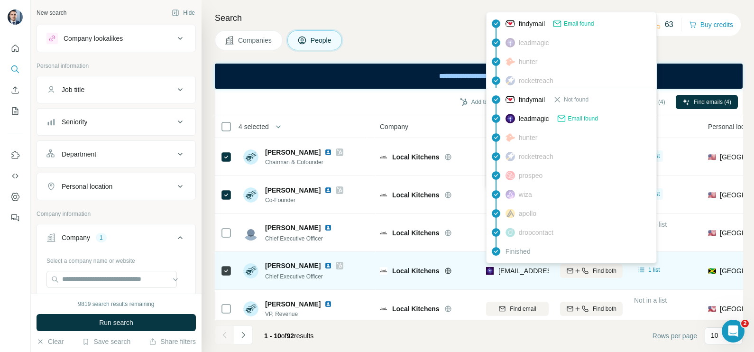
click at [512, 268] on span "kianna.richards@localkitchens.com" at bounding box center [581, 271] width 167 height 8
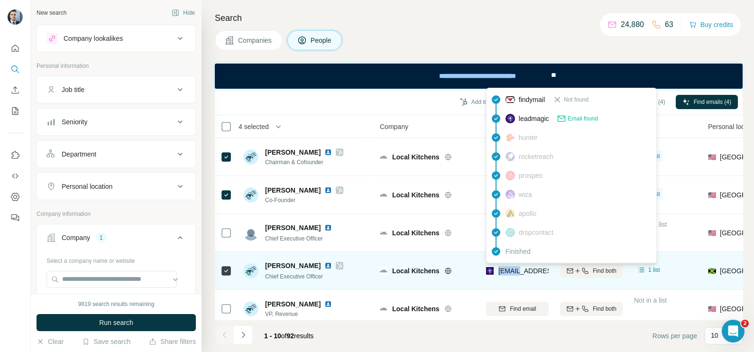
click at [512, 268] on span "kianna.richards@localkitchens.com" at bounding box center [581, 271] width 167 height 8
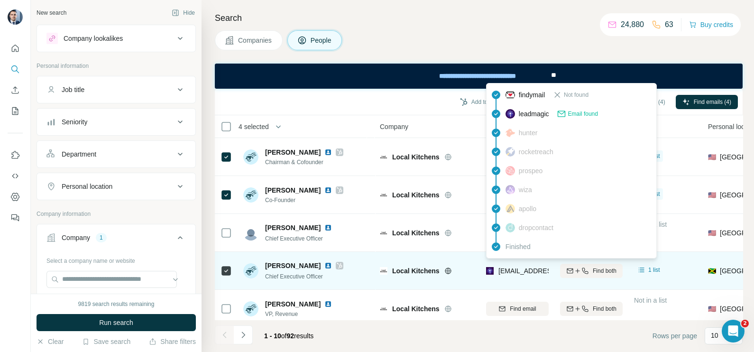
click at [526, 277] on div "kianna.richards@localkitchens.com" at bounding box center [517, 270] width 63 height 26
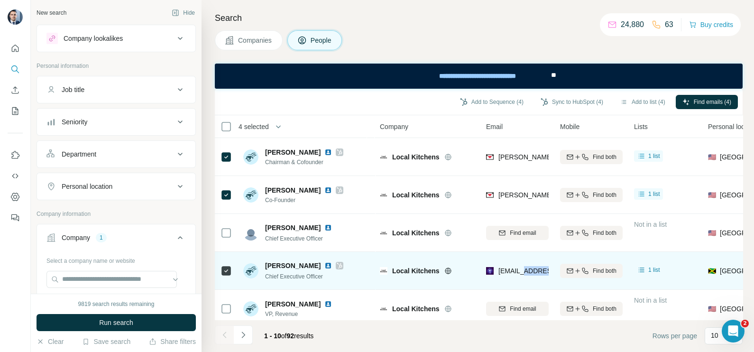
click at [526, 277] on div "kianna.richards@localkitchens.com" at bounding box center [517, 270] width 63 height 26
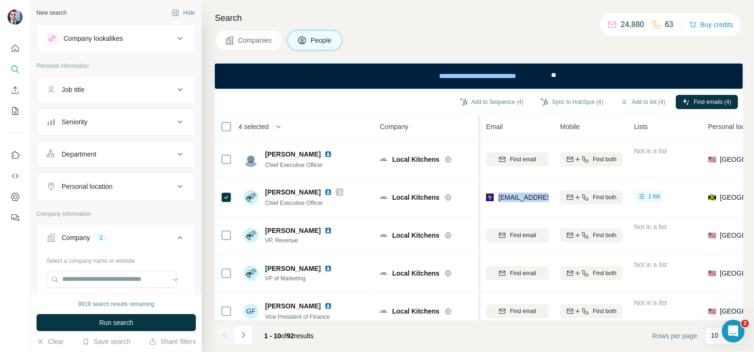
scroll to position [178, 0]
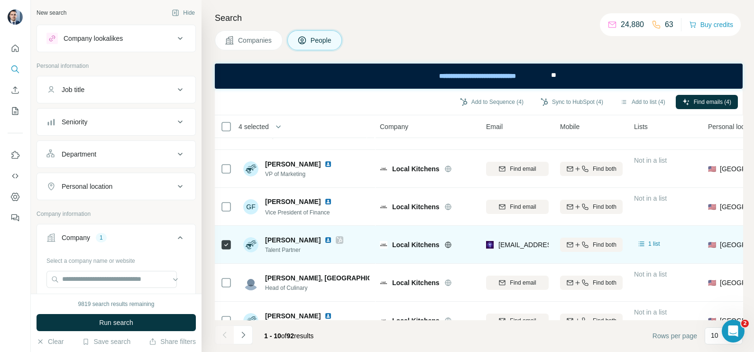
click at [504, 255] on div "patrik.delay@localkitchens.com" at bounding box center [517, 244] width 63 height 26
click at [503, 255] on div "patrik.delay@localkitchens.com" at bounding box center [517, 244] width 63 height 26
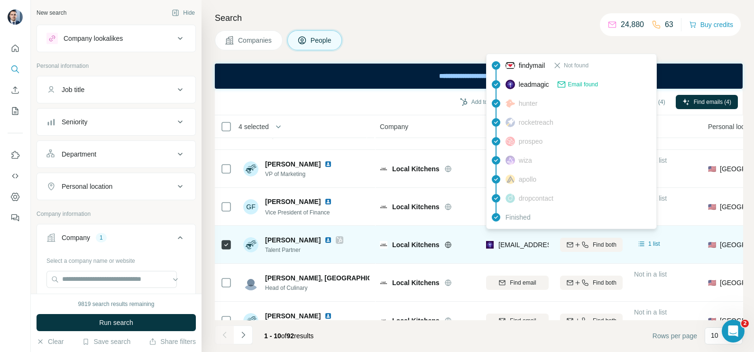
click at [517, 249] on div "patrik.delay@localkitchens.com" at bounding box center [554, 244] width 112 height 9
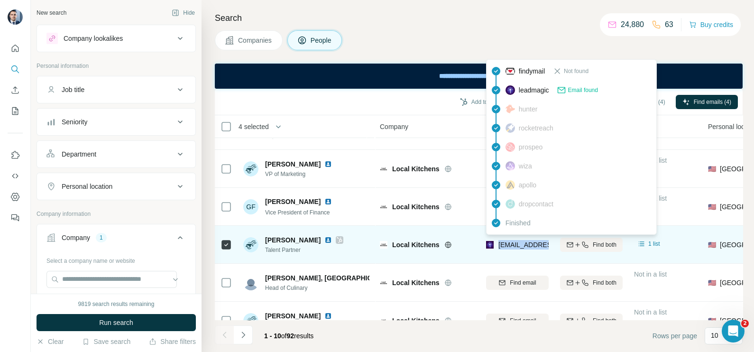
click at [517, 249] on div "patrik.delay@localkitchens.com" at bounding box center [554, 244] width 112 height 9
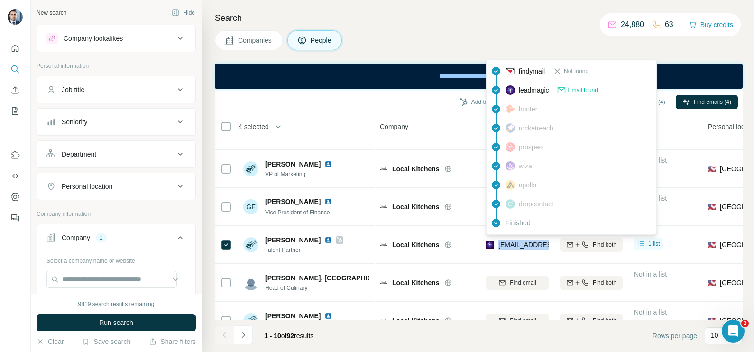
click at [252, 45] on button "Companies" at bounding box center [249, 40] width 68 height 20
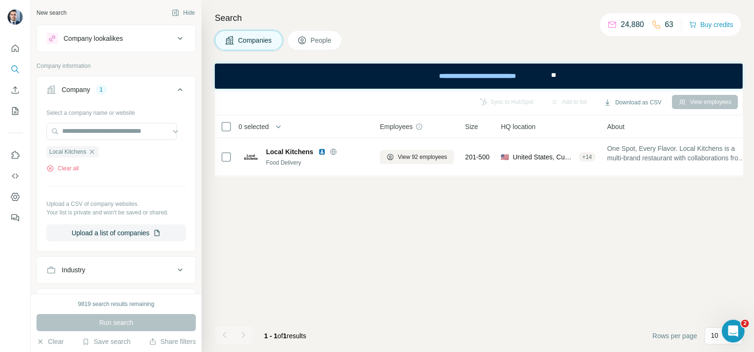
scroll to position [0, 0]
click at [95, 152] on icon "button" at bounding box center [92, 152] width 8 height 8
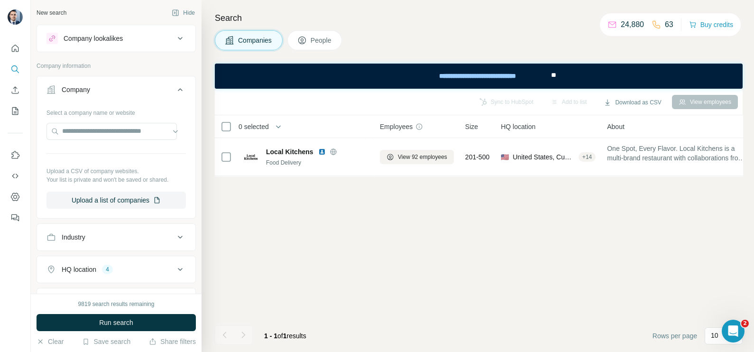
click at [92, 122] on div "Select a company name or website Upload a CSV of company websites. Your list is…" at bounding box center [115, 157] width 139 height 104
click at [98, 128] on input "text" at bounding box center [111, 131] width 130 height 17
paste input "**********"
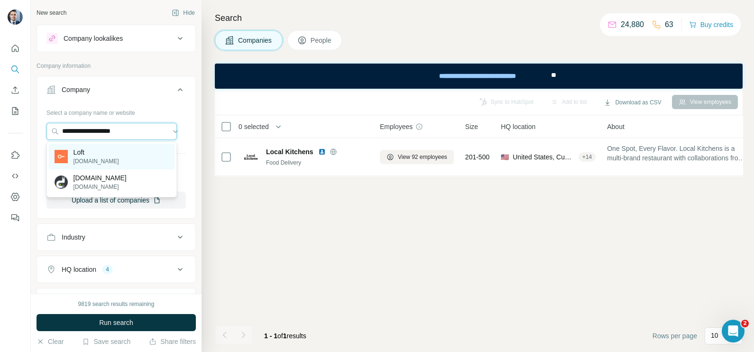
type input "**********"
click at [93, 154] on p "Loft" at bounding box center [96, 151] width 46 height 9
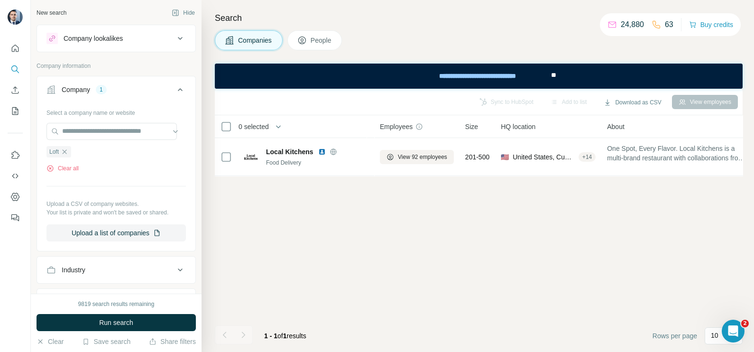
click at [239, 44] on span "Companies" at bounding box center [255, 40] width 35 height 9
click at [107, 327] on span "Run search" at bounding box center [116, 322] width 34 height 9
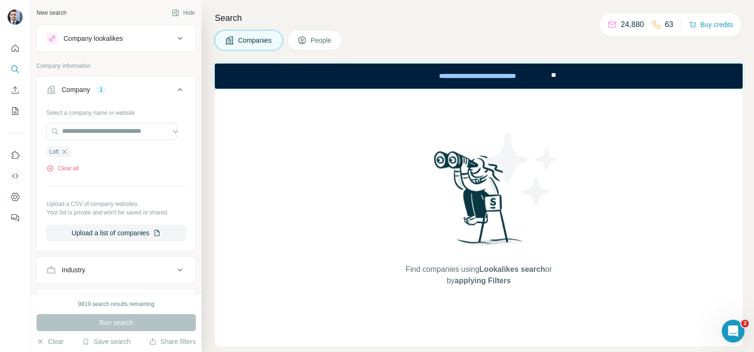
click at [68, 151] on icon "button" at bounding box center [65, 152] width 8 height 8
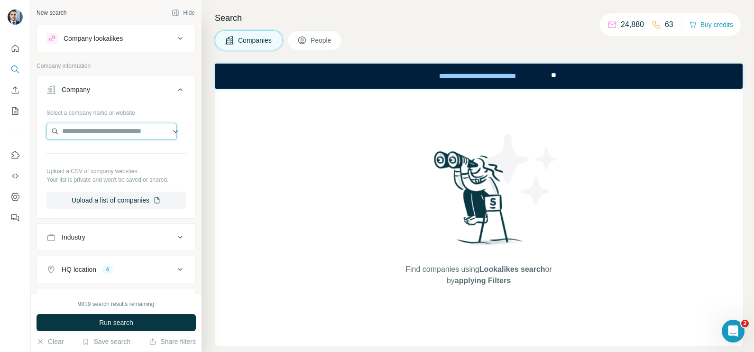
click at [90, 128] on input "text" at bounding box center [111, 131] width 130 height 17
paste input "**********"
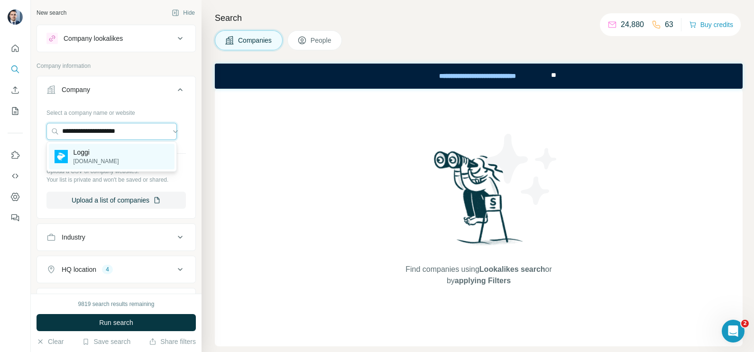
type input "**********"
click at [89, 156] on p "Loggi" at bounding box center [96, 151] width 46 height 9
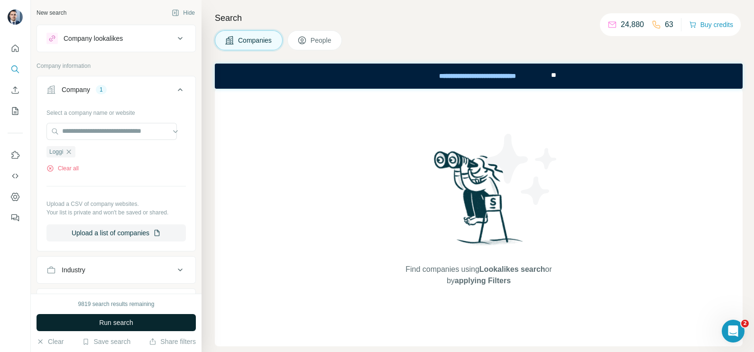
click at [107, 322] on span "Run search" at bounding box center [116, 322] width 34 height 9
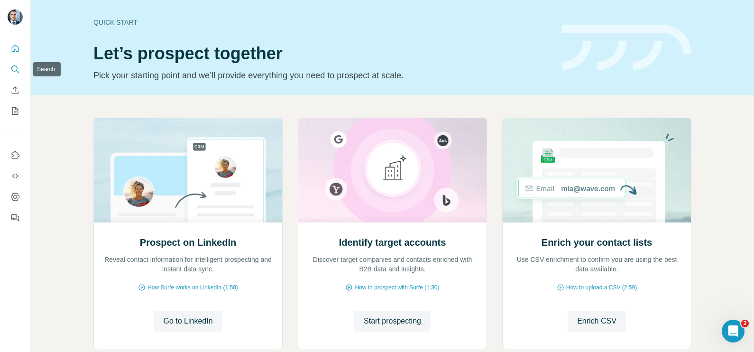
click at [17, 64] on button "Search" at bounding box center [15, 69] width 15 height 17
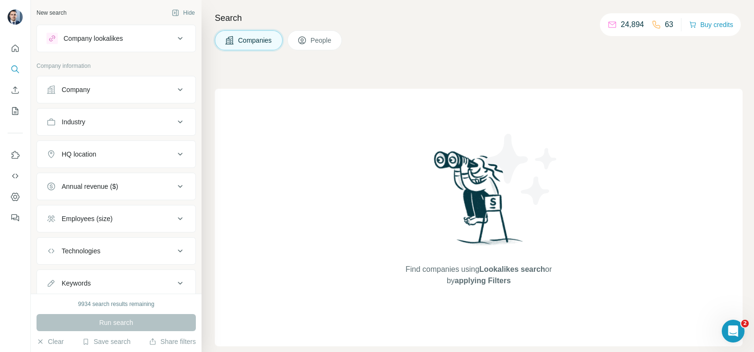
click at [114, 92] on div "Company" at bounding box center [110, 89] width 128 height 9
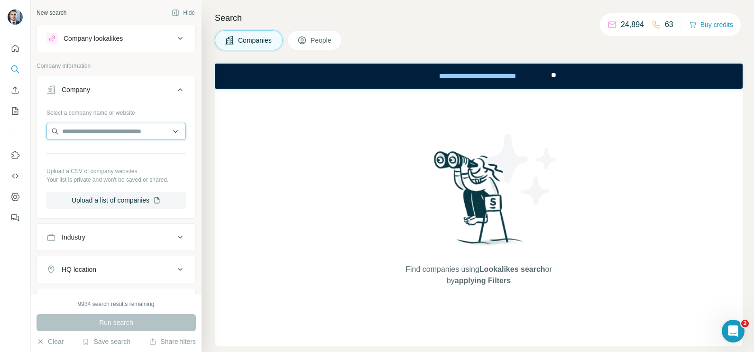
click at [116, 132] on input "text" at bounding box center [115, 131] width 139 height 17
paste input "**********"
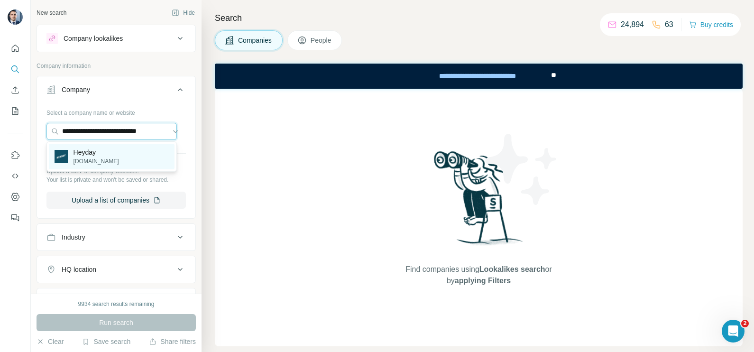
type input "**********"
click at [105, 149] on p "Heyday" at bounding box center [96, 151] width 46 height 9
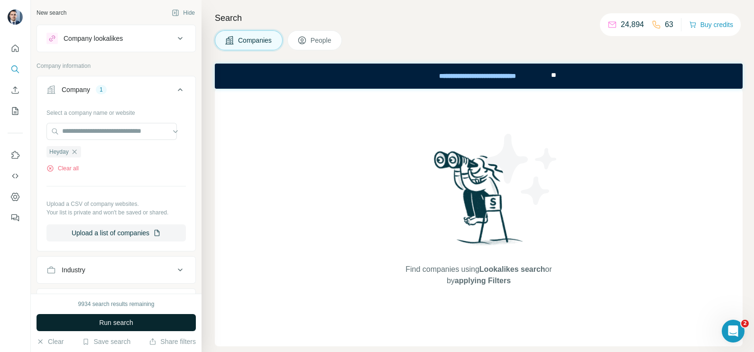
click at [113, 325] on span "Run search" at bounding box center [116, 322] width 34 height 9
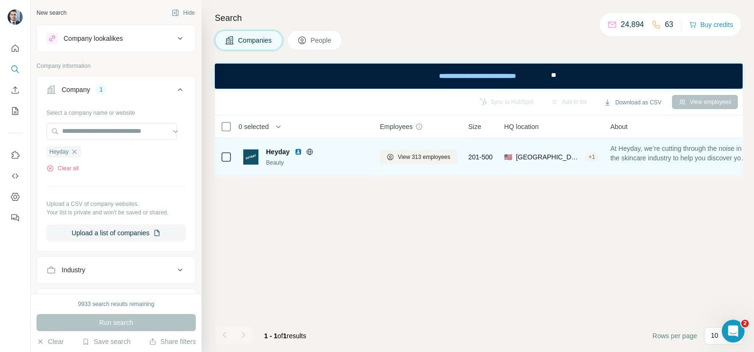
click at [411, 148] on div "View 313 employees" at bounding box center [418, 157] width 77 height 26
click at [418, 153] on span "View 313 employees" at bounding box center [424, 157] width 53 height 9
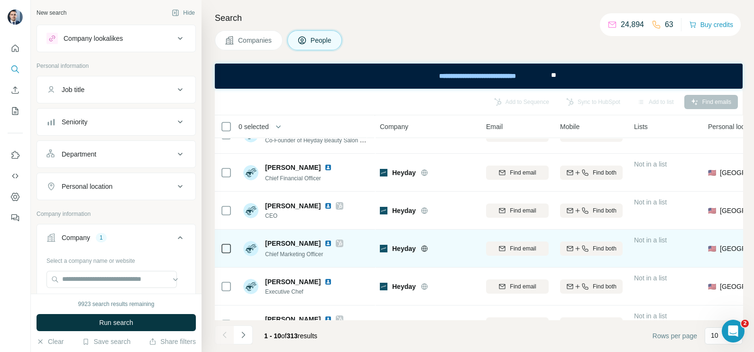
scroll to position [59, 0]
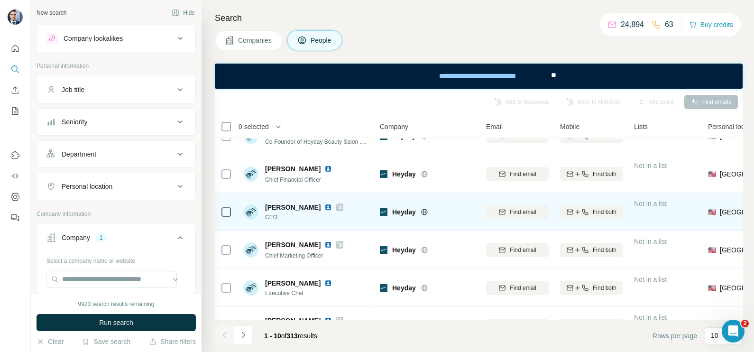
click at [337, 208] on icon at bounding box center [340, 207] width 6 height 8
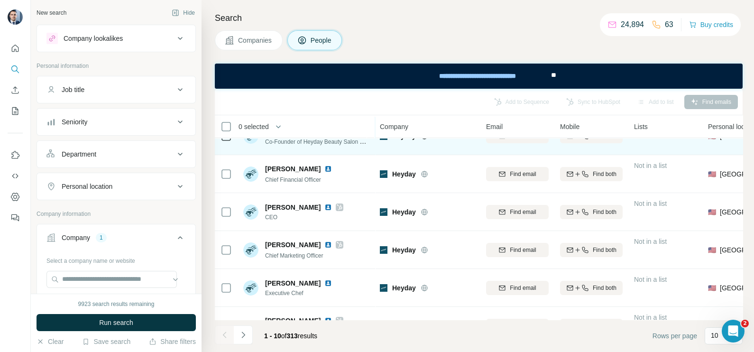
scroll to position [0, 0]
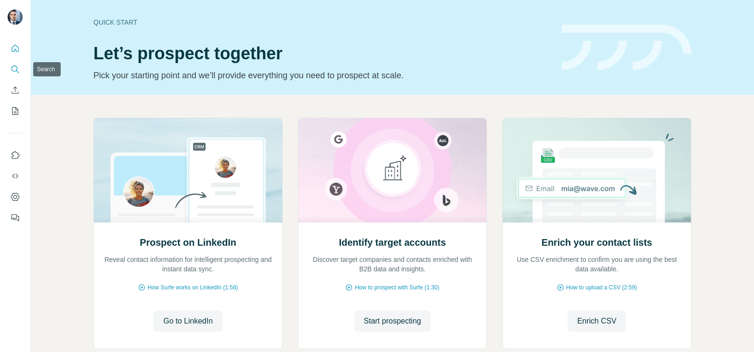
click at [10, 72] on icon "Search" at bounding box center [14, 68] width 9 height 9
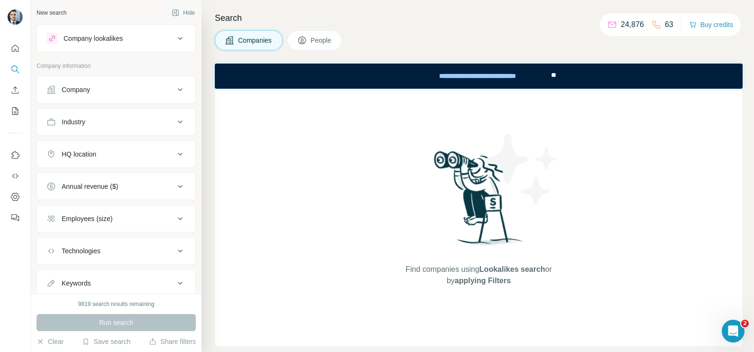
click at [106, 88] on div "Company" at bounding box center [110, 89] width 128 height 9
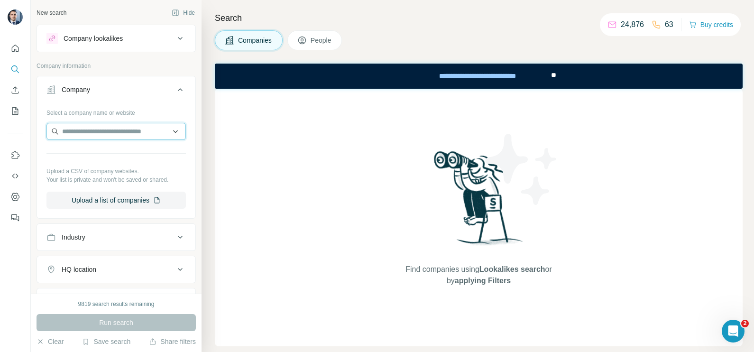
click at [107, 123] on input "text" at bounding box center [115, 131] width 139 height 17
paste input "**********"
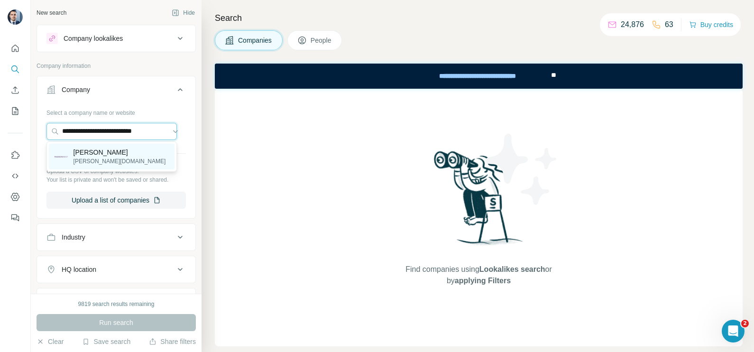
type input "**********"
click at [104, 156] on p "[PERSON_NAME]" at bounding box center [119, 151] width 92 height 9
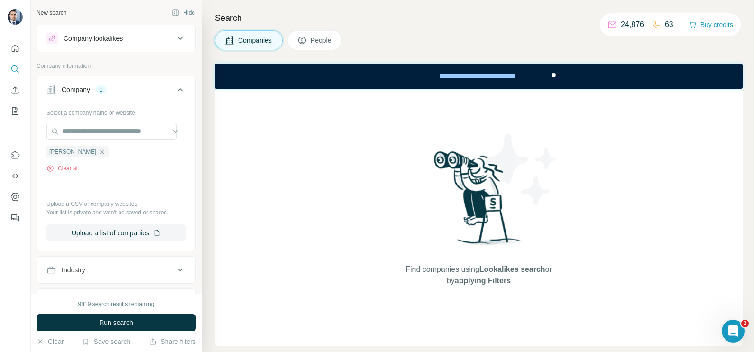
scroll to position [0, 0]
click at [100, 322] on span "Run search" at bounding box center [116, 322] width 34 height 9
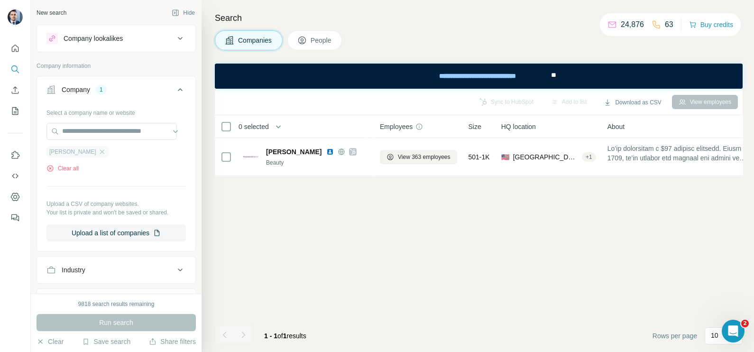
click at [97, 151] on div "[PERSON_NAME]" at bounding box center [77, 151] width 62 height 11
click at [98, 150] on icon "button" at bounding box center [102, 152] width 8 height 8
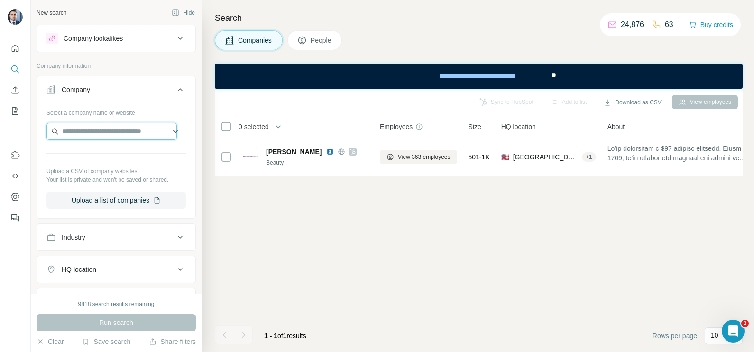
click at [93, 134] on input "text" at bounding box center [111, 131] width 130 height 17
paste input "**********"
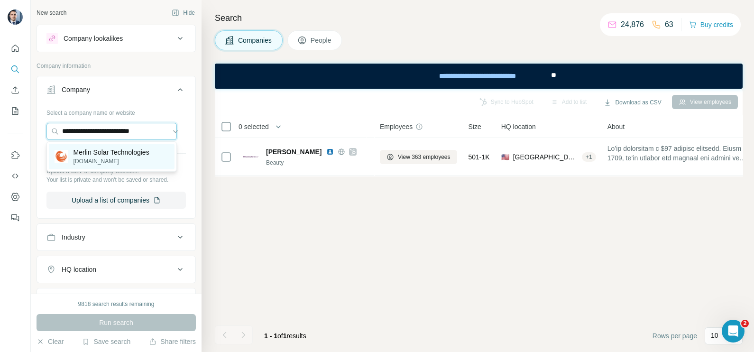
type input "**********"
click at [105, 164] on p "[DOMAIN_NAME]" at bounding box center [111, 161] width 76 height 9
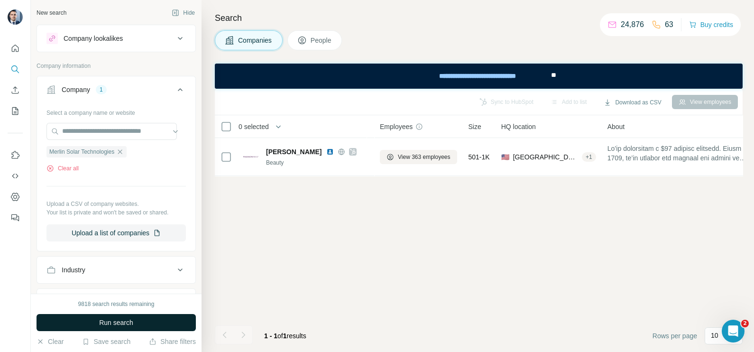
click at [138, 322] on button "Run search" at bounding box center [116, 322] width 159 height 17
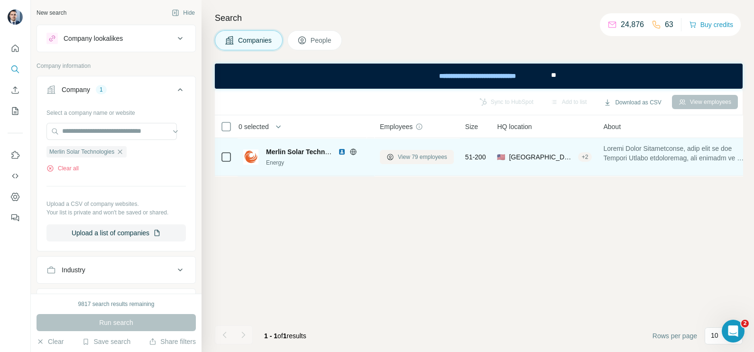
click at [408, 156] on span "View 79 employees" at bounding box center [422, 157] width 49 height 9
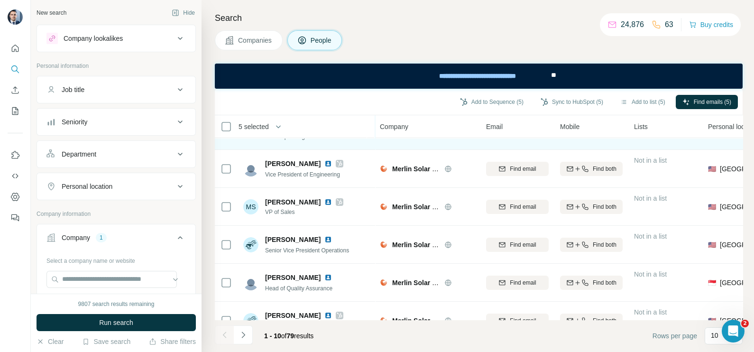
scroll to position [203, 0]
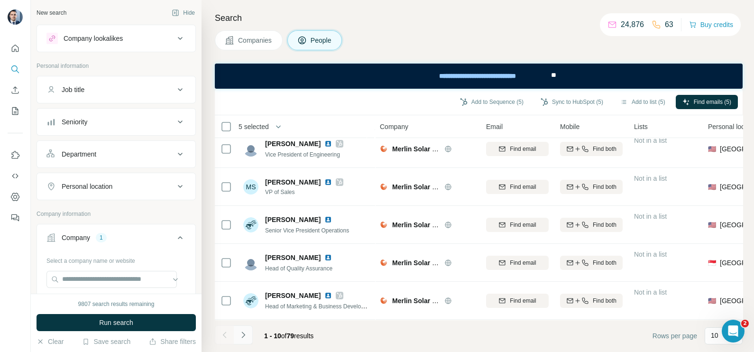
click at [241, 337] on icon "Navigate to next page" at bounding box center [243, 334] width 9 height 9
click at [226, 331] on icon "Navigate to previous page" at bounding box center [224, 334] width 9 height 9
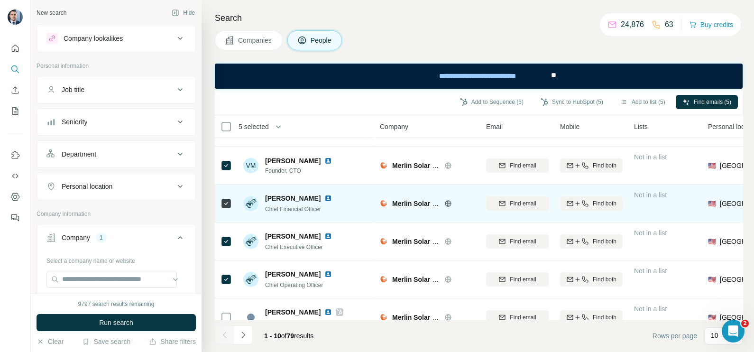
scroll to position [0, 0]
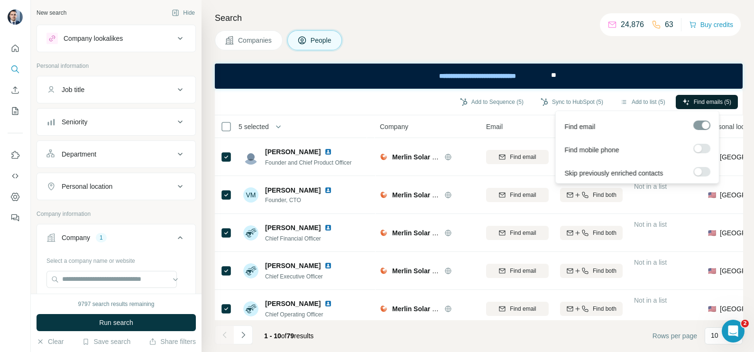
click at [704, 101] on span "Find emails (5)" at bounding box center [712, 102] width 37 height 9
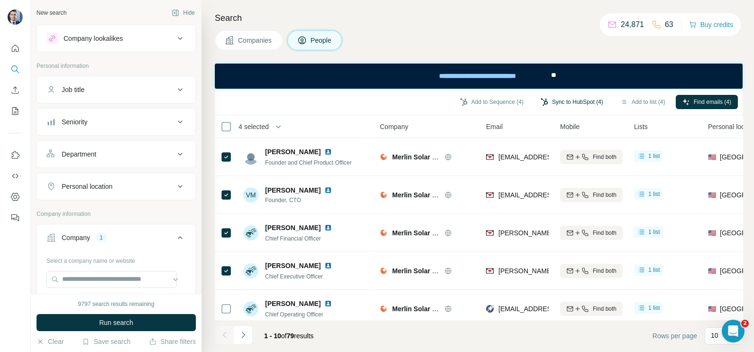
click at [574, 99] on button "Sync to HubSpot (4)" at bounding box center [572, 102] width 76 height 14
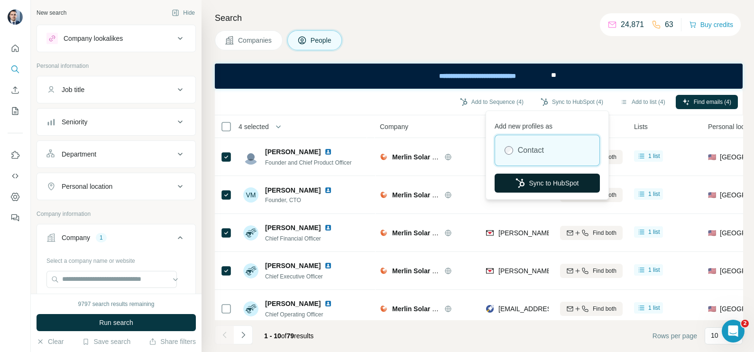
click at [537, 186] on button "Sync to HubSpot" at bounding box center [547, 183] width 105 height 19
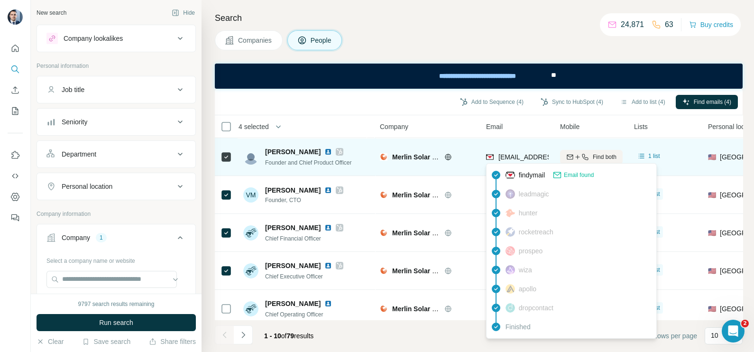
click at [518, 159] on span "[EMAIL_ADDRESS][DOMAIN_NAME]" at bounding box center [554, 157] width 112 height 8
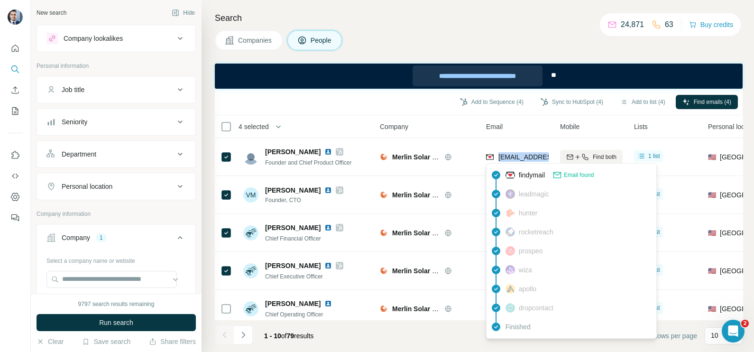
copy tr "[EMAIL_ADDRESS][DOMAIN_NAME]"
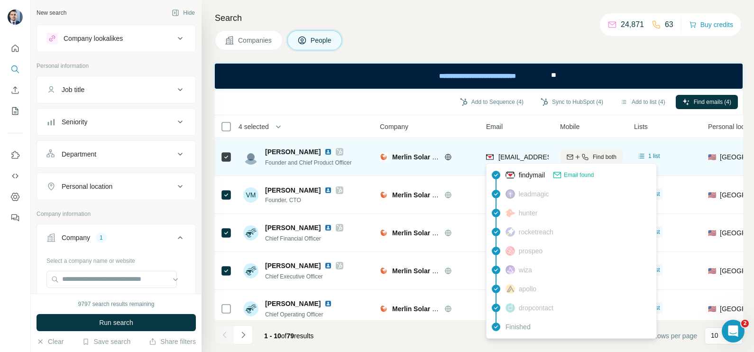
click at [468, 142] on td "Merlin Solar Technologies" at bounding box center [427, 157] width 106 height 38
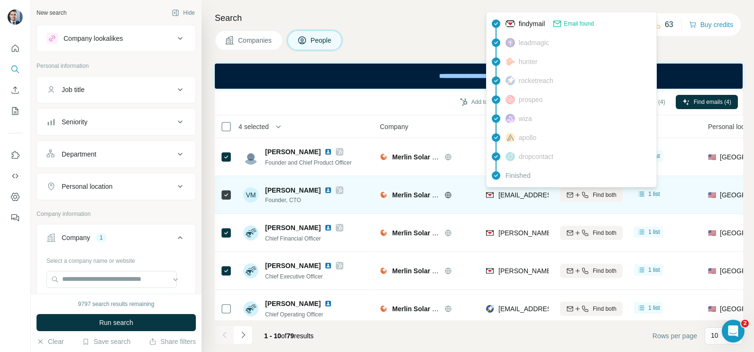
click at [531, 192] on span "[EMAIL_ADDRESS][DOMAIN_NAME]" at bounding box center [554, 195] width 112 height 8
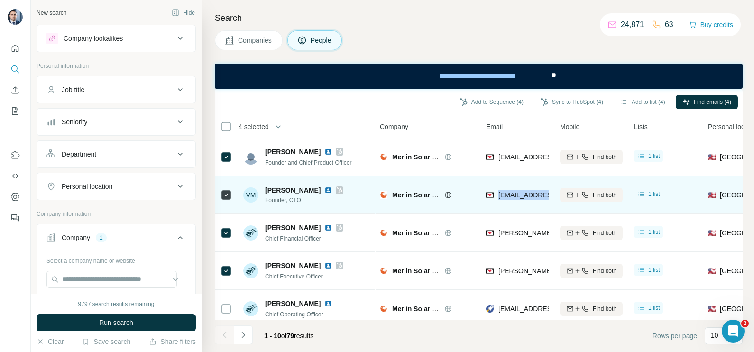
click at [531, 192] on span "[EMAIL_ADDRESS][DOMAIN_NAME]" at bounding box center [554, 195] width 112 height 8
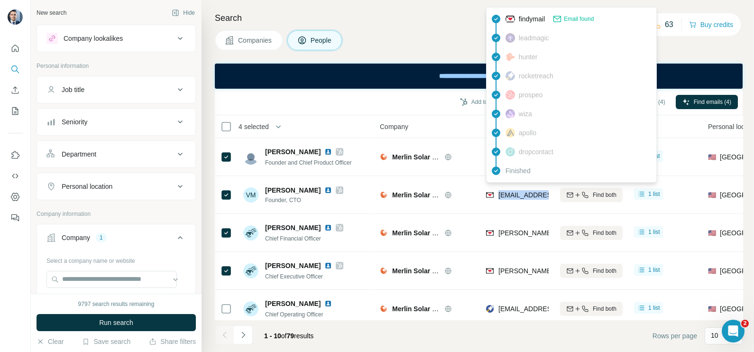
copy tr "[EMAIL_ADDRESS][DOMAIN_NAME]"
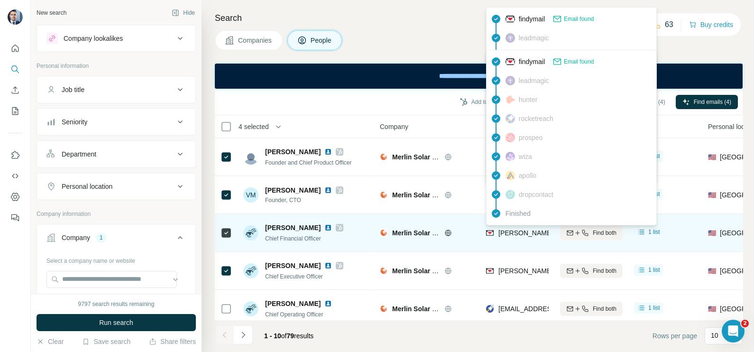
click at [511, 234] on span "[PERSON_NAME][EMAIL_ADDRESS][DOMAIN_NAME]" at bounding box center [581, 233] width 167 height 8
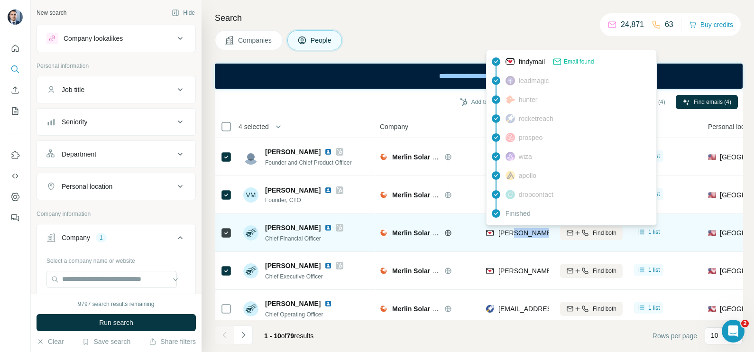
click at [511, 234] on span "[PERSON_NAME][EMAIL_ADDRESS][DOMAIN_NAME]" at bounding box center [581, 233] width 167 height 8
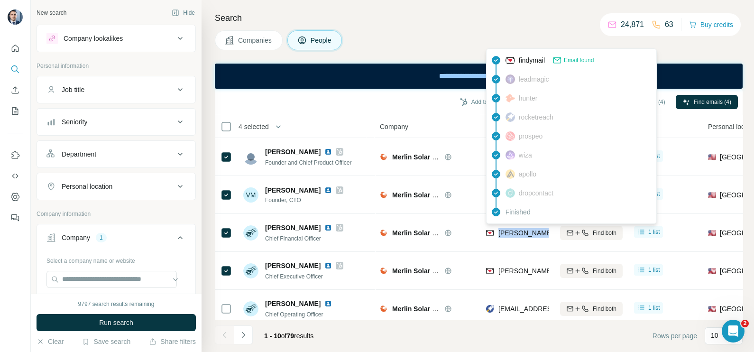
copy tr "[PERSON_NAME][EMAIL_ADDRESS][DOMAIN_NAME]"
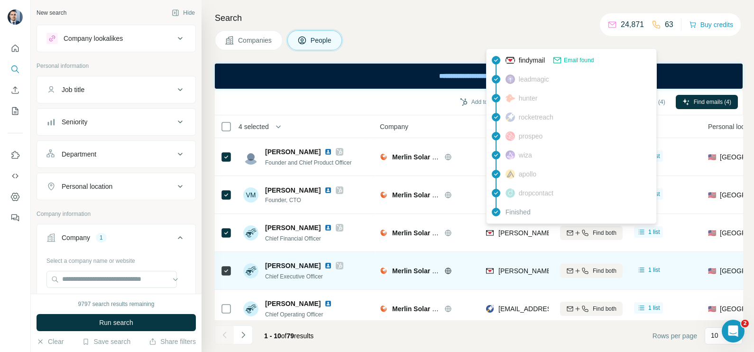
click at [513, 268] on span "[PERSON_NAME][EMAIL_ADDRESS][DOMAIN_NAME]" at bounding box center [581, 271] width 167 height 8
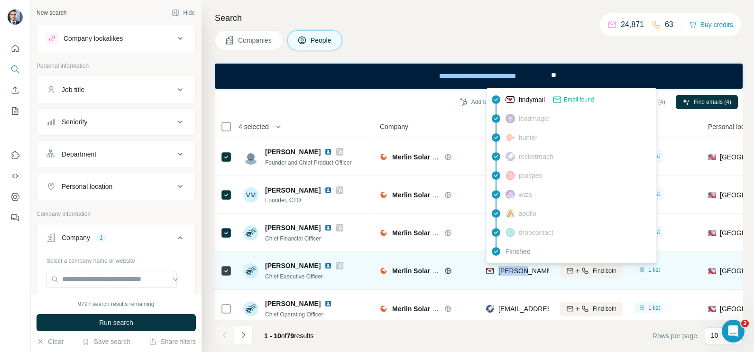
click at [513, 268] on span "[PERSON_NAME][EMAIL_ADDRESS][DOMAIN_NAME]" at bounding box center [581, 271] width 167 height 8
copy tr "[PERSON_NAME][EMAIL_ADDRESS][DOMAIN_NAME]"
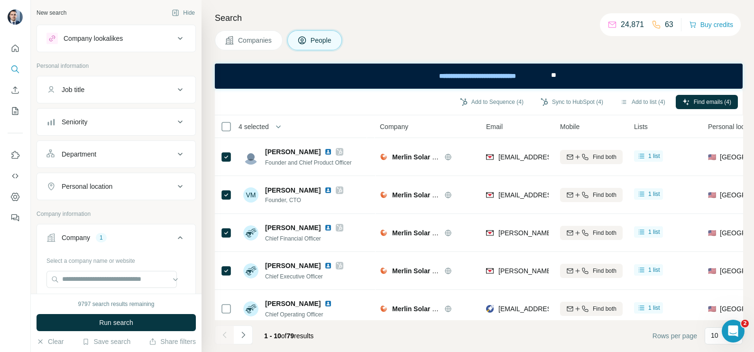
click at [385, 104] on div "Add to Sequence (4) Sync to HubSpot (4) Add to list (4) Find emails (4)" at bounding box center [479, 101] width 518 height 17
click at [252, 41] on span "Companies" at bounding box center [255, 40] width 35 height 9
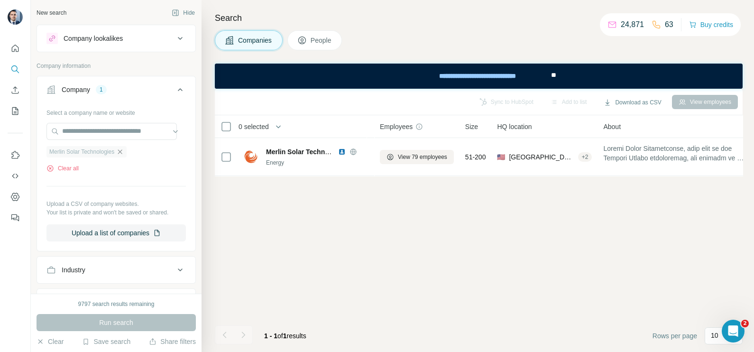
click at [124, 153] on icon "button" at bounding box center [120, 152] width 8 height 8
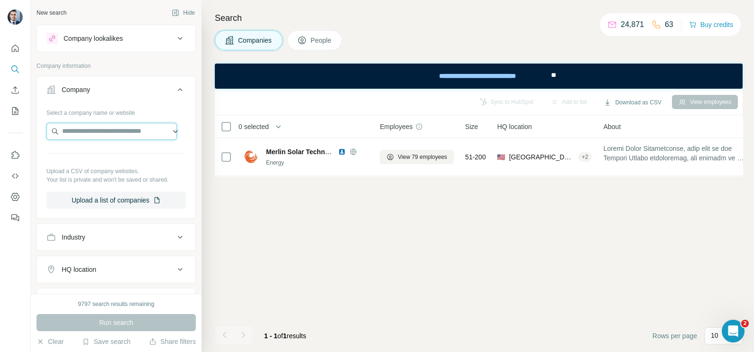
click at [111, 128] on input "text" at bounding box center [111, 131] width 130 height 17
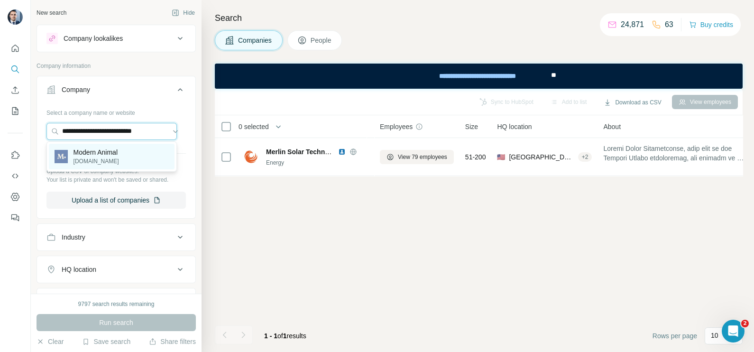
type input "**********"
click at [95, 157] on p "[DOMAIN_NAME]" at bounding box center [96, 161] width 46 height 9
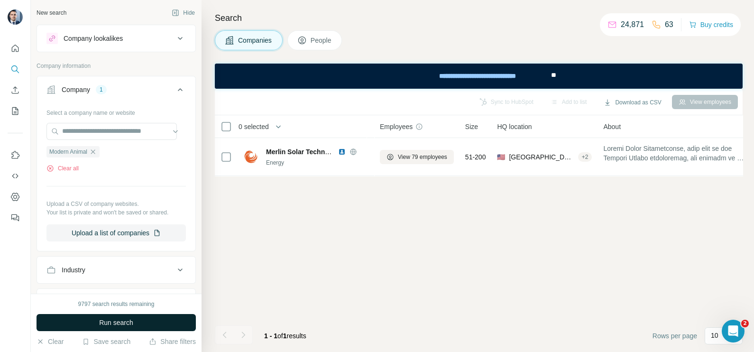
click at [135, 316] on button "Run search" at bounding box center [116, 322] width 159 height 17
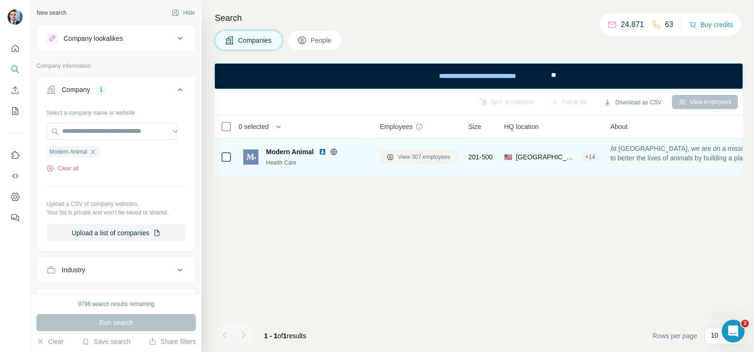
click at [418, 156] on span "View 307 employees" at bounding box center [424, 157] width 53 height 9
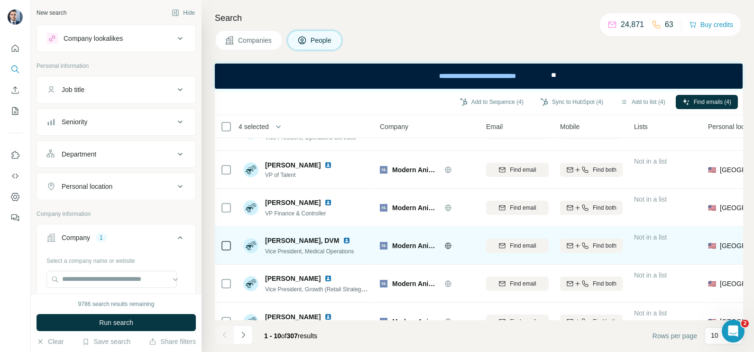
scroll to position [178, 0]
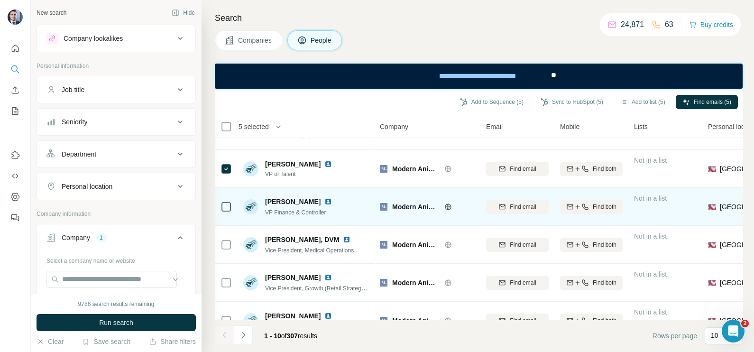
click at [231, 203] on td at bounding box center [226, 207] width 23 height 38
click at [228, 213] on div at bounding box center [225, 206] width 11 height 26
click at [224, 212] on div at bounding box center [225, 206] width 11 height 26
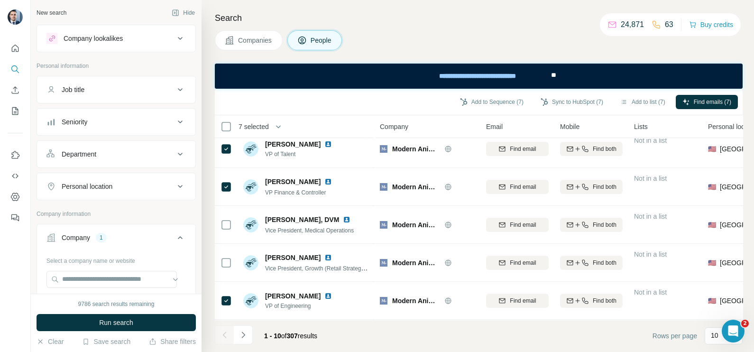
scroll to position [0, 0]
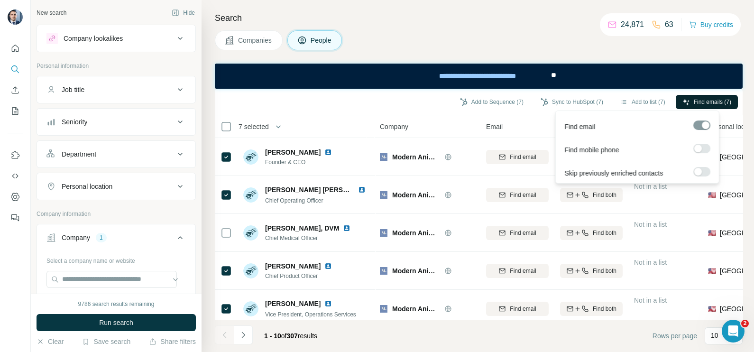
click at [711, 104] on span "Find emails (7)" at bounding box center [712, 102] width 37 height 9
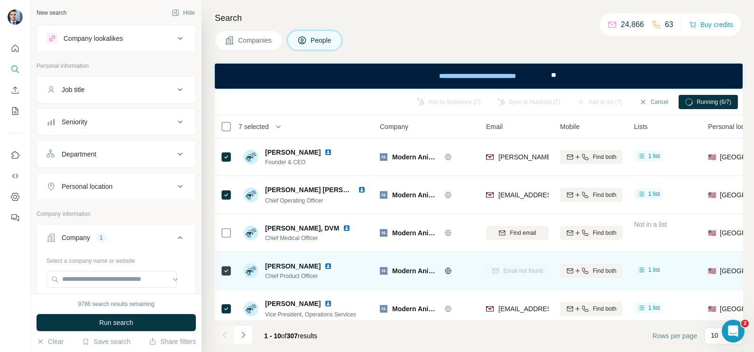
click at [222, 275] on div at bounding box center [225, 270] width 11 height 26
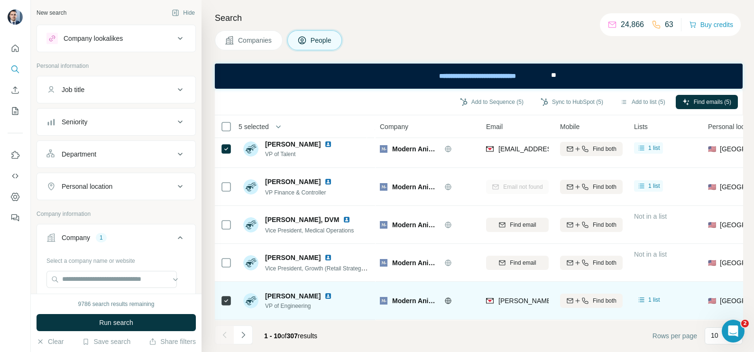
scroll to position [203, 0]
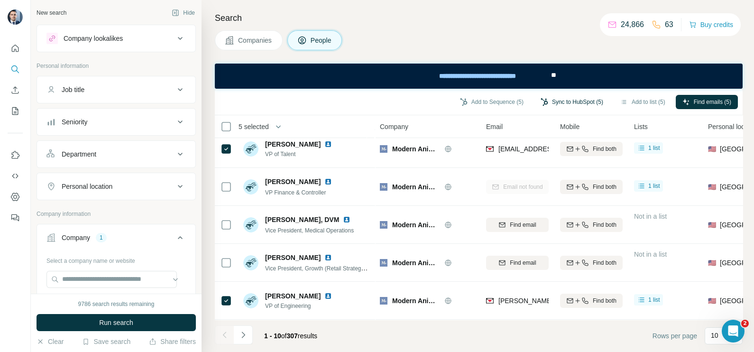
click at [570, 104] on button "Sync to HubSpot (5)" at bounding box center [572, 102] width 76 height 14
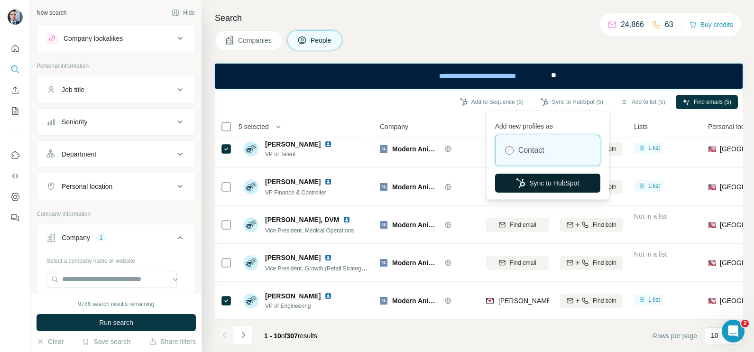
click at [541, 185] on button "Sync to HubSpot" at bounding box center [547, 183] width 105 height 19
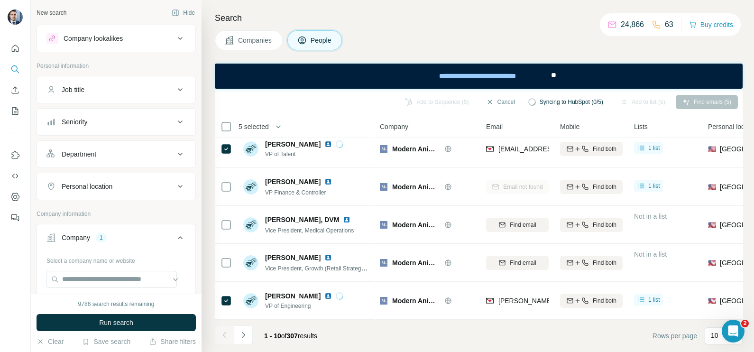
scroll to position [0, 0]
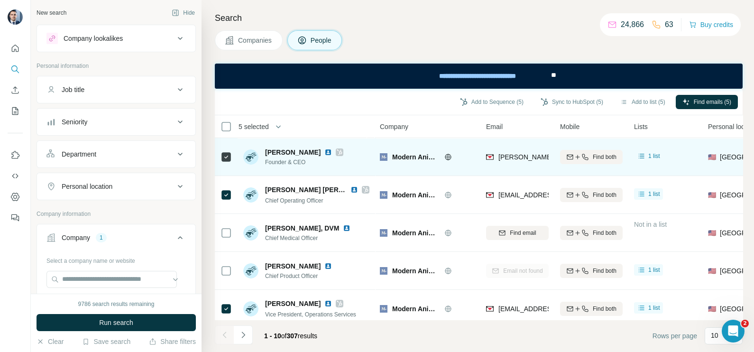
click at [501, 150] on div "[PERSON_NAME][EMAIL_ADDRESS][DOMAIN_NAME]" at bounding box center [517, 157] width 63 height 26
copy tr "[PERSON_NAME][EMAIL_ADDRESS][DOMAIN_NAME]"
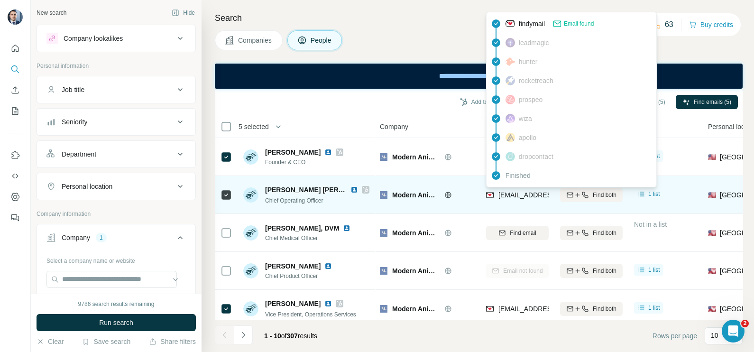
click at [518, 192] on span "[EMAIL_ADDRESS][DOMAIN_NAME]" at bounding box center [554, 195] width 112 height 8
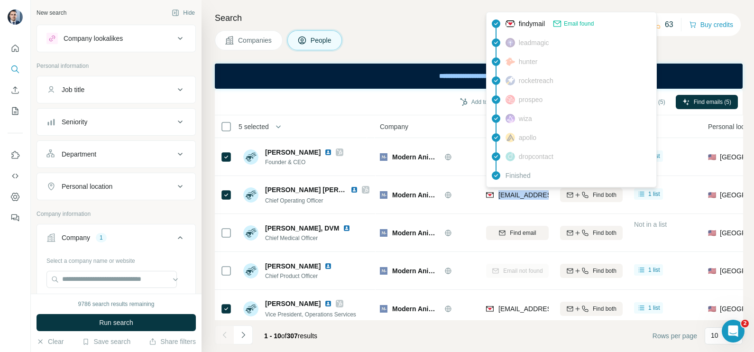
copy tr "[EMAIL_ADDRESS][DOMAIN_NAME]"
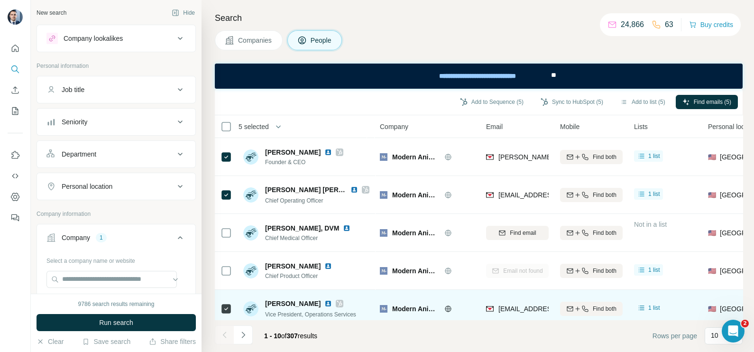
click at [514, 298] on div "[EMAIL_ADDRESS][DOMAIN_NAME]" at bounding box center [517, 308] width 63 height 26
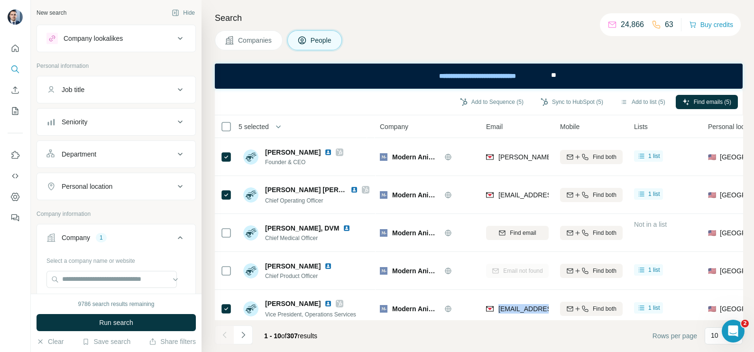
copy tr "[EMAIL_ADDRESS][DOMAIN_NAME]"
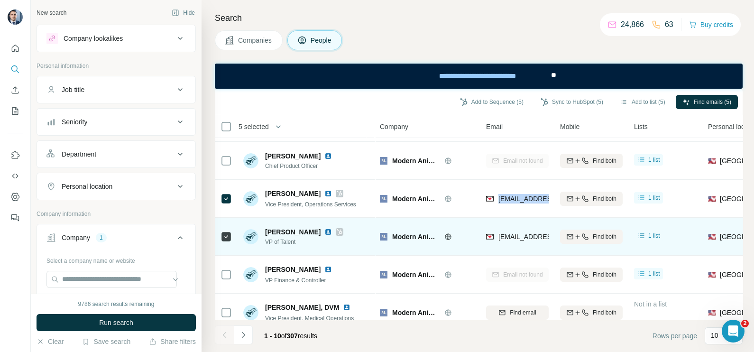
scroll to position [118, 0]
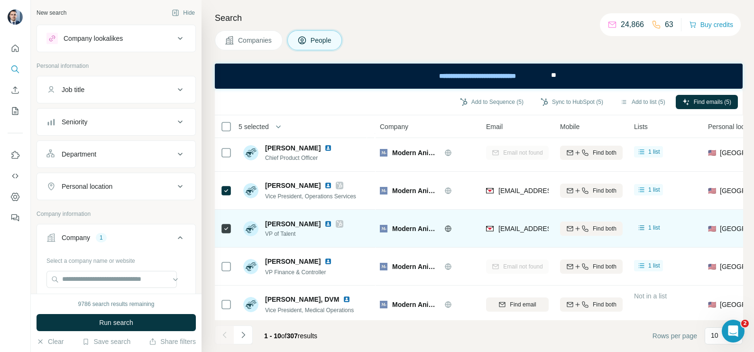
click at [508, 235] on div "[EMAIL_ADDRESS][DOMAIN_NAME]" at bounding box center [517, 228] width 63 height 26
copy tr "[EMAIL_ADDRESS][DOMAIN_NAME]"
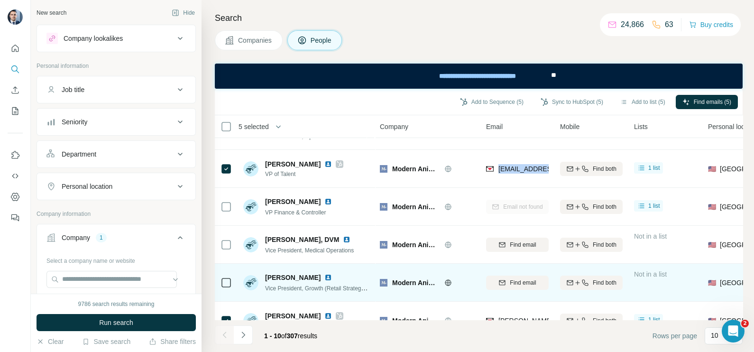
scroll to position [203, 0]
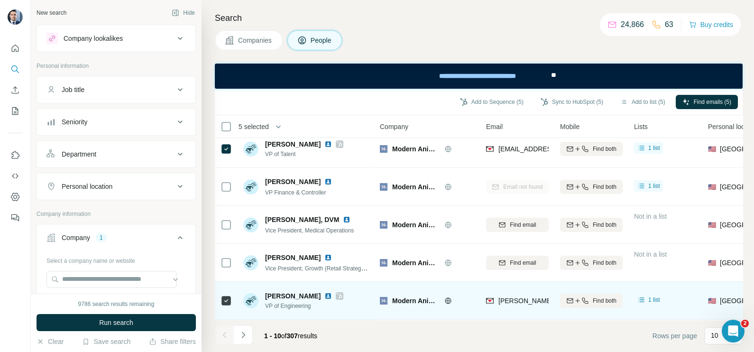
click at [509, 301] on div "[PERSON_NAME][EMAIL_ADDRESS][DOMAIN_NAME]" at bounding box center [517, 300] width 63 height 26
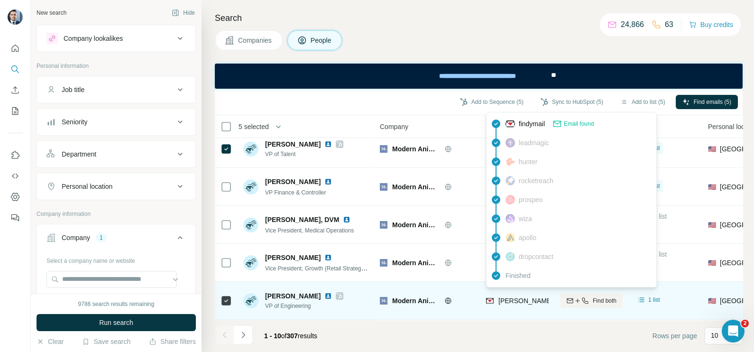
click at [509, 299] on div "[PERSON_NAME][EMAIL_ADDRESS][DOMAIN_NAME]" at bounding box center [572, 301] width 172 height 11
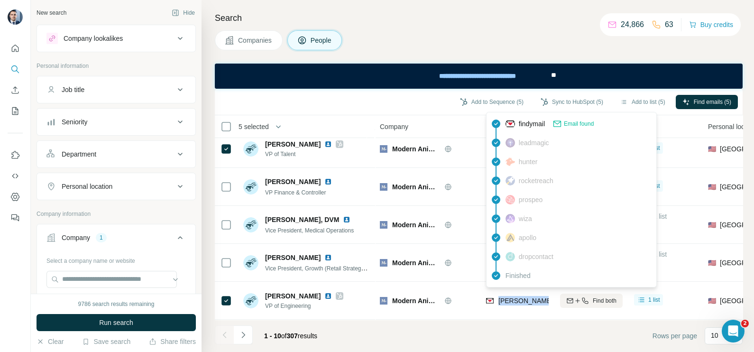
copy tr "[PERSON_NAME][EMAIL_ADDRESS][DOMAIN_NAME]"
click at [251, 45] on span "Companies" at bounding box center [255, 40] width 35 height 9
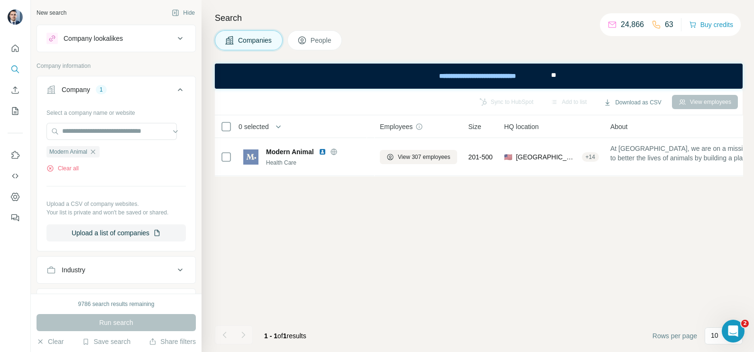
scroll to position [0, 0]
click at [95, 153] on icon "button" at bounding box center [93, 152] width 8 height 8
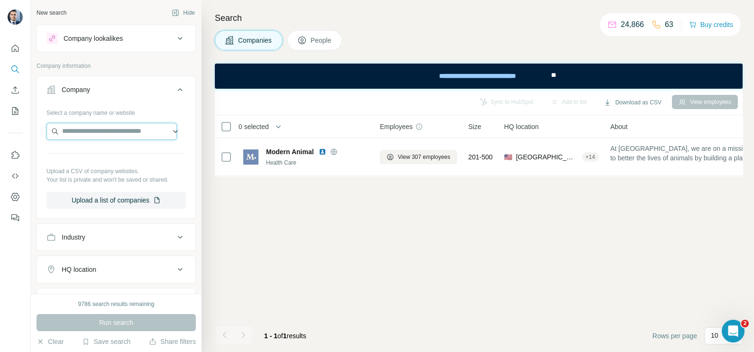
click at [102, 137] on input "text" at bounding box center [111, 131] width 130 height 17
type input "**********"
click at [97, 157] on p "[DOMAIN_NAME]" at bounding box center [109, 161] width 72 height 9
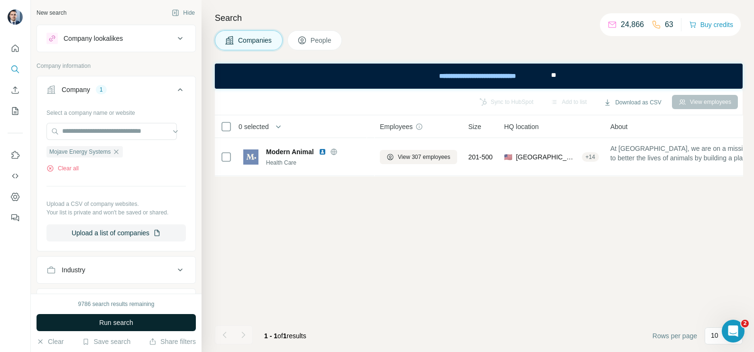
click at [136, 329] on button "Run search" at bounding box center [116, 322] width 159 height 17
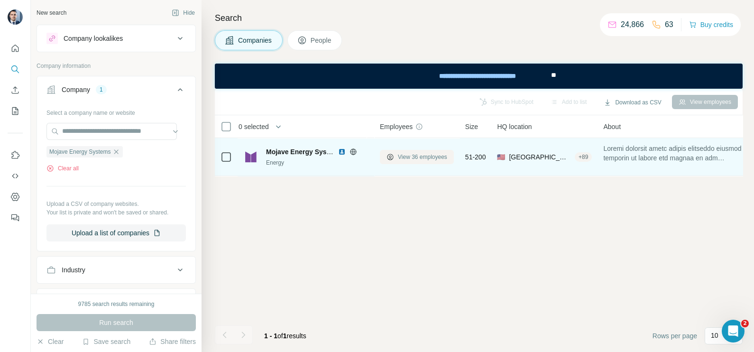
click at [410, 157] on span "View 36 employees" at bounding box center [422, 157] width 49 height 9
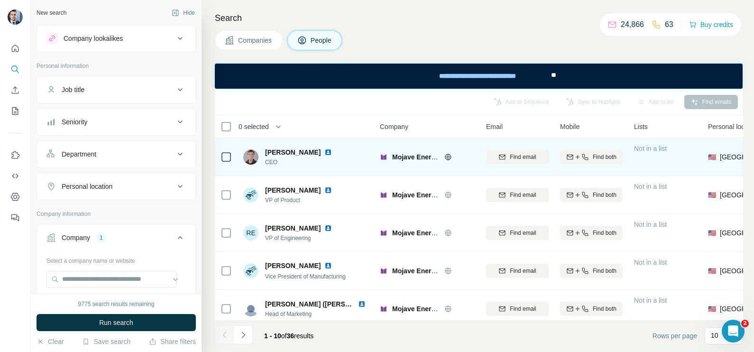
click at [220, 155] on icon at bounding box center [225, 156] width 11 height 11
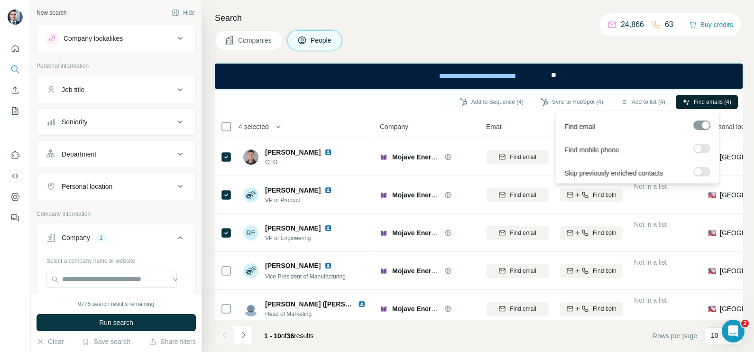
click at [703, 103] on span "Find emails (4)" at bounding box center [712, 102] width 37 height 9
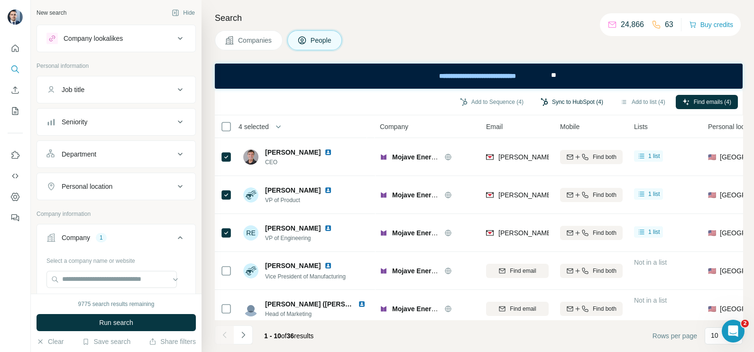
click at [565, 97] on button "Sync to HubSpot (4)" at bounding box center [572, 102] width 76 height 14
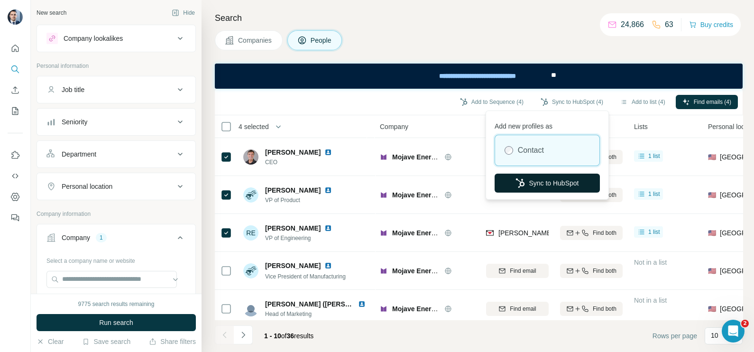
click at [543, 190] on button "Sync to HubSpot" at bounding box center [547, 183] width 105 height 19
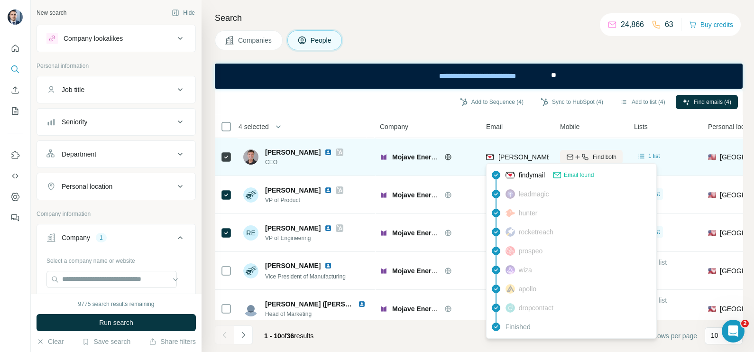
click at [497, 160] on div "[PERSON_NAME][EMAIL_ADDRESS][DOMAIN_NAME]" at bounding box center [572, 156] width 172 height 9
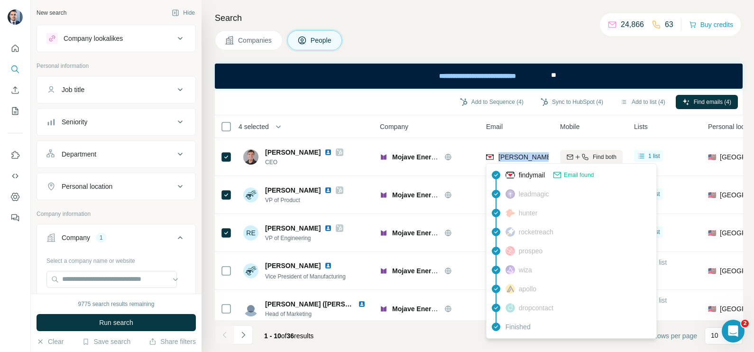
copy tr "[PERSON_NAME][EMAIL_ADDRESS][DOMAIN_NAME]"
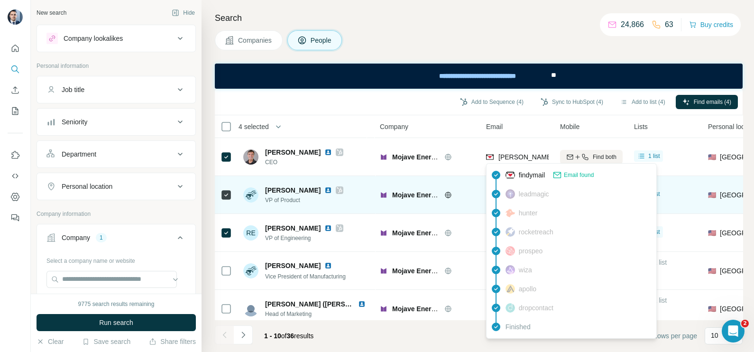
click at [472, 194] on div at bounding box center [459, 195] width 30 height 8
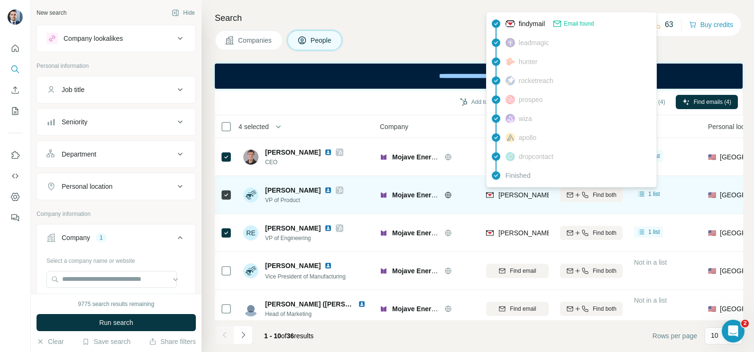
click at [525, 194] on span "[PERSON_NAME][EMAIL_ADDRESS][DOMAIN_NAME]" at bounding box center [581, 195] width 167 height 8
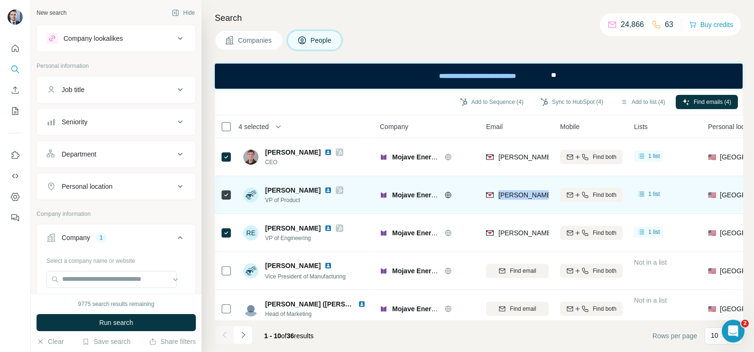
click at [525, 194] on span "[PERSON_NAME][EMAIL_ADDRESS][DOMAIN_NAME]" at bounding box center [581, 195] width 167 height 8
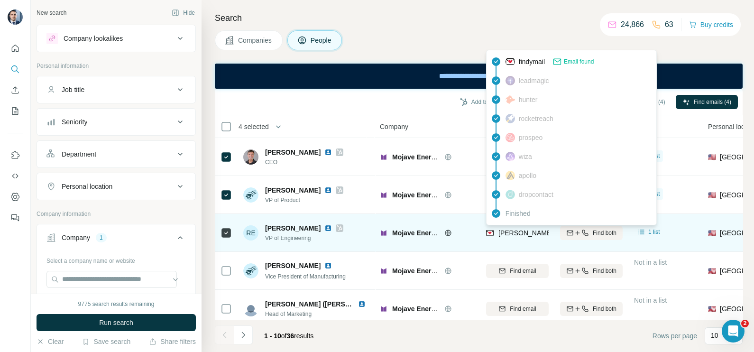
click at [515, 231] on span "[PERSON_NAME][EMAIL_ADDRESS][DOMAIN_NAME]" at bounding box center [581, 233] width 167 height 8
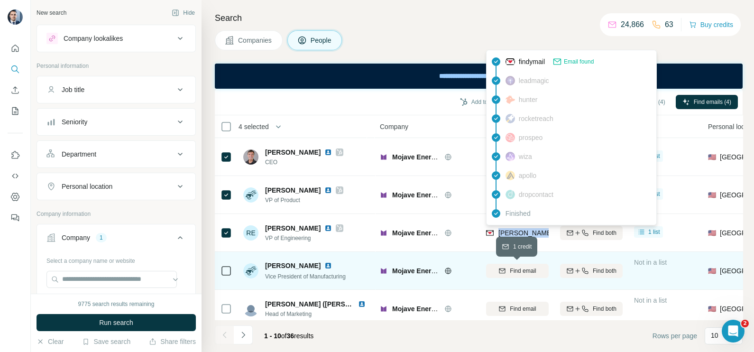
scroll to position [118, 0]
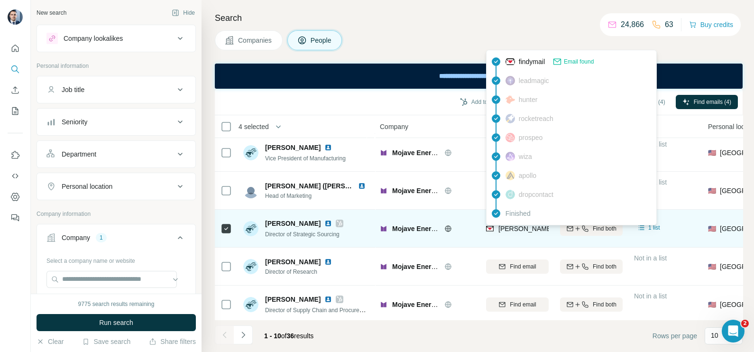
click at [506, 235] on div "[PERSON_NAME][EMAIL_ADDRESS][DOMAIN_NAME]" at bounding box center [517, 228] width 63 height 26
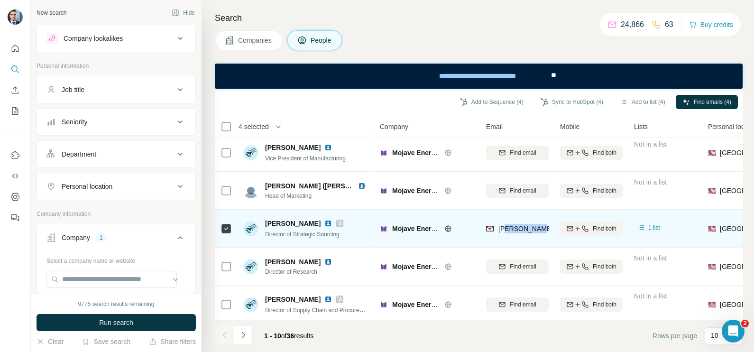
click at [506, 235] on div "[PERSON_NAME][EMAIL_ADDRESS][DOMAIN_NAME]" at bounding box center [517, 228] width 63 height 26
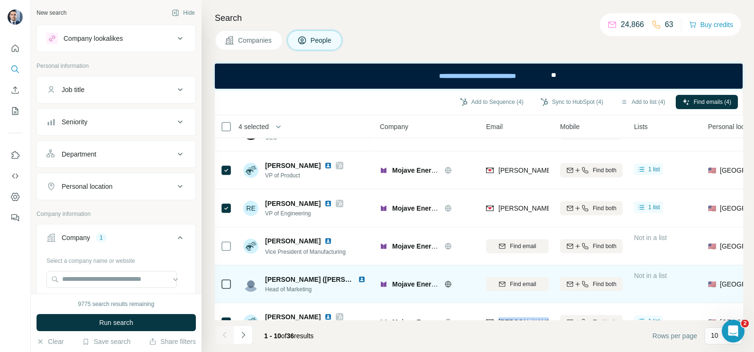
scroll to position [0, 0]
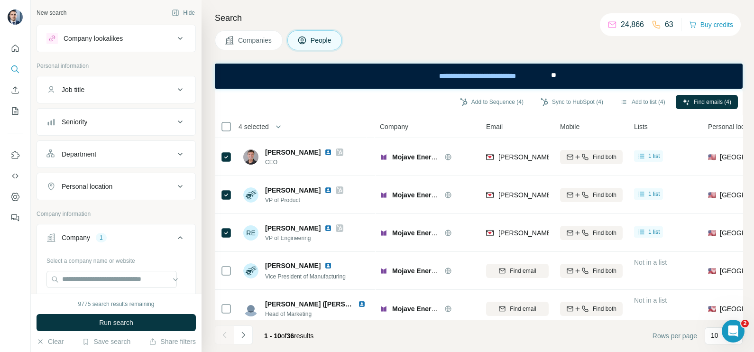
click at [111, 88] on div "Job title" at bounding box center [110, 89] width 128 height 9
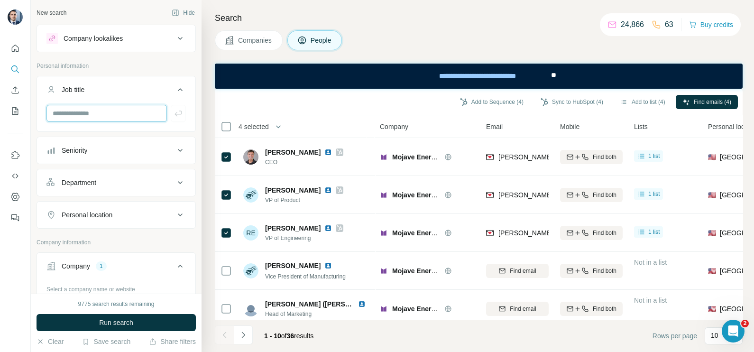
click at [104, 110] on input "text" at bounding box center [106, 113] width 120 height 17
click at [246, 42] on span "Companies" at bounding box center [255, 40] width 35 height 9
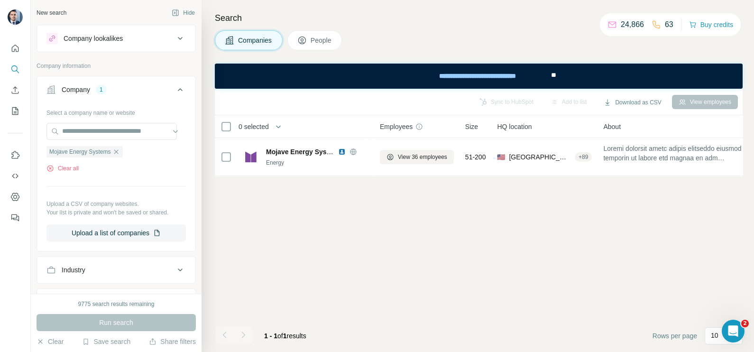
drag, startPoint x: 121, startPoint y: 153, endPoint x: 114, endPoint y: 140, distance: 15.1
click at [120, 153] on icon "button" at bounding box center [116, 152] width 8 height 8
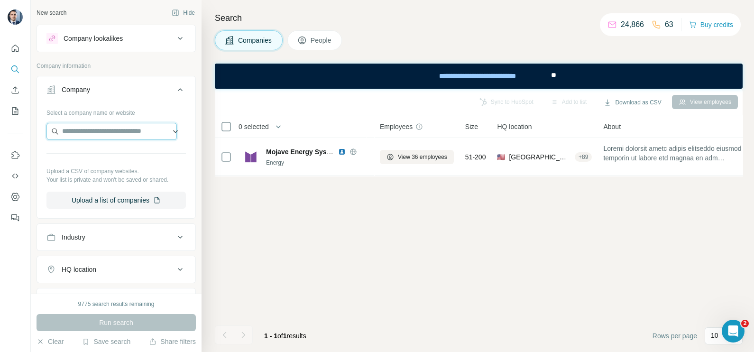
click at [114, 138] on input "text" at bounding box center [111, 131] width 130 height 17
click at [114, 138] on input "**********" at bounding box center [111, 131] width 130 height 17
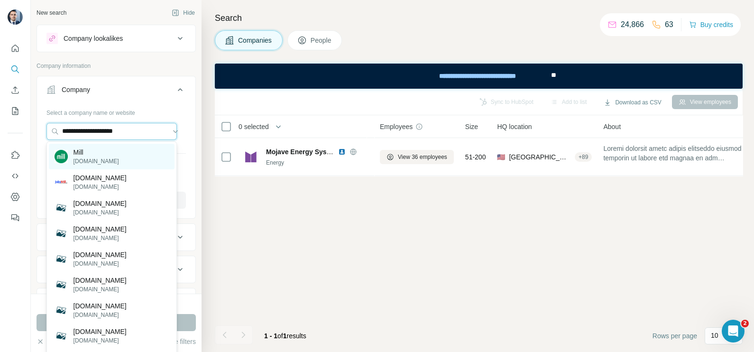
type input "**********"
click at [89, 157] on p "[DOMAIN_NAME]" at bounding box center [96, 161] width 46 height 9
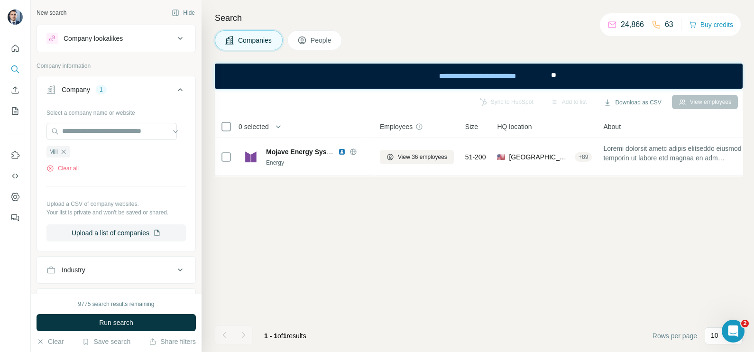
click at [133, 312] on div "9775 search results remaining Run search Clear Save search Share filters" at bounding box center [116, 323] width 171 height 58
click at [136, 320] on button "Run search" at bounding box center [116, 322] width 159 height 17
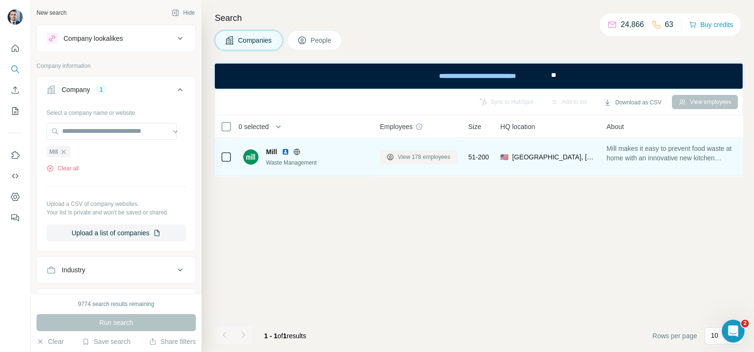
click at [420, 153] on span "View 178 employees" at bounding box center [424, 157] width 53 height 9
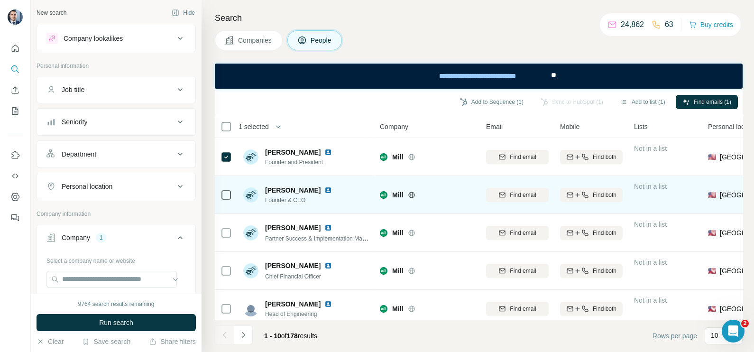
click at [230, 200] on div at bounding box center [225, 195] width 11 height 26
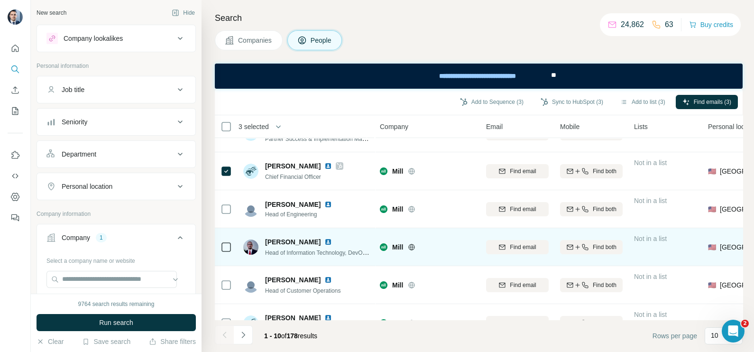
scroll to position [118, 0]
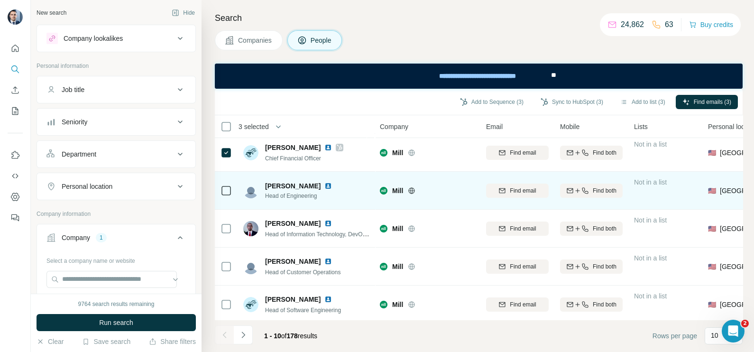
click at [232, 194] on td at bounding box center [226, 191] width 23 height 38
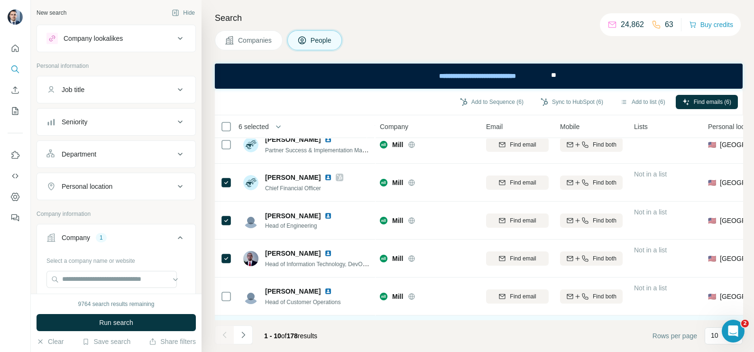
scroll to position [85, 0]
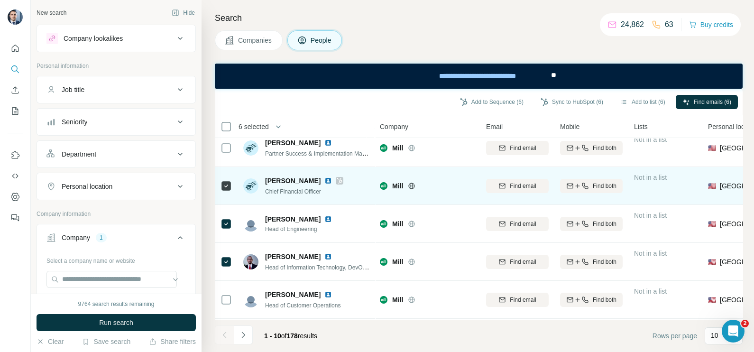
click at [337, 182] on icon at bounding box center [340, 181] width 6 height 8
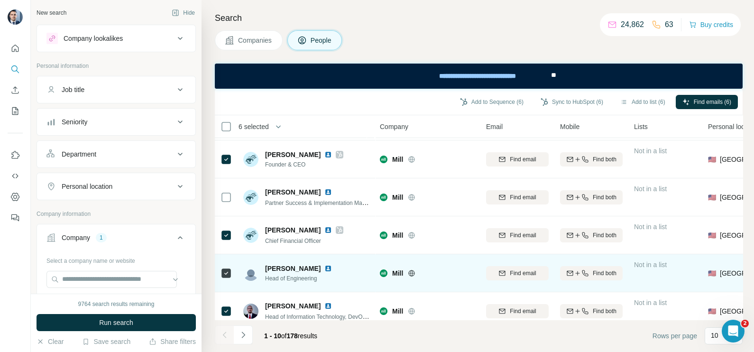
scroll to position [0, 0]
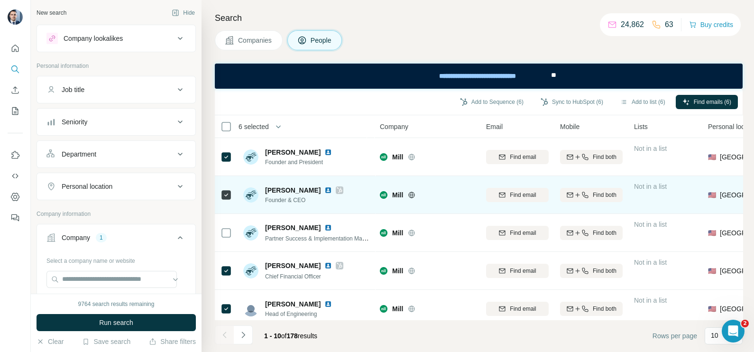
click at [337, 192] on icon at bounding box center [340, 190] width 6 height 8
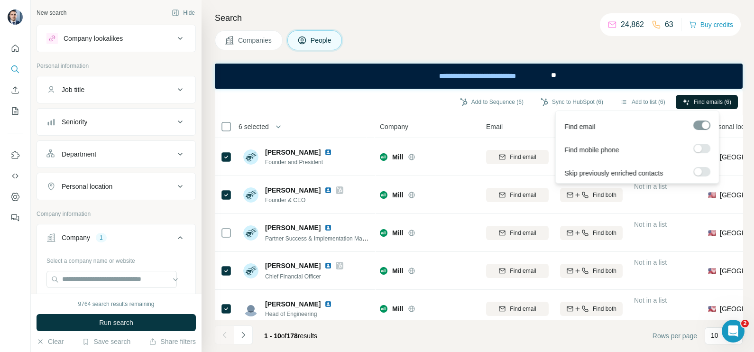
click at [702, 100] on span "Find emails (6)" at bounding box center [712, 102] width 37 height 9
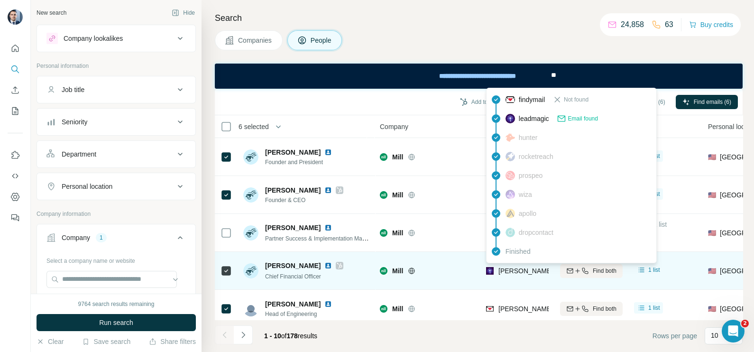
click at [522, 270] on span "[PERSON_NAME][EMAIL_ADDRESS][PERSON_NAME][DOMAIN_NAME]" at bounding box center [609, 271] width 222 height 8
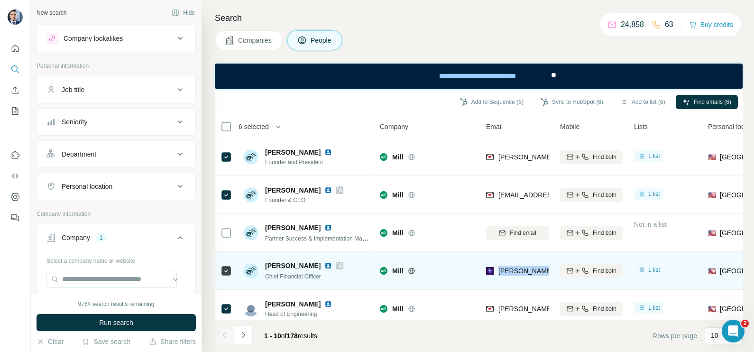
click at [522, 270] on span "[PERSON_NAME][EMAIL_ADDRESS][PERSON_NAME][DOMAIN_NAME]" at bounding box center [609, 271] width 222 height 8
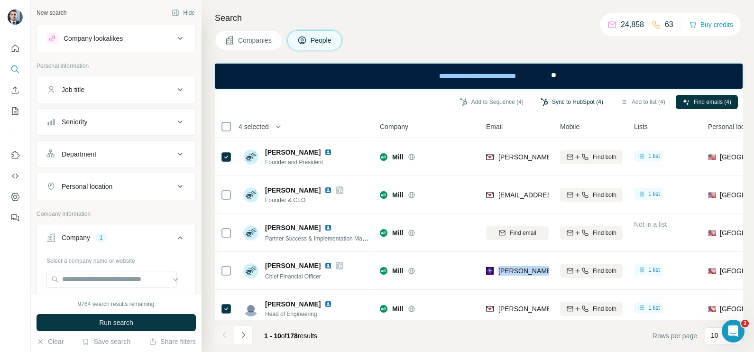
click at [561, 107] on button "Sync to HubSpot (4)" at bounding box center [572, 102] width 76 height 14
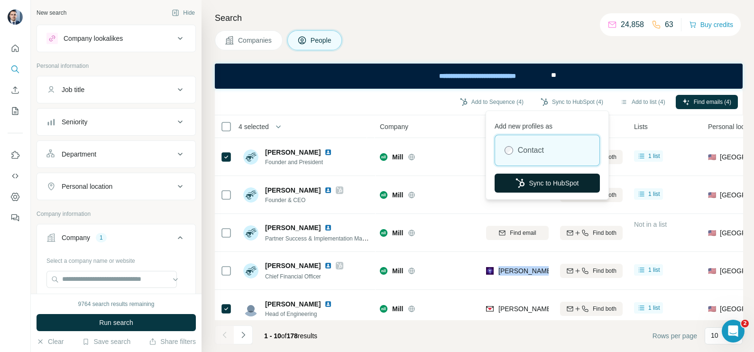
click at [555, 178] on button "Sync to HubSpot" at bounding box center [547, 183] width 105 height 19
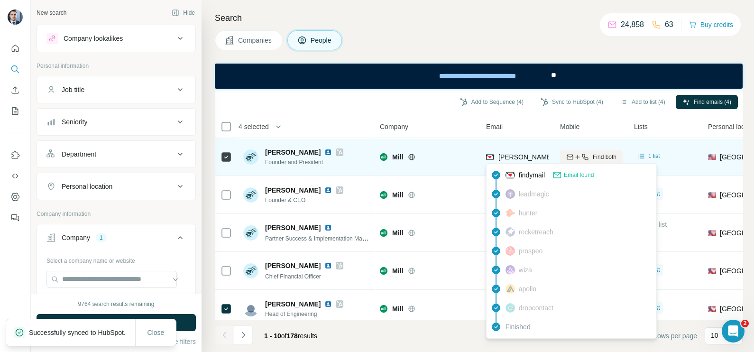
click at [507, 156] on span "[PERSON_NAME][EMAIL_ADDRESS][DOMAIN_NAME]" at bounding box center [581, 157] width 167 height 8
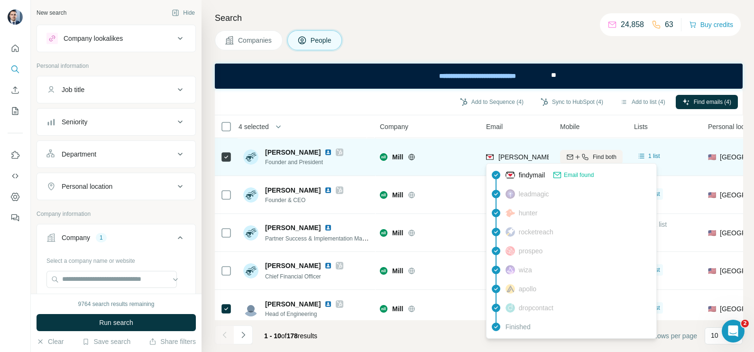
click at [444, 140] on td "Mill" at bounding box center [427, 157] width 106 height 38
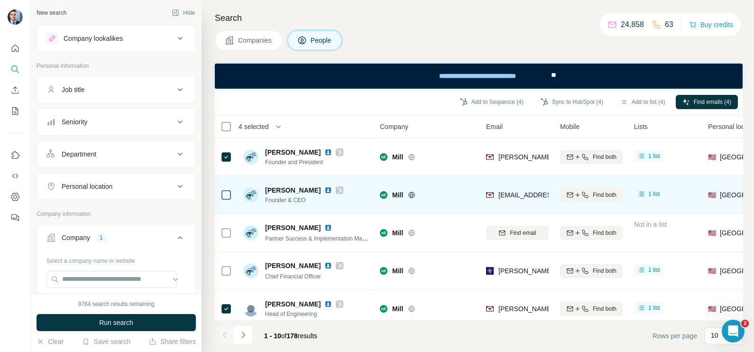
click at [512, 202] on div "[EMAIL_ADDRESS][DOMAIN_NAME]" at bounding box center [517, 195] width 63 height 26
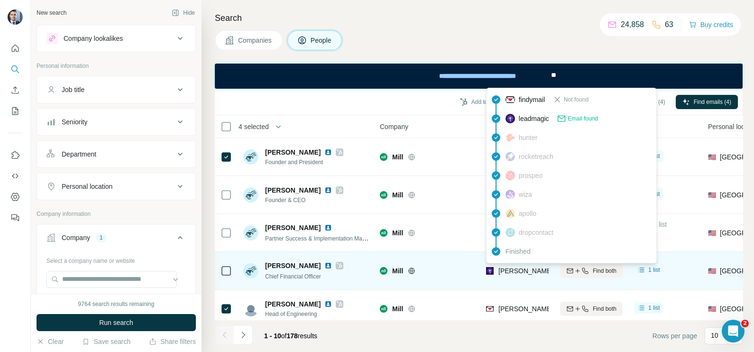
scroll to position [59, 0]
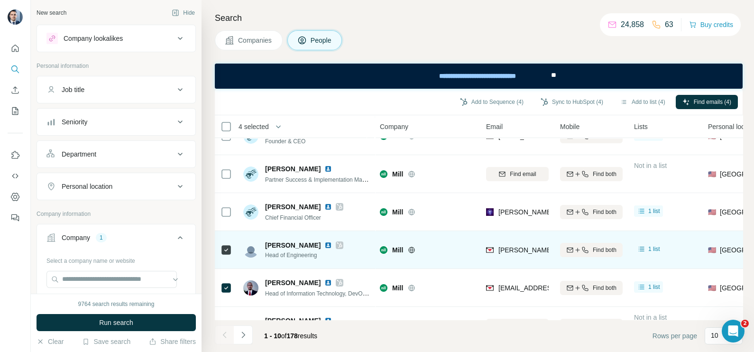
click at [513, 258] on div "[PERSON_NAME][EMAIL_ADDRESS][DOMAIN_NAME]" at bounding box center [517, 250] width 63 height 26
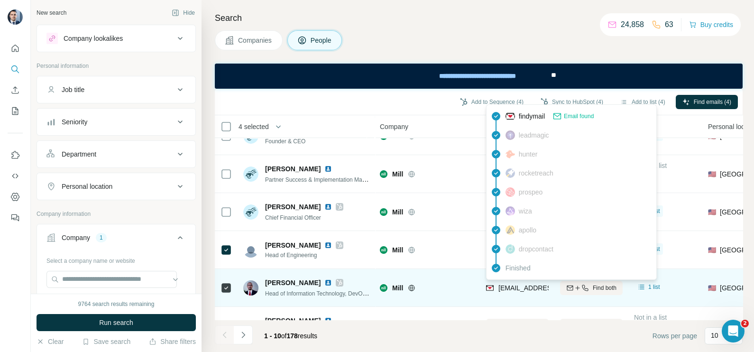
click at [520, 290] on span "[EMAIL_ADDRESS][DOMAIN_NAME]" at bounding box center [554, 288] width 112 height 8
click at [517, 288] on span "[EMAIL_ADDRESS][DOMAIN_NAME]" at bounding box center [554, 288] width 112 height 8
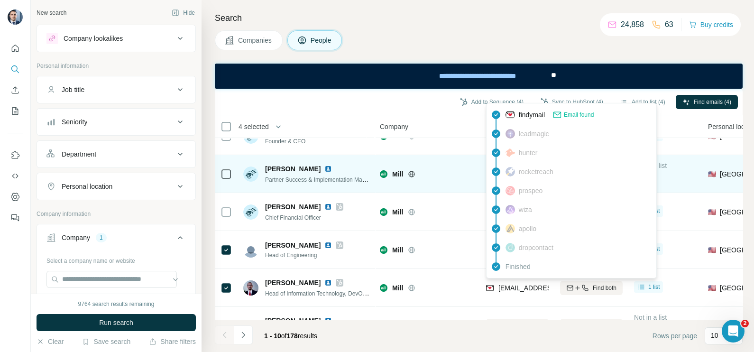
click at [450, 177] on div "Mill" at bounding box center [433, 173] width 83 height 9
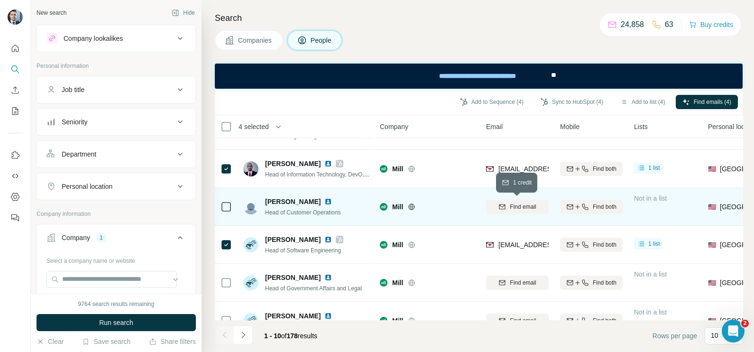
scroll to position [118, 0]
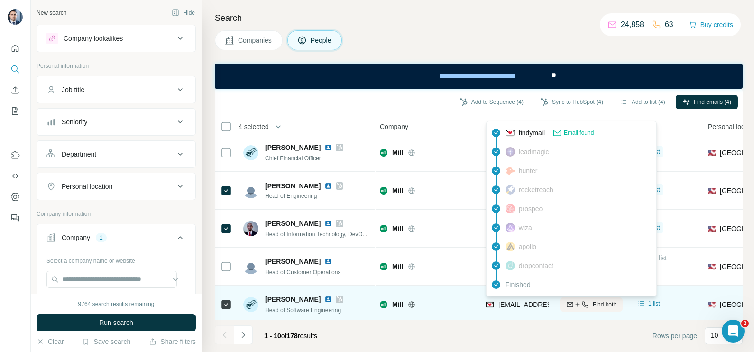
click at [521, 301] on span "[EMAIL_ADDRESS][DOMAIN_NAME]" at bounding box center [554, 305] width 112 height 8
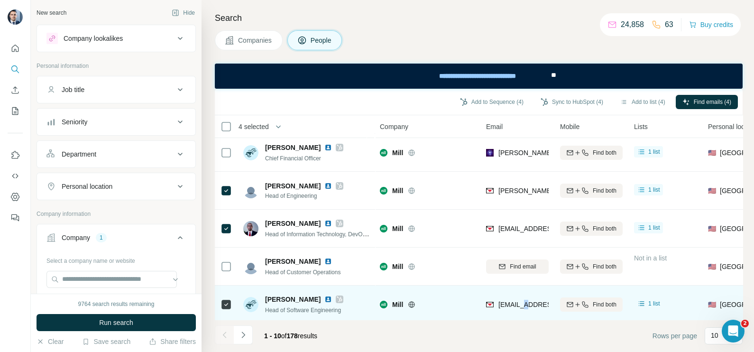
click at [521, 301] on span "[EMAIL_ADDRESS][DOMAIN_NAME]" at bounding box center [554, 305] width 112 height 8
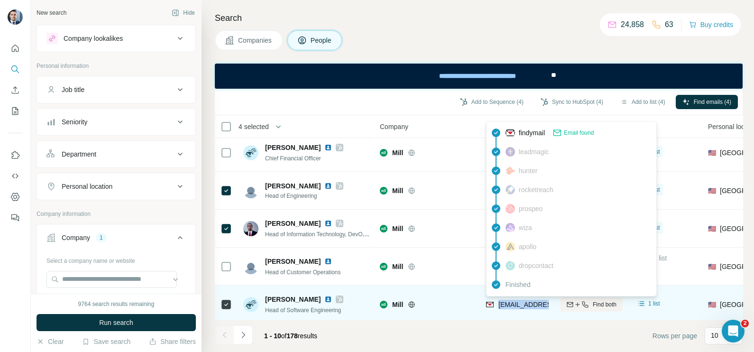
click at [521, 301] on span "[EMAIL_ADDRESS][DOMAIN_NAME]" at bounding box center [554, 305] width 112 height 8
